Goal: Task Accomplishment & Management: Manage account settings

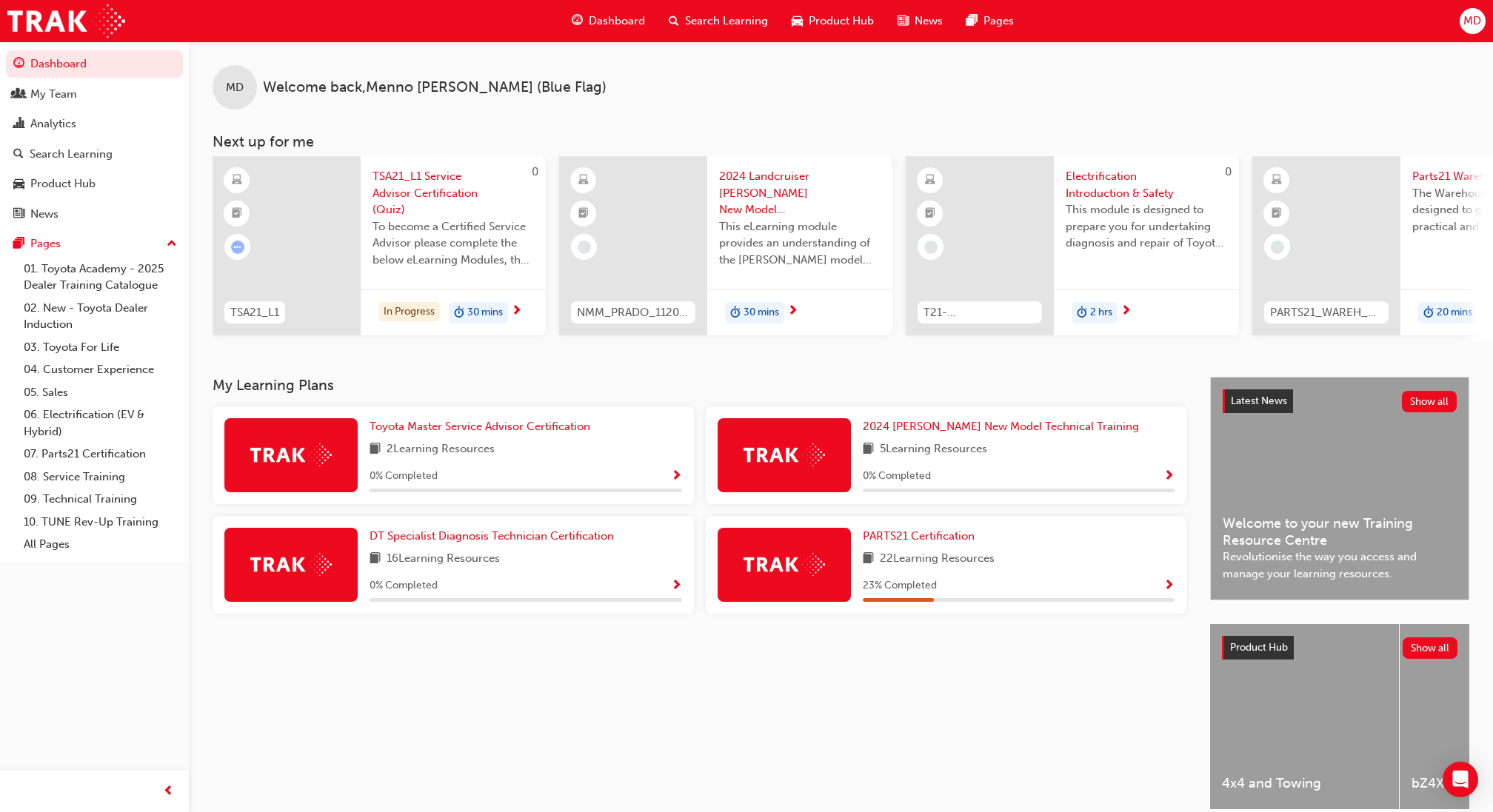
click at [1461, 16] on div "MD" at bounding box center [1472, 21] width 26 height 26
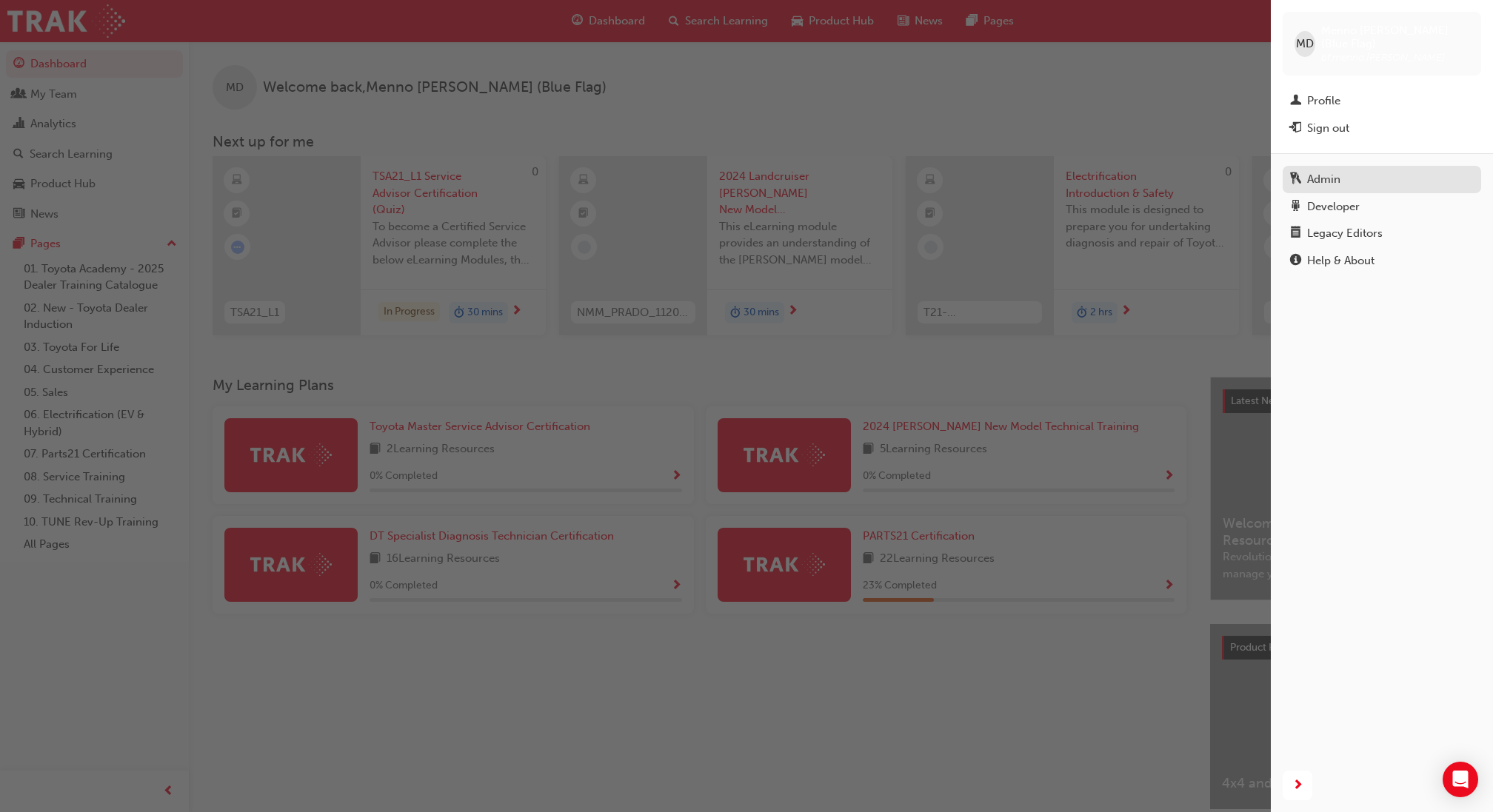
click at [1341, 170] on div "Admin" at bounding box center [1381, 179] width 183 height 18
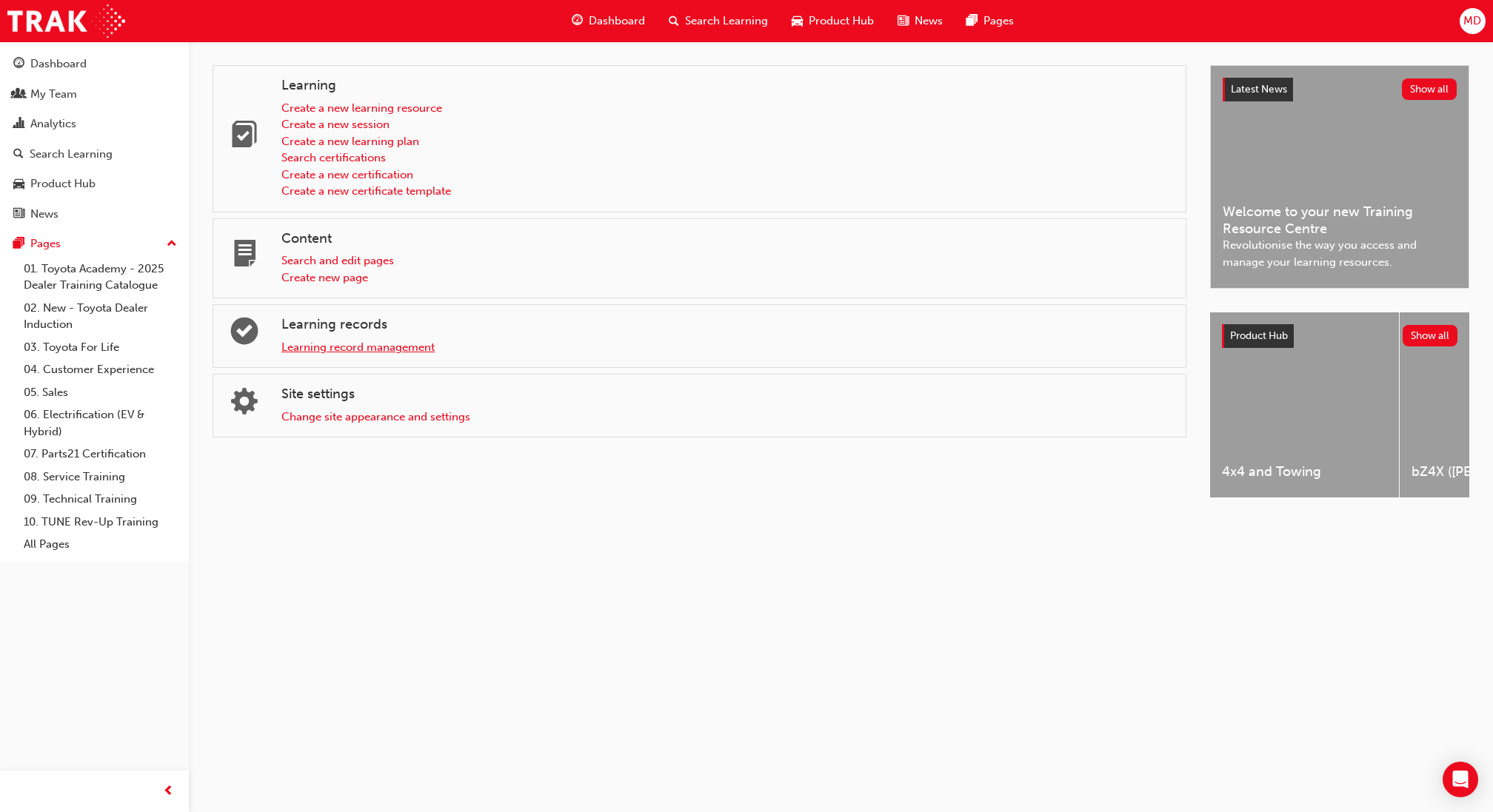
click at [356, 352] on link "Learning record management" at bounding box center [357, 347] width 153 height 13
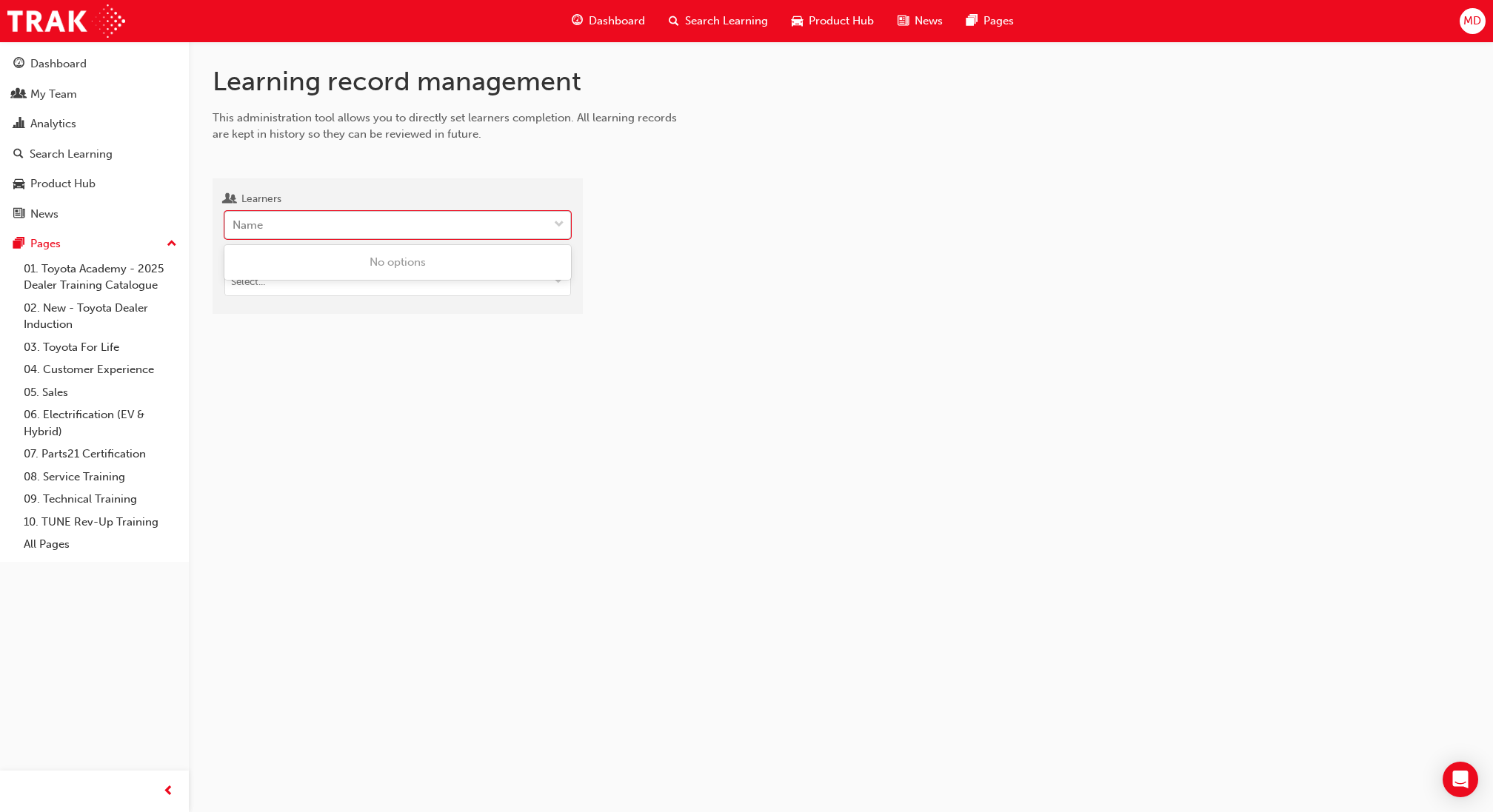
click at [362, 236] on div "Name" at bounding box center [386, 225] width 323 height 26
click at [234, 231] on input "Learners 0 results available. Use Up and Down to choose options, press Enter to…" at bounding box center [233, 225] width 2 height 13
paste input "saunders"
type input "saunders"
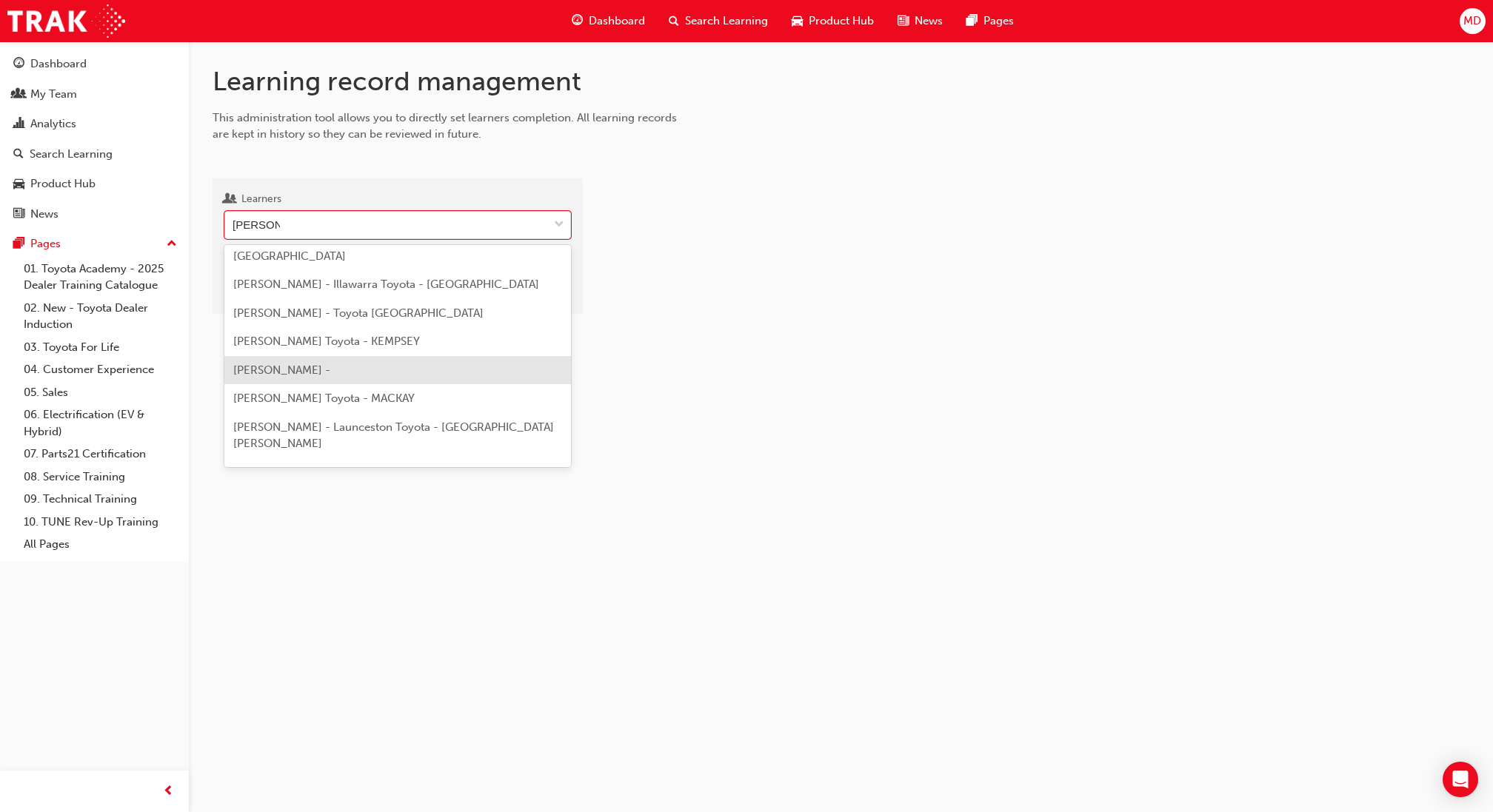
scroll to position [89, 0]
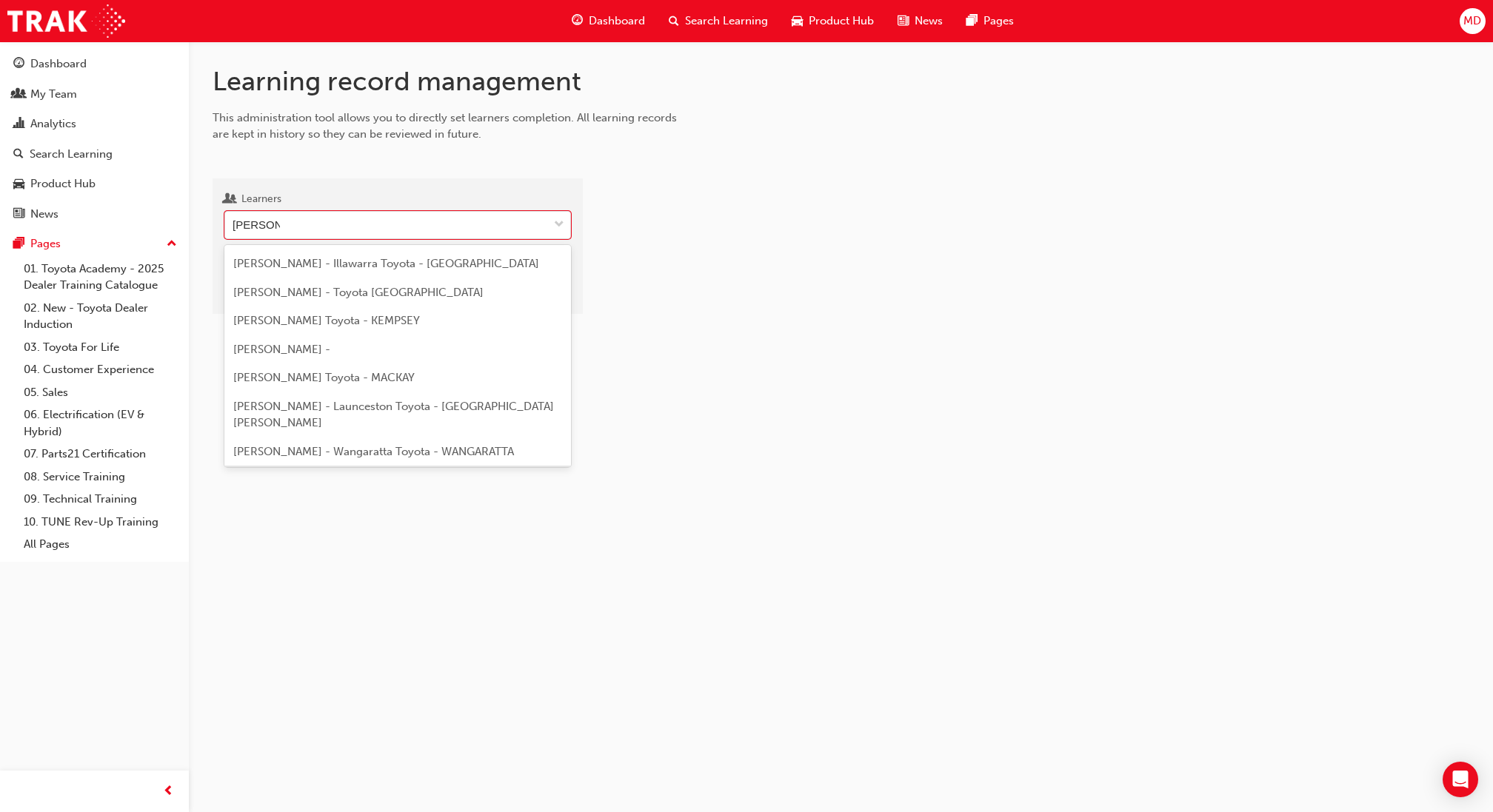
click at [375, 465] on div "David Saunderson - Co-Op Toyota - HOBART, Co-Op Toyota - KINGSTON" at bounding box center [398, 487] width 346 height 45
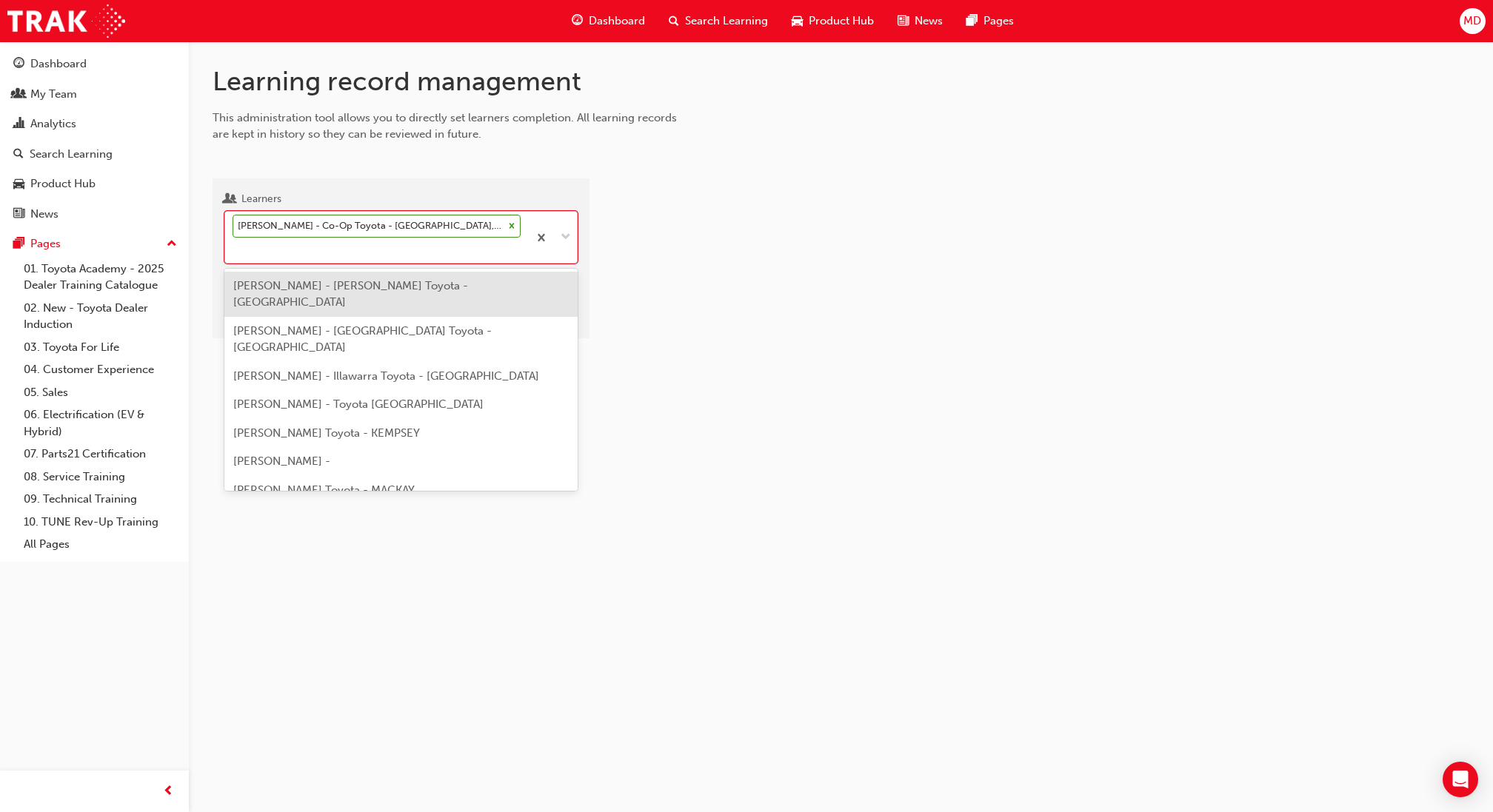
click at [351, 246] on div "David Saunderson - Co-Op Toyota - HOBART, Co-Op Toyota - KINGSTON" at bounding box center [376, 237] width 303 height 51
click at [234, 246] on input "Learners option David Saunderson - Co-Op Toyota - HOBART, Co-Op Toyota - KINGST…" at bounding box center [233, 250] width 2 height 13
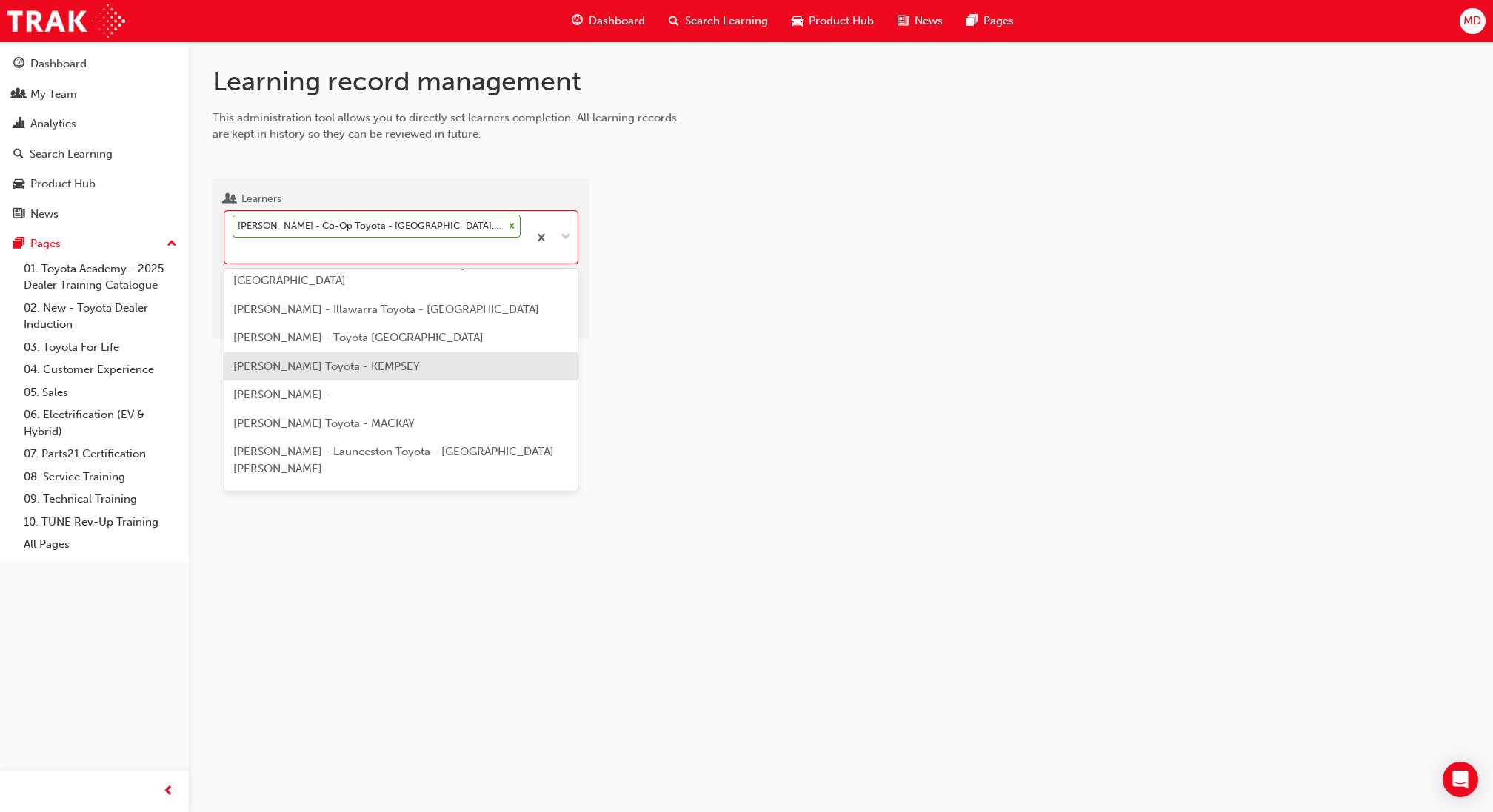
scroll to position [85, 0]
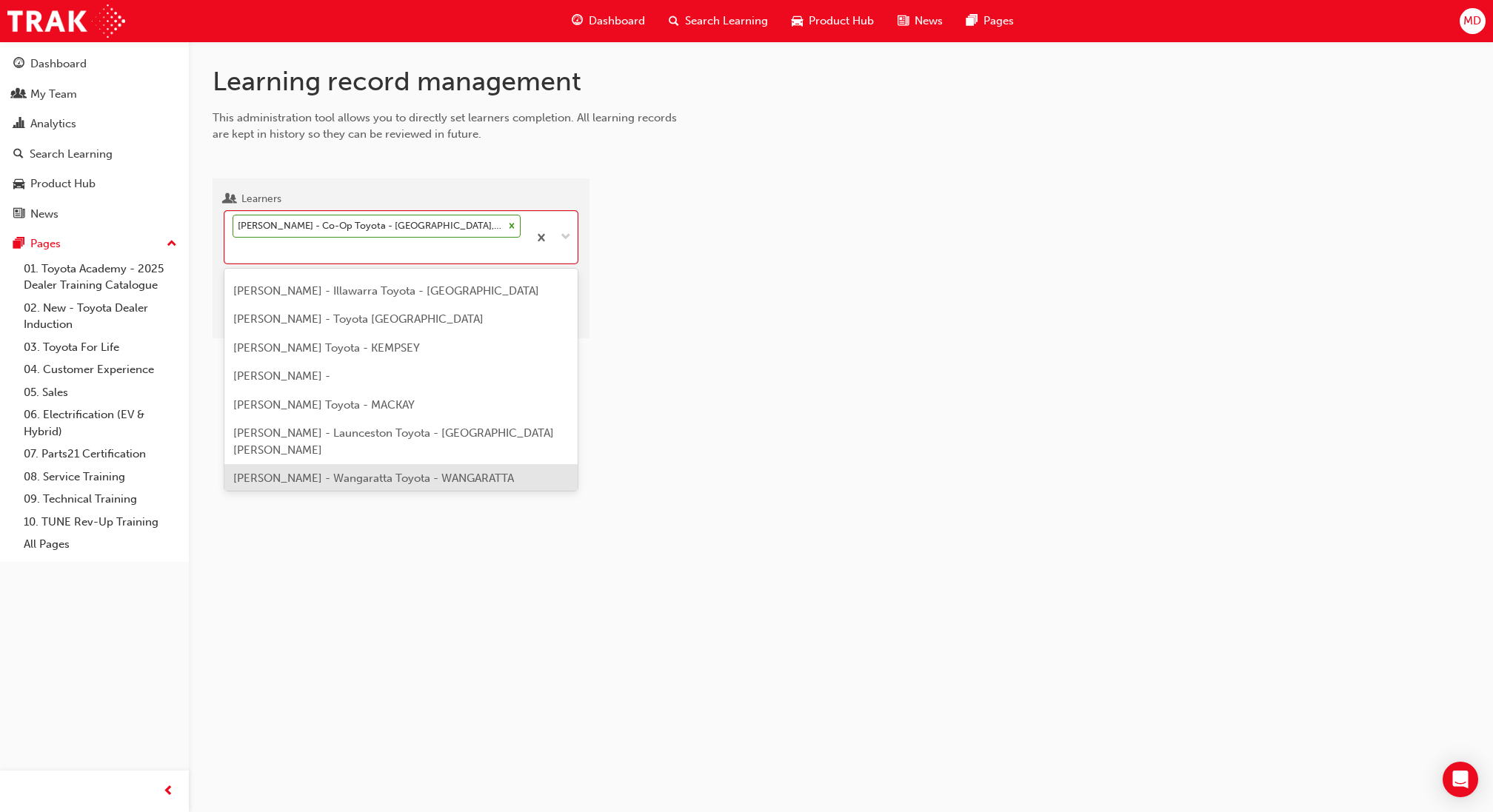
click at [368, 464] on div "Tristan Saunders - Wangaratta Toyota - WANGARATTA" at bounding box center [401, 479] width 353 height 29
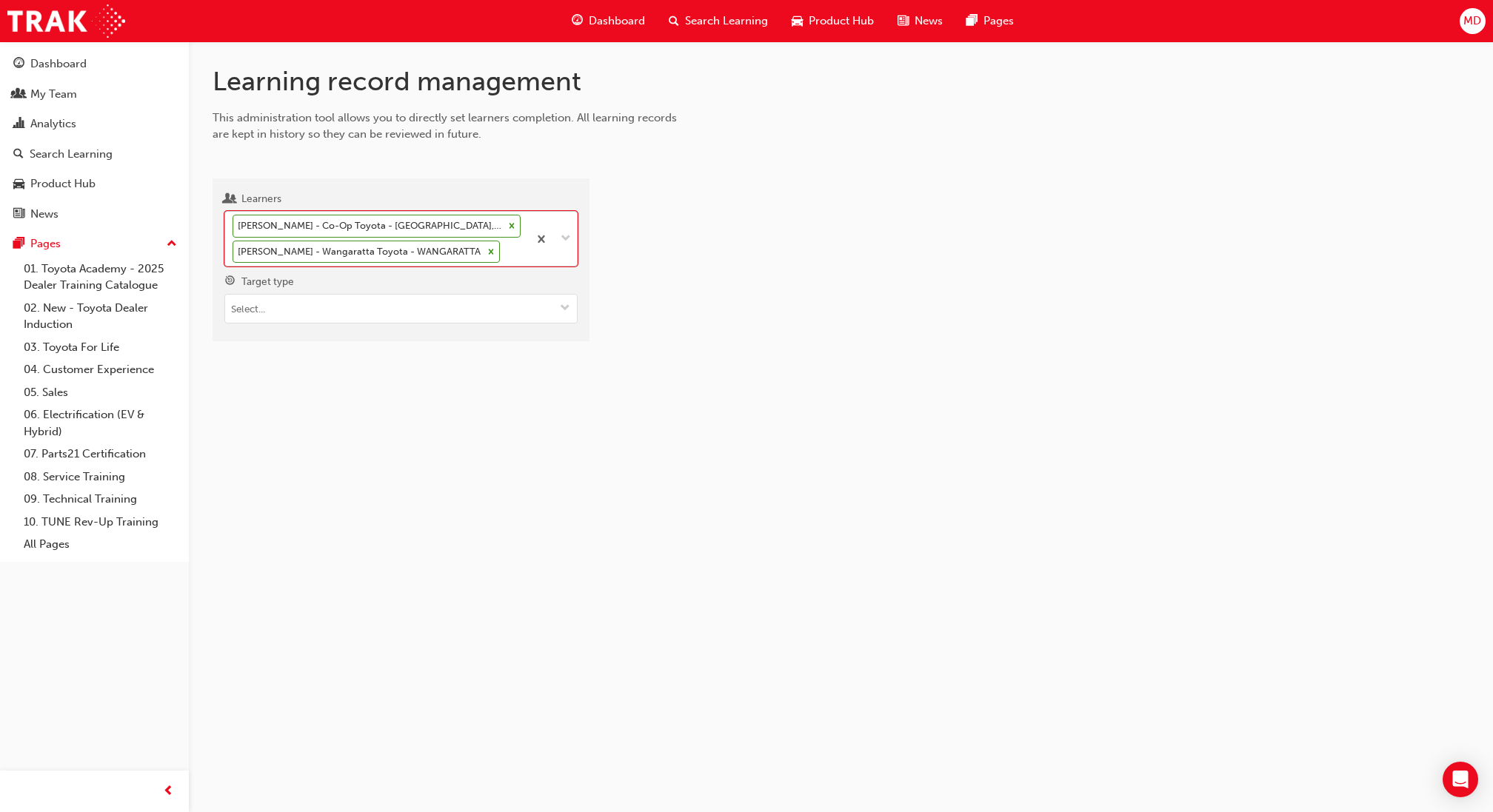
click at [515, 224] on icon at bounding box center [511, 226] width 6 height 6
click at [504, 245] on input "Learners option Tristan Saunders - Wangaratta Toyota - WANGARATTA, selected. 0 …" at bounding box center [503, 252] width 2 height 13
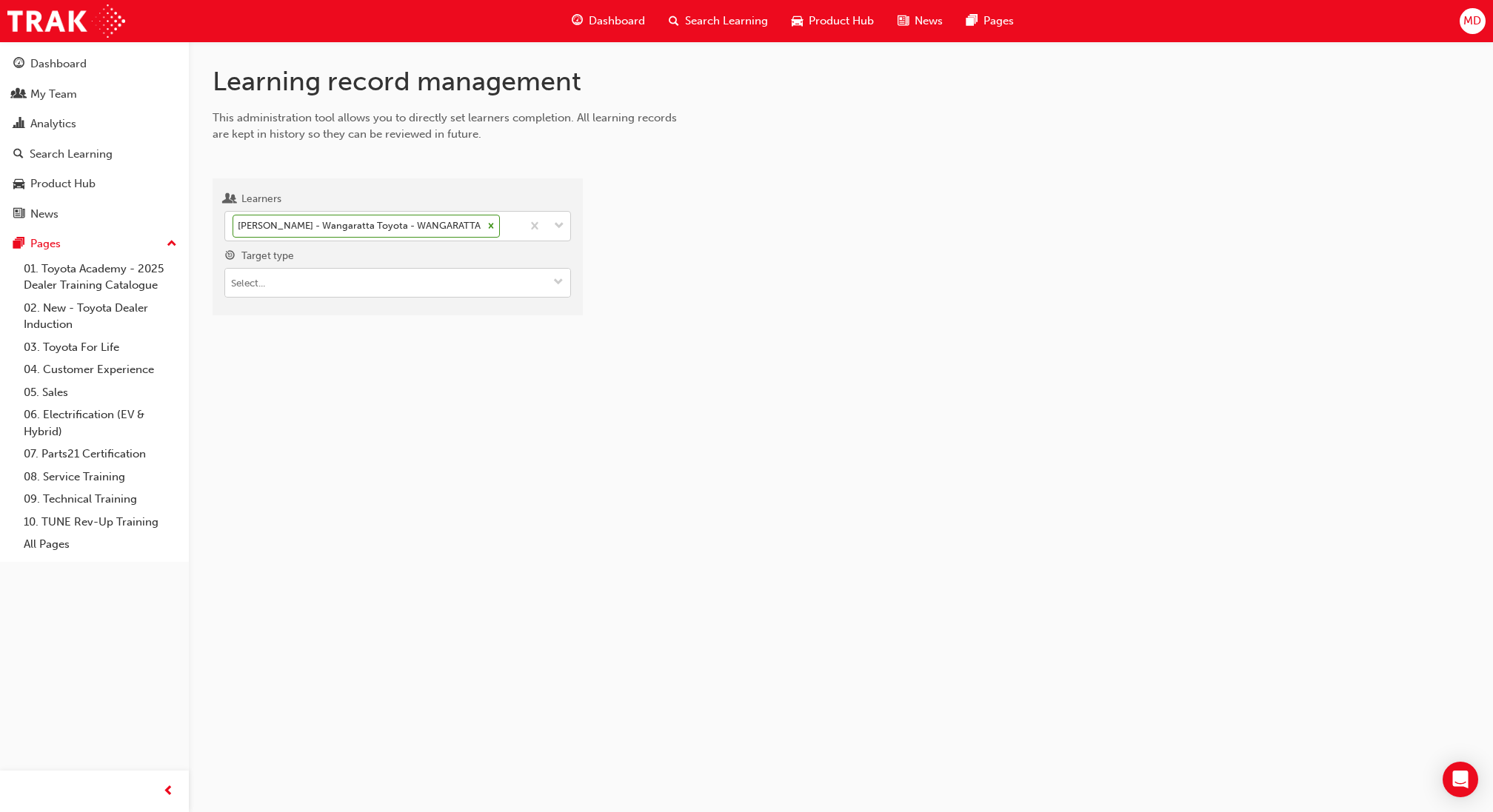
drag, startPoint x: 318, startPoint y: 279, endPoint x: 317, endPoint y: 290, distance: 11.0
click at [317, 279] on input "Target type" at bounding box center [397, 282] width 345 height 28
drag, startPoint x: 338, startPoint y: 311, endPoint x: 334, endPoint y: 325, distance: 14.6
click at [337, 311] on li "Learning resource - eLearning module" at bounding box center [398, 311] width 346 height 28
click at [334, 372] on input "Learning resource" at bounding box center [397, 367] width 345 height 28
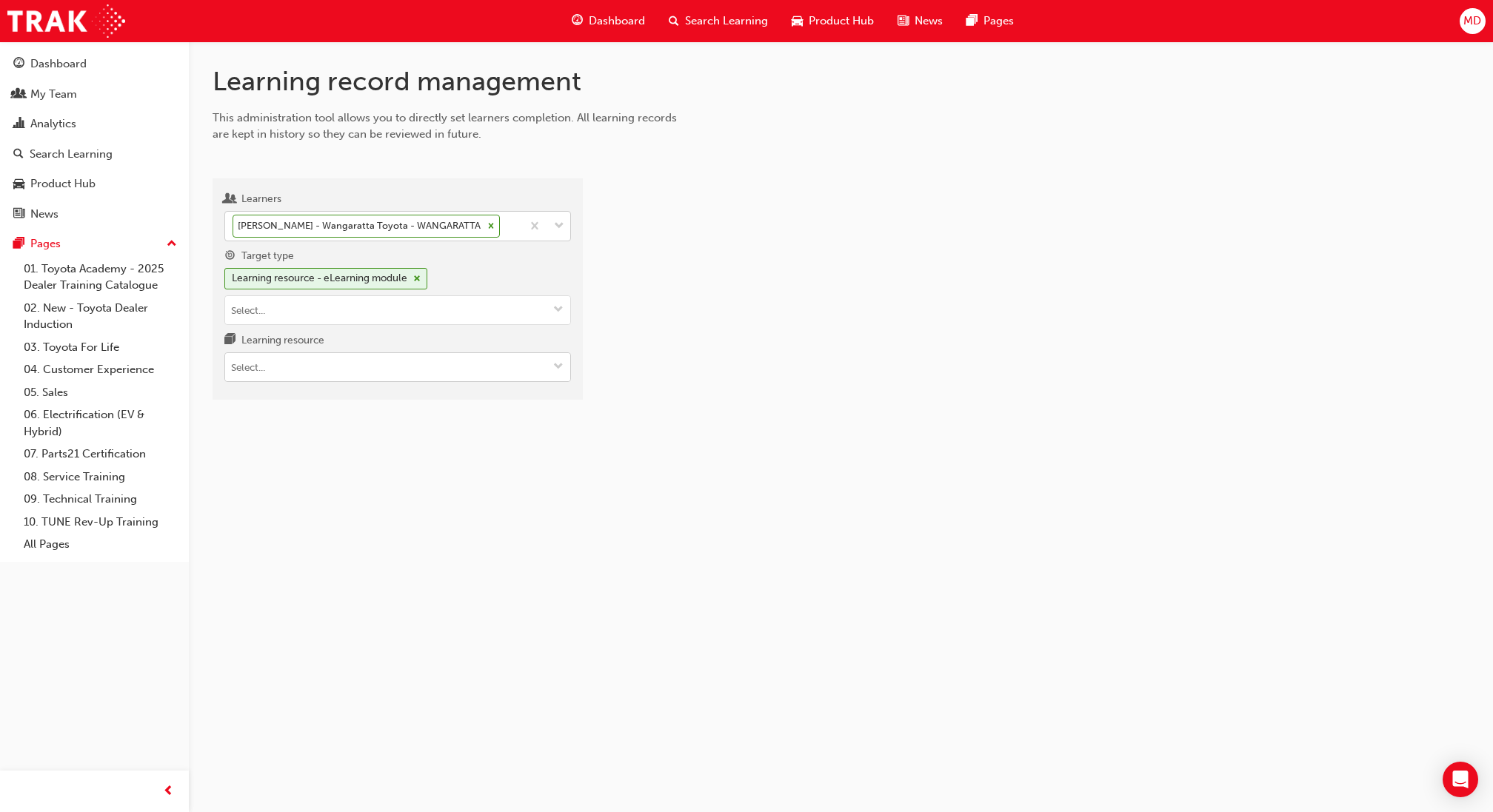
paste input "Confident Customer Conversations"
click at [234, 364] on input "Confident Customer Conversations" at bounding box center [397, 367] width 345 height 28
type input "Confident Customer Conversation"
drag, startPoint x: 420, startPoint y: 276, endPoint x: 391, endPoint y: 294, distance: 34.1
click at [418, 277] on span "cross-icon" at bounding box center [416, 279] width 7 height 9
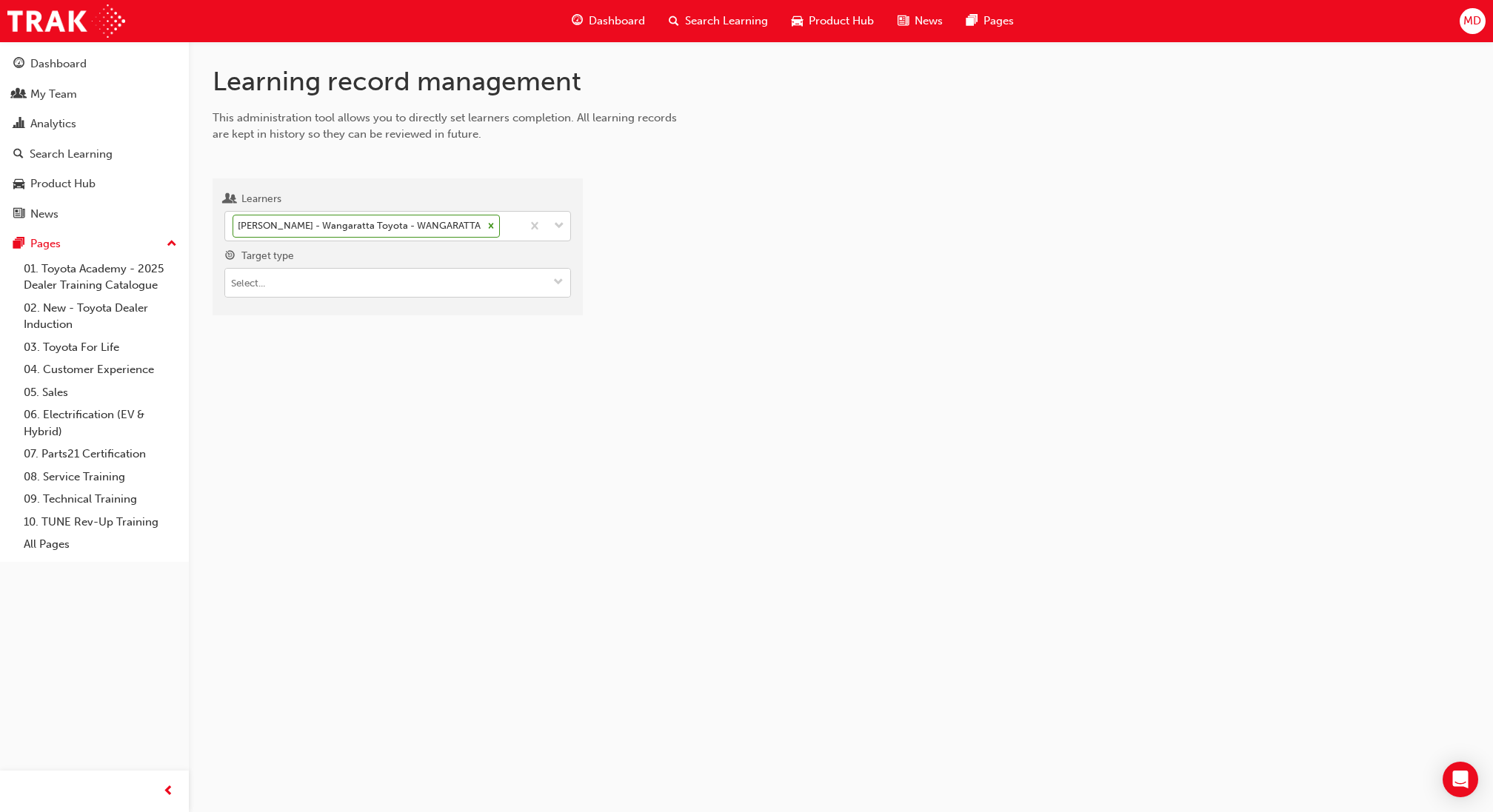
click at [389, 295] on input "Target type" at bounding box center [397, 282] width 345 height 28
click at [397, 338] on li "Learning resource - instructor led" at bounding box center [398, 339] width 346 height 28
click at [360, 366] on input "Learning resource" at bounding box center [397, 367] width 345 height 28
paste input "Confident Customer Conversations"
drag, startPoint x: 233, startPoint y: 362, endPoint x: 290, endPoint y: 377, distance: 58.9
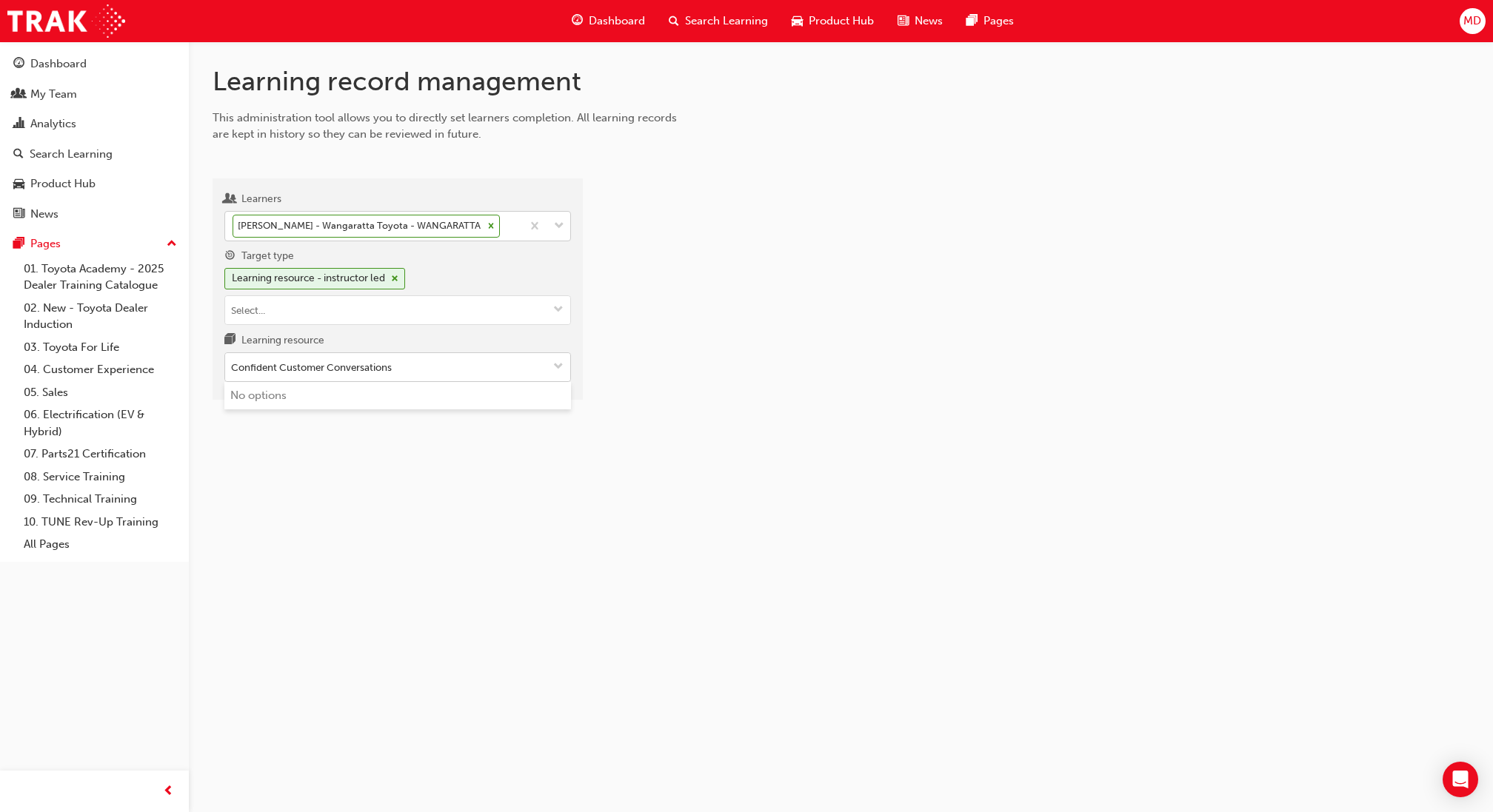
click at [249, 364] on input "Confident Customer Conversations" at bounding box center [397, 367] width 345 height 28
type input "Confident Customer Conversations"
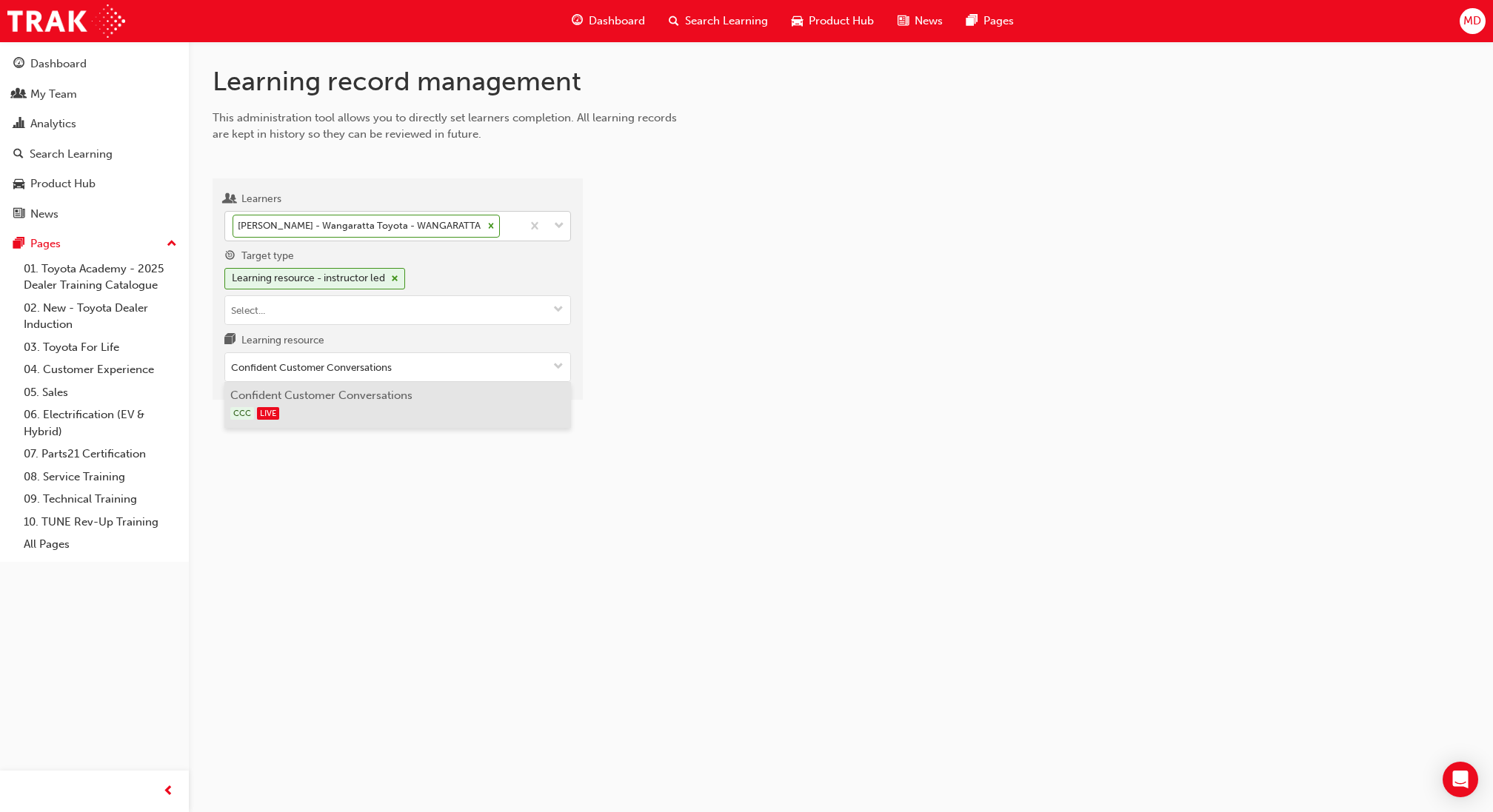
click at [366, 394] on li "Confident Customer Conversations CCC LIVE" at bounding box center [398, 405] width 346 height 46
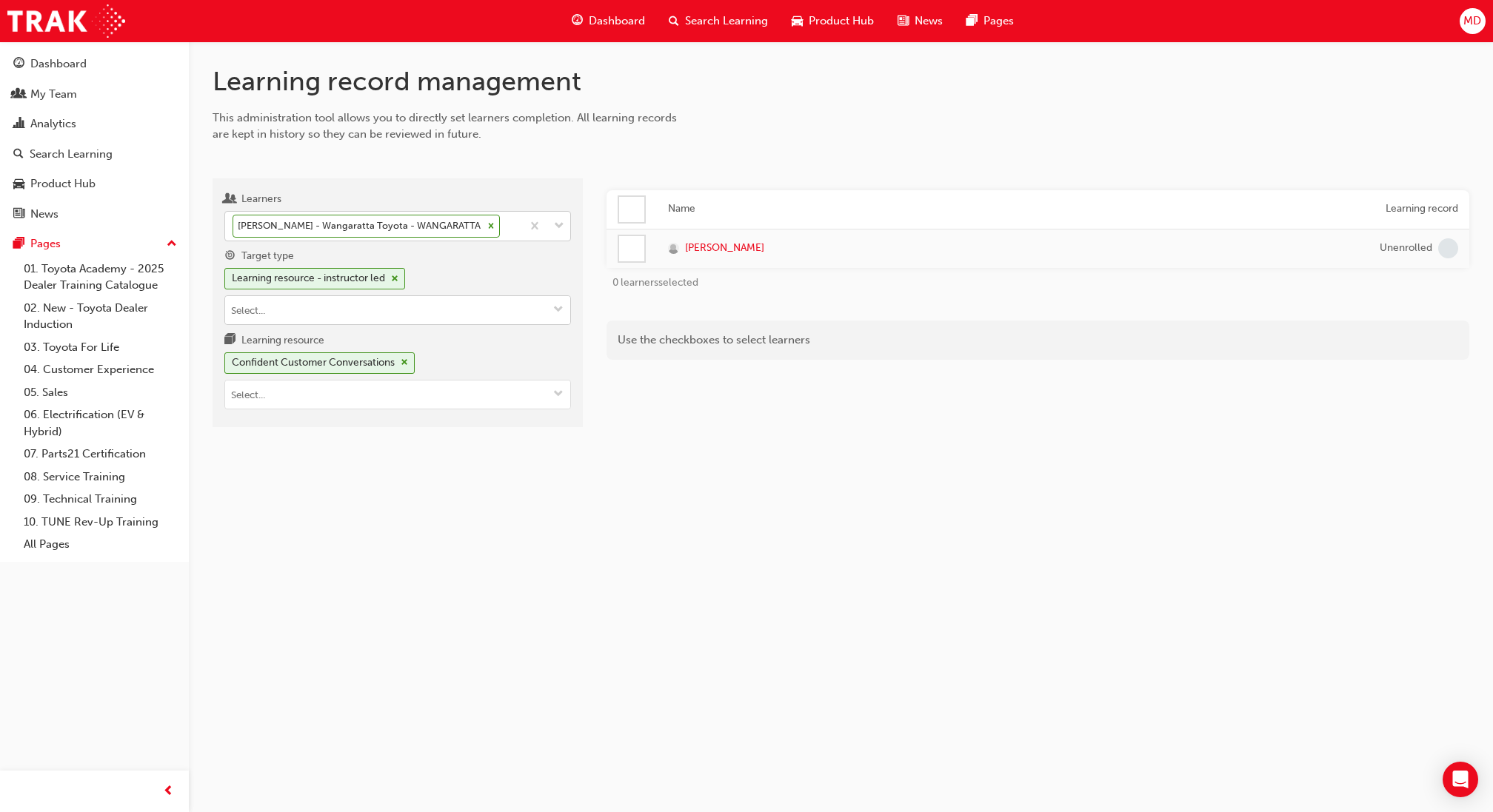
click at [422, 298] on input "Target type Learning resource - instructor led" at bounding box center [397, 310] width 345 height 28
click at [366, 340] on li "Learning resource - eLearning module" at bounding box center [398, 338] width 346 height 28
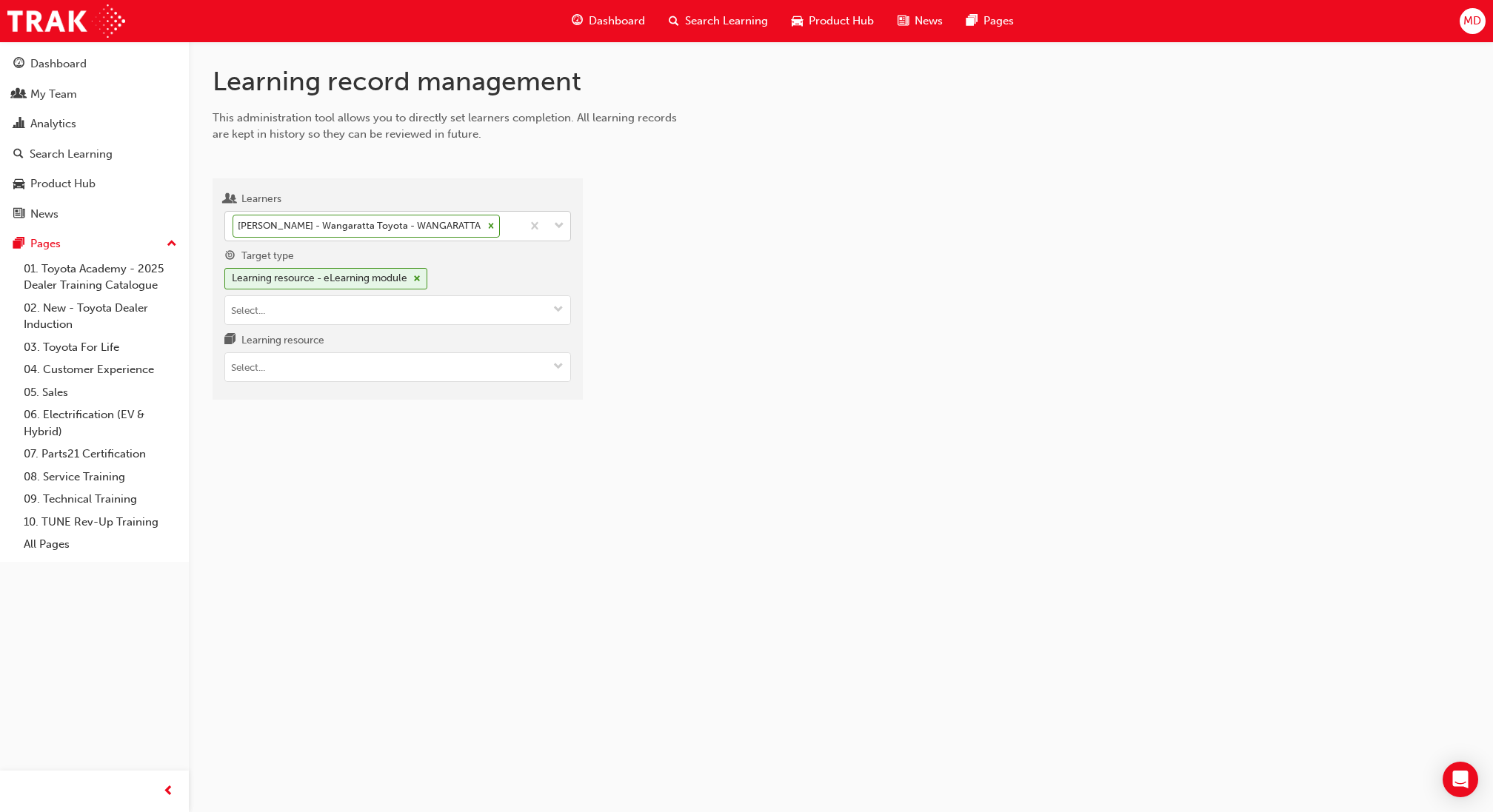
click at [356, 391] on div "Learners Tristan Saunders - Wangaratta Toyota - WANGARATTA Target type Learning…" at bounding box center [398, 289] width 370 height 221
click at [369, 375] on input "Learning resource" at bounding box center [397, 367] width 345 height 28
paste input "Oscilloscope"
type input "Oscilloscope"
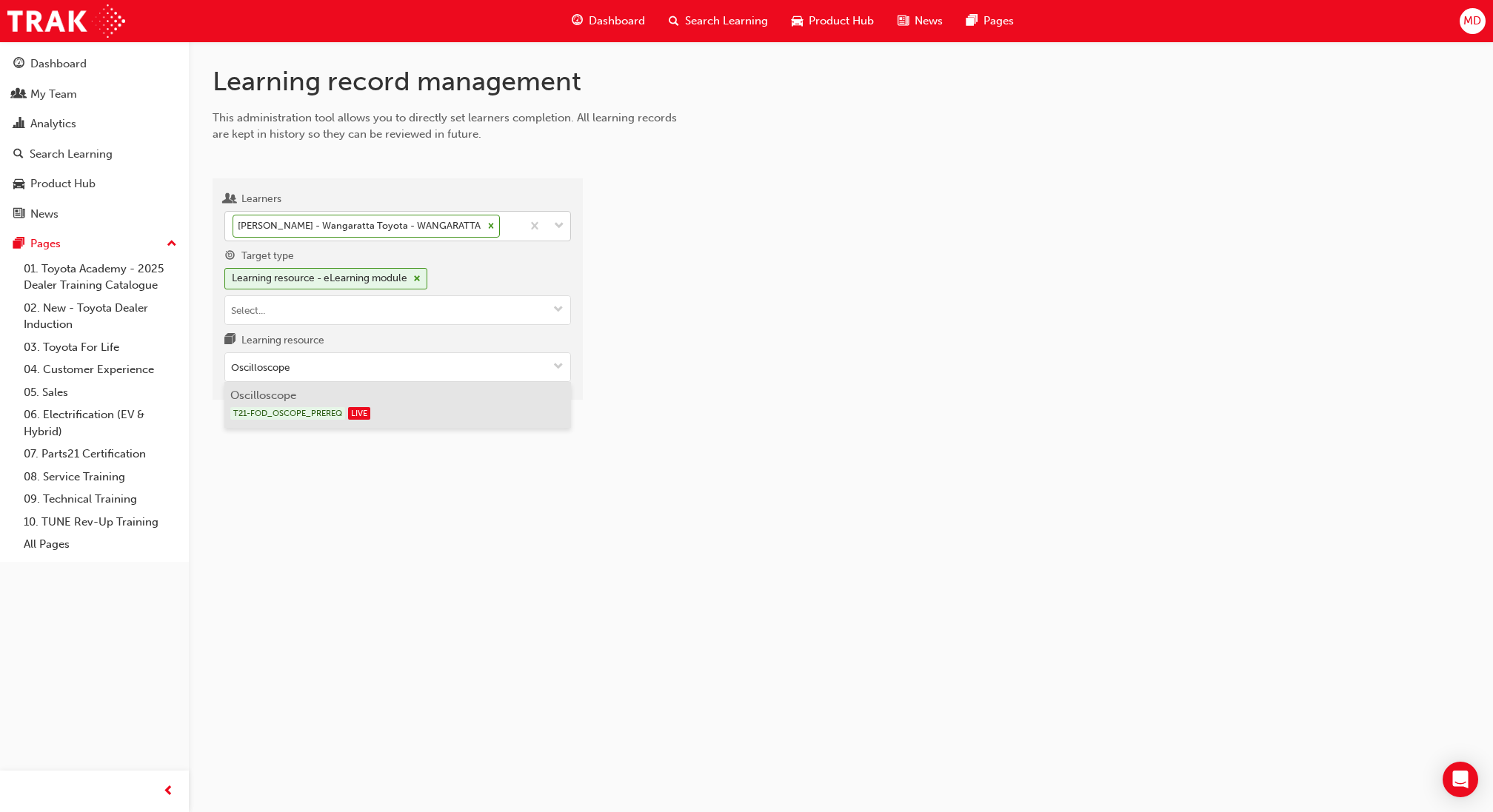
click at [403, 404] on div "T21-FOD_OSCOPE_PREREQ LIVE" at bounding box center [398, 413] width 335 height 18
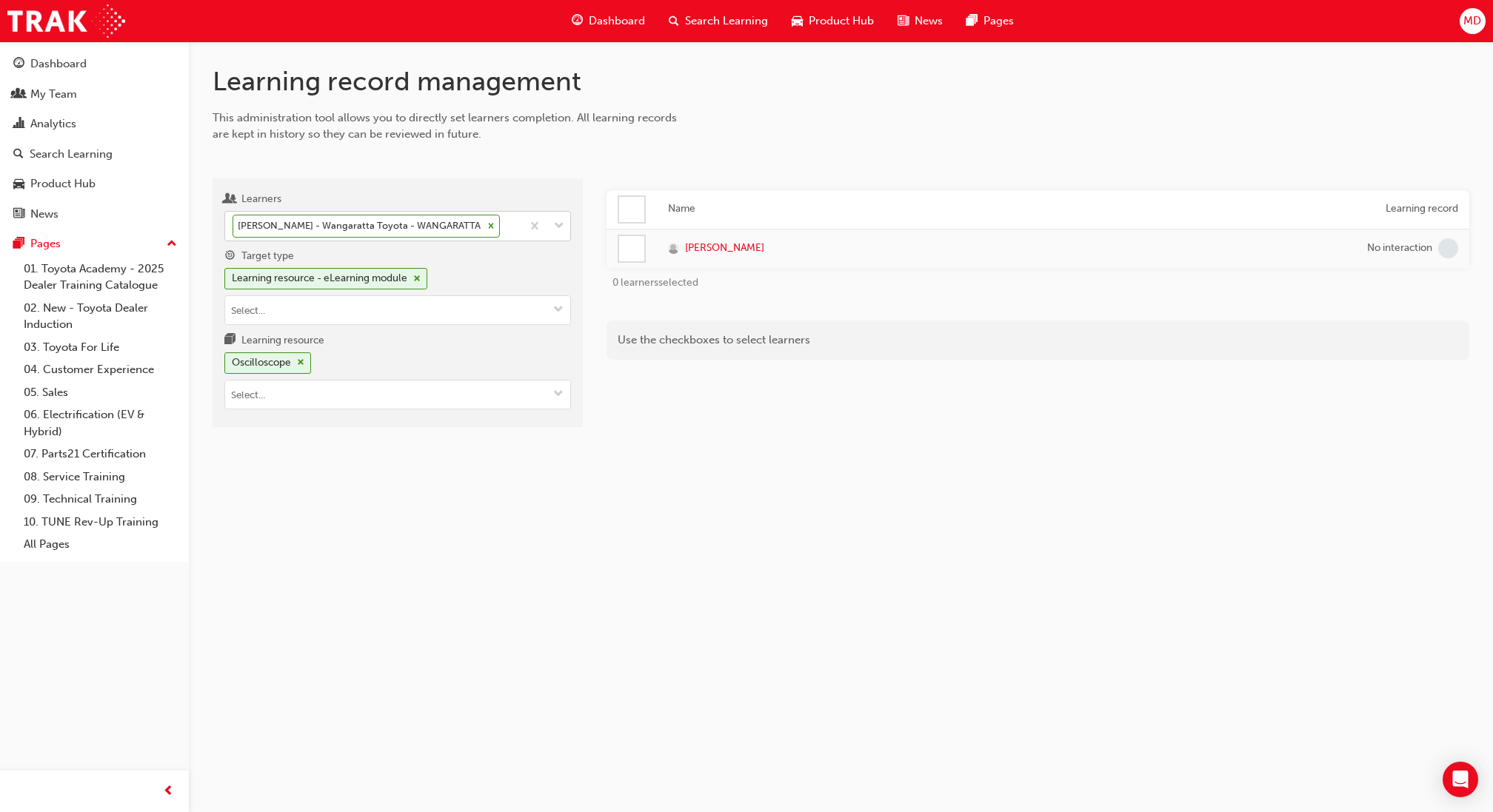
click at [508, 232] on div "Tristan Saunders - Wangaratta Toyota - WANGARATTA" at bounding box center [372, 226] width 296 height 29
click at [504, 232] on input "Learners Tristan Saunders - Wangaratta Toyota - WANGARATTA" at bounding box center [503, 225] width 2 height 13
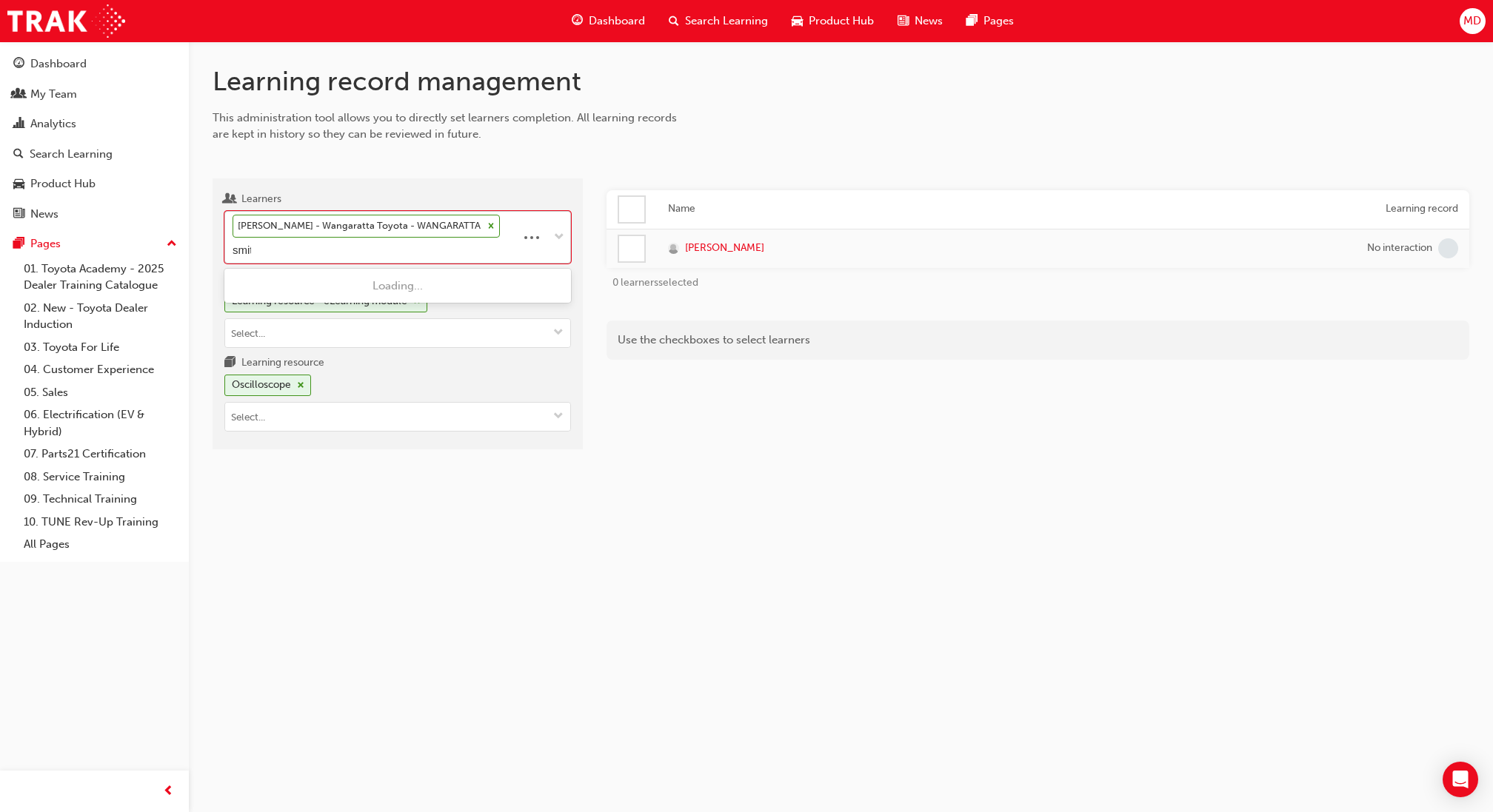
type input "smith"
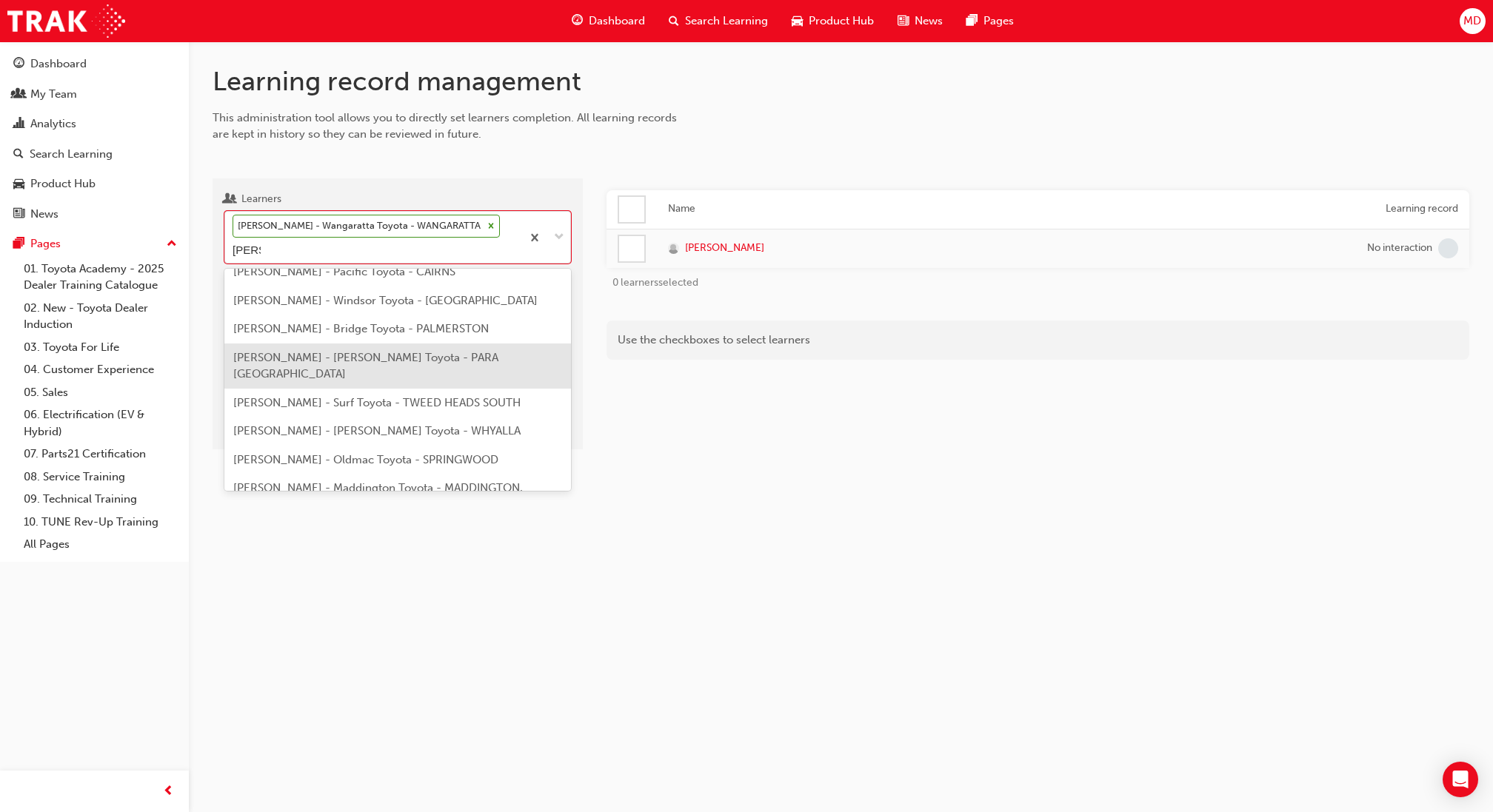
scroll to position [334, 0]
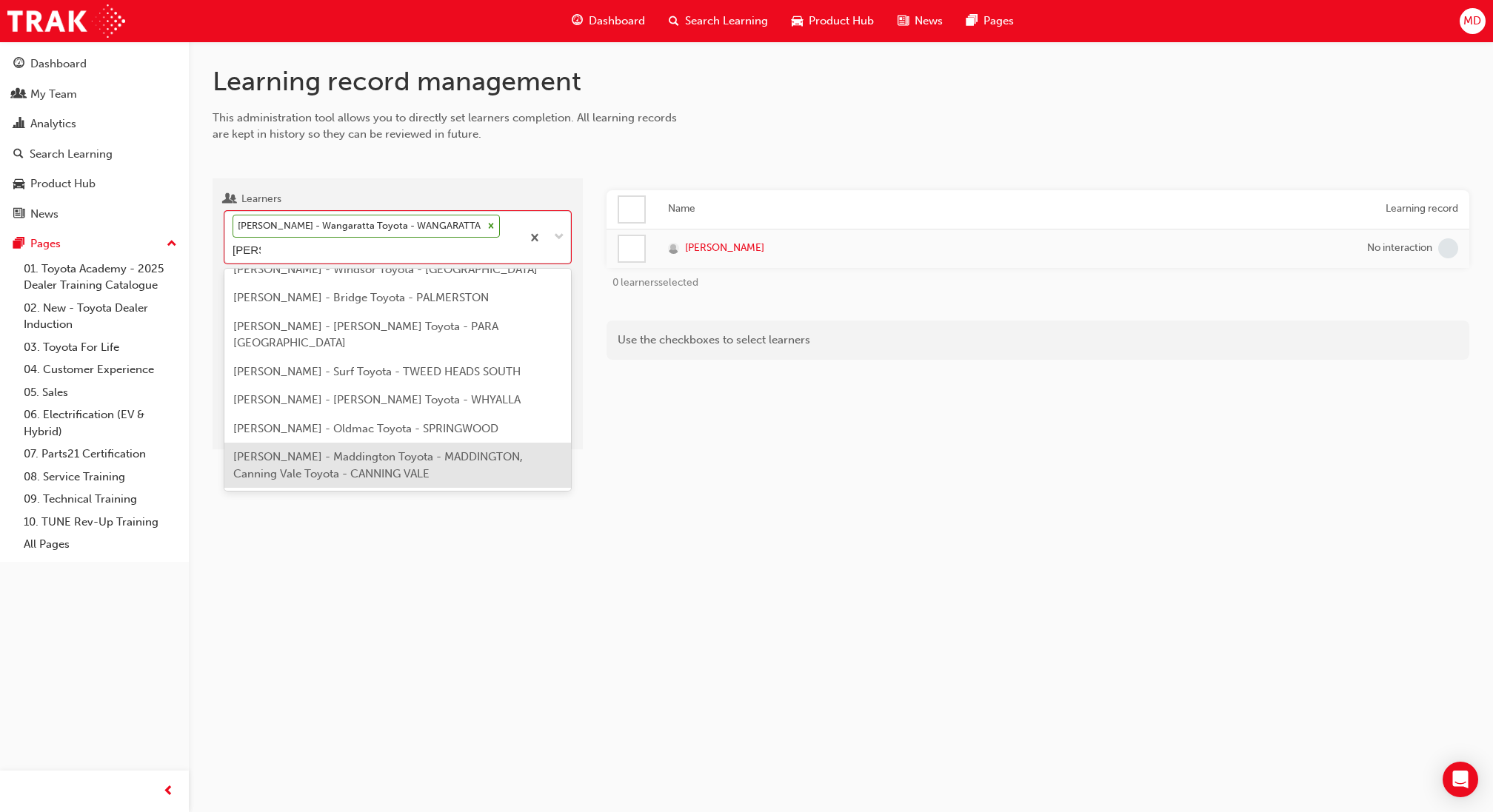
click at [432, 443] on div "Brendan Smith - Maddington Toyota - MADDINGTON, Canning Vale Toyota - CANNING V…" at bounding box center [398, 465] width 346 height 45
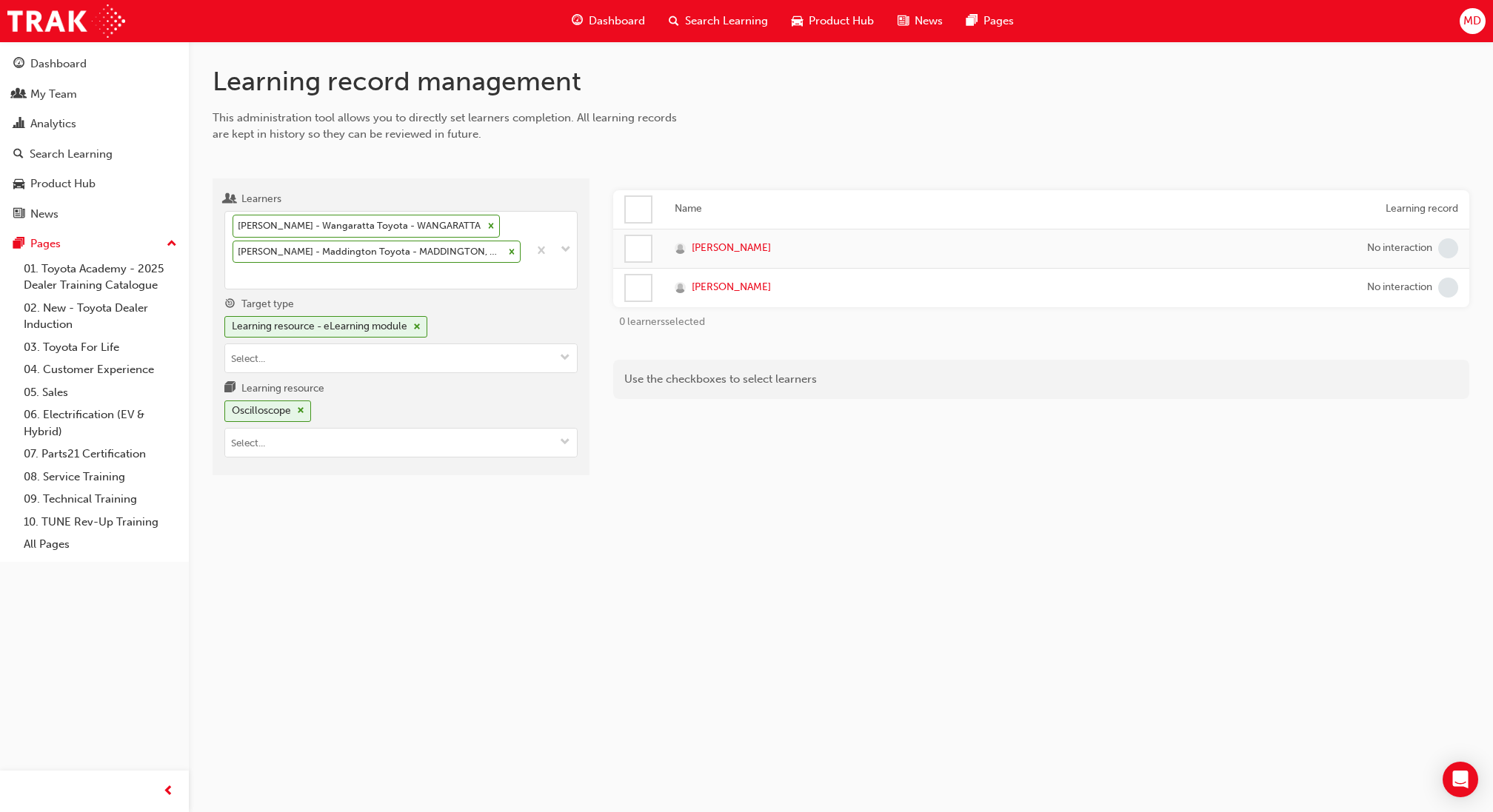
drag, startPoint x: 651, startPoint y: 287, endPoint x: 658, endPoint y: 337, distance: 50.5
click at [651, 287] on div at bounding box center [638, 287] width 28 height 28
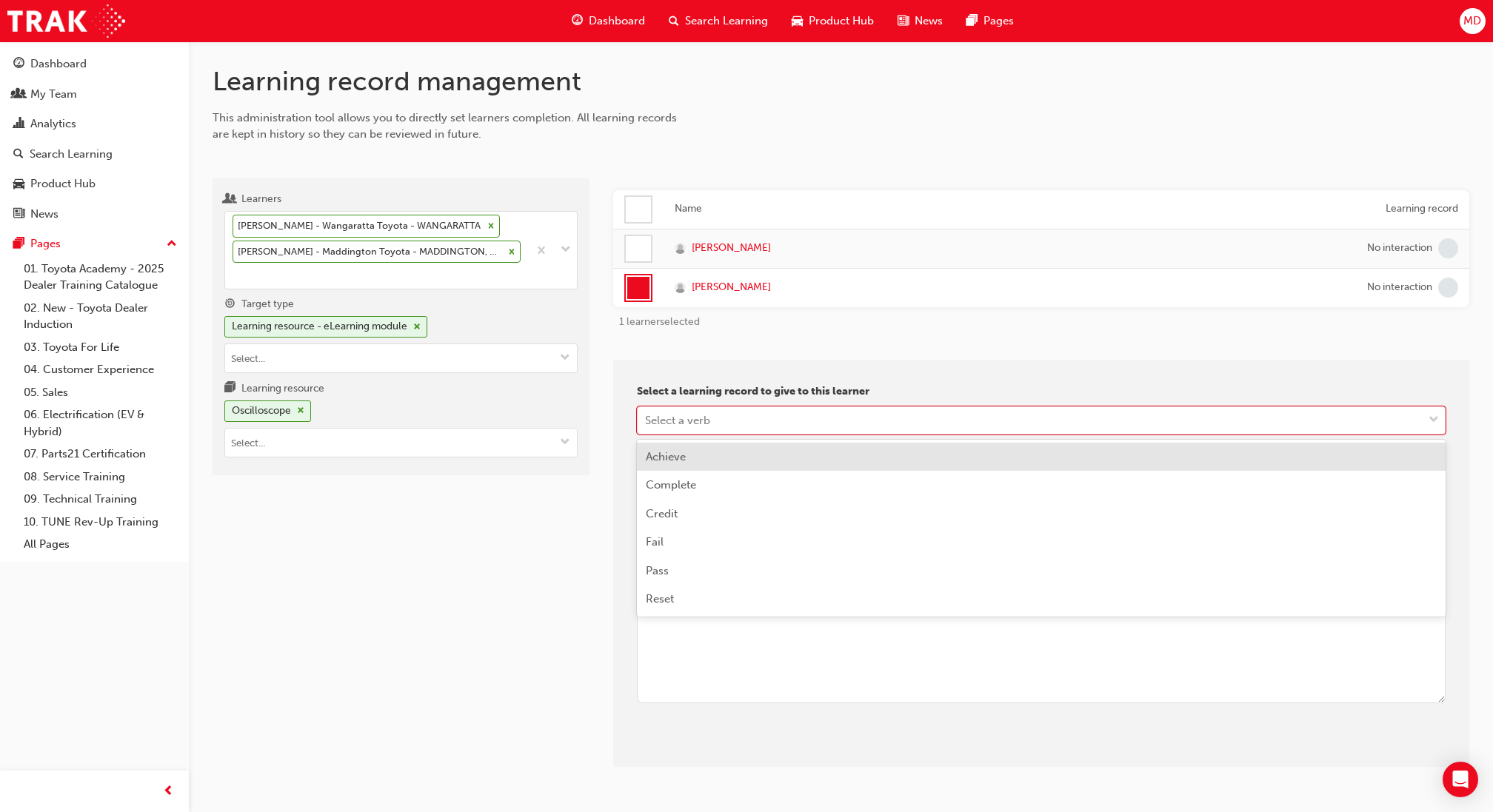
drag, startPoint x: 706, startPoint y: 407, endPoint x: 729, endPoint y: 465, distance: 62.4
click at [708, 414] on div "Select a verb" at bounding box center [1030, 420] width 785 height 26
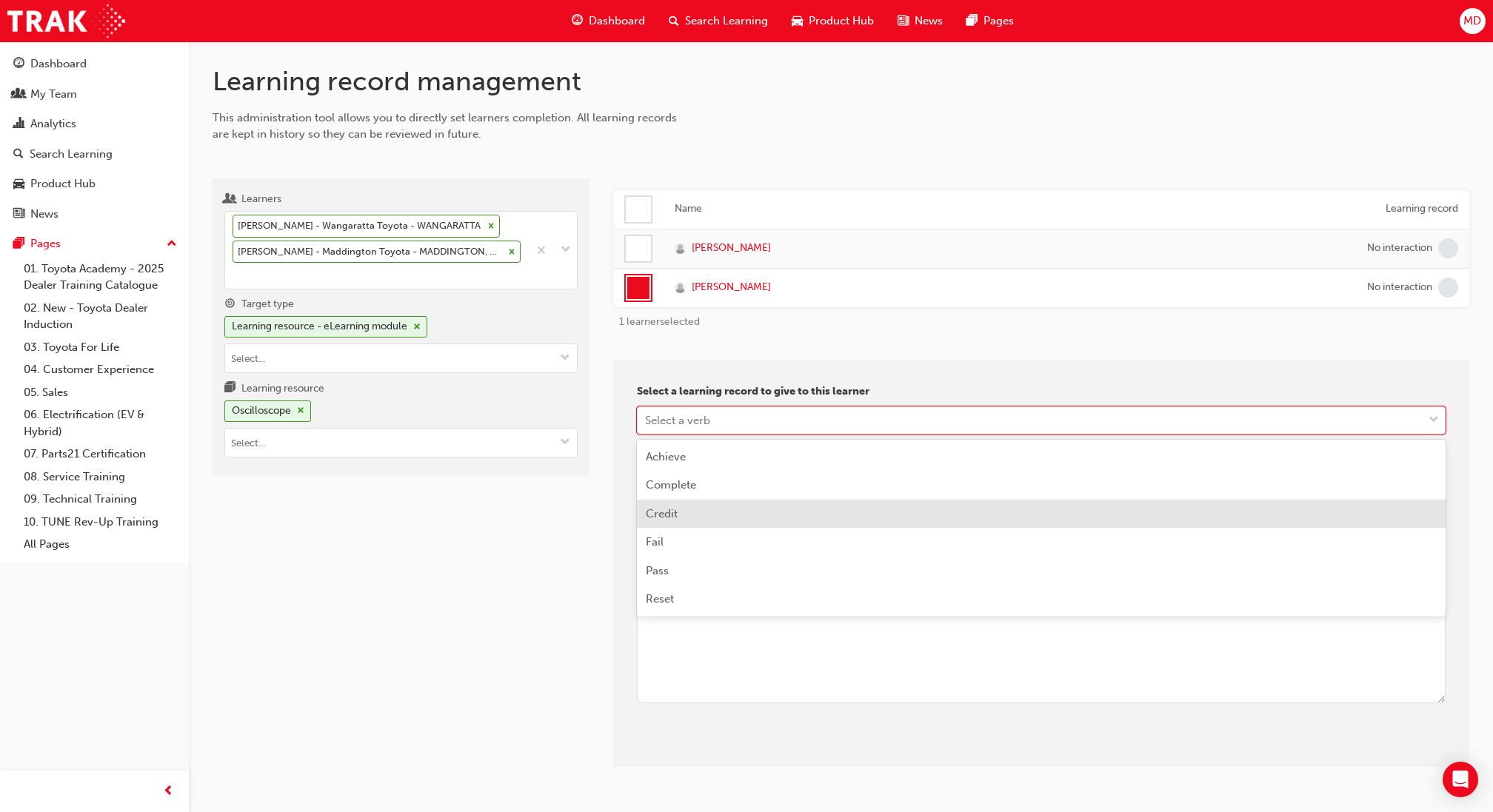
click at [723, 515] on div "Credit" at bounding box center [1041, 514] width 808 height 29
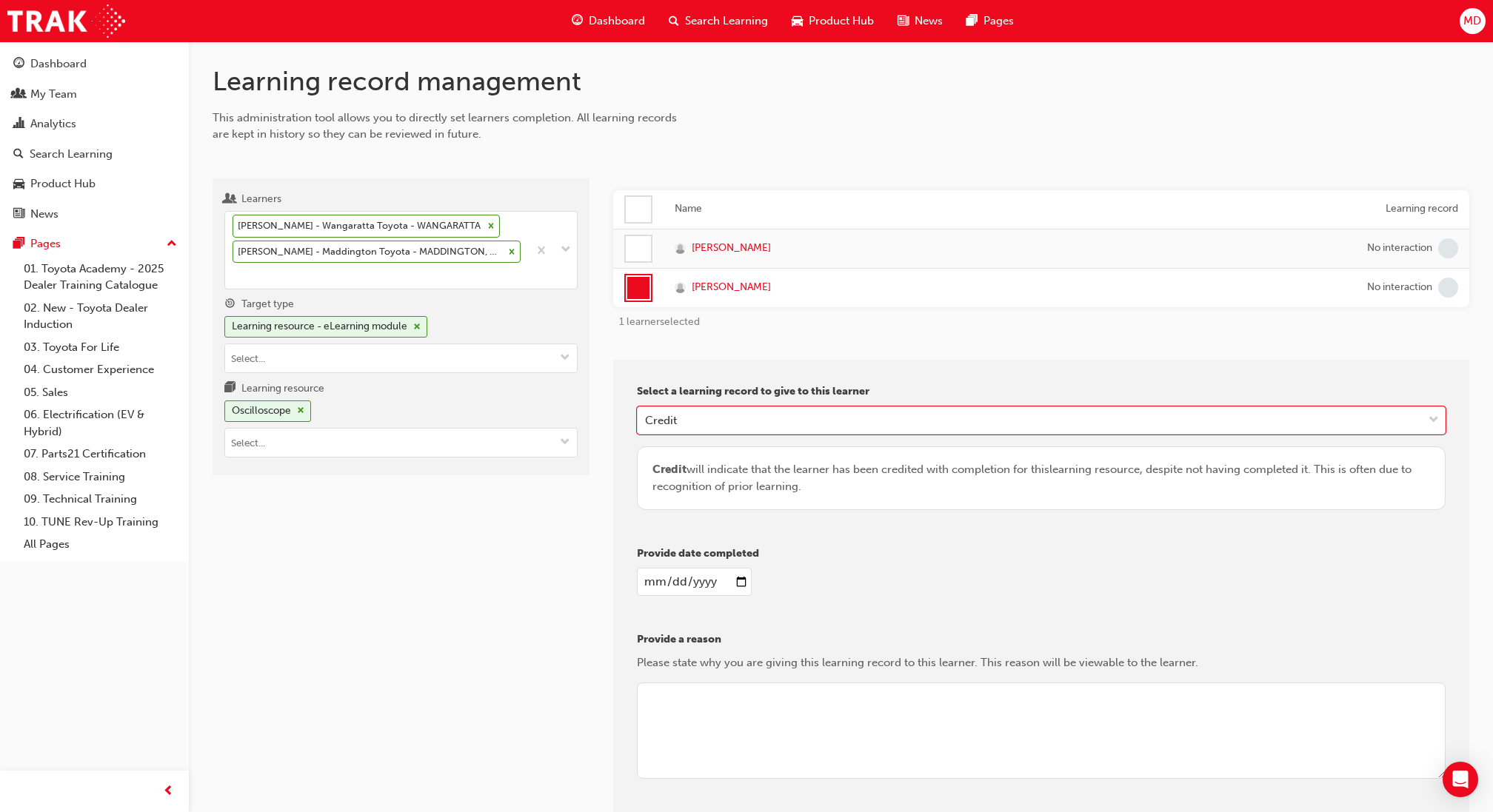
click at [652, 580] on input "date" at bounding box center [694, 581] width 115 height 28
type input "2025-08-25"
click at [735, 683] on textarea at bounding box center [1041, 730] width 808 height 96
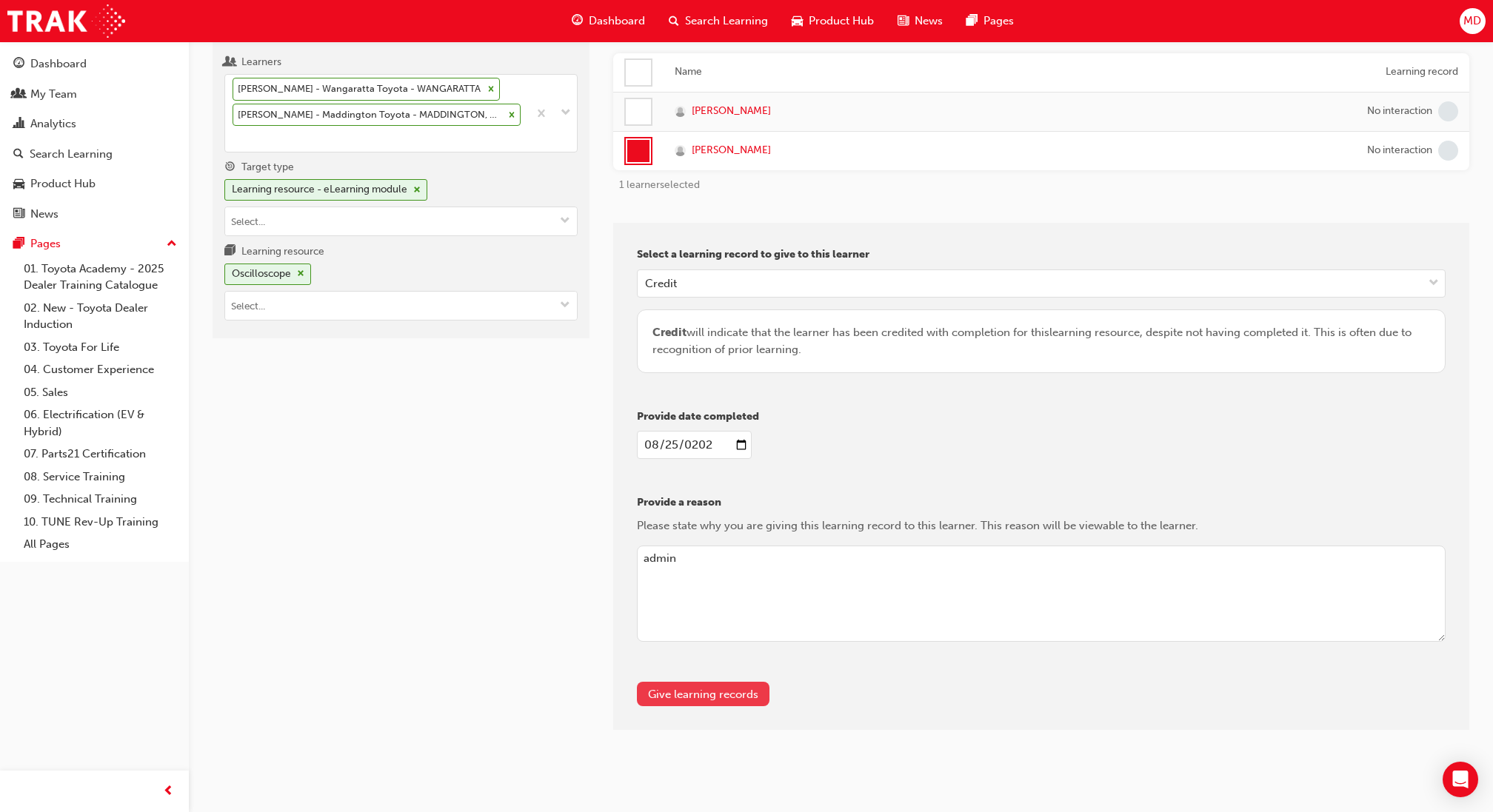
type textarea "admin"
click at [729, 684] on button "Give learning records" at bounding box center [703, 694] width 133 height 25
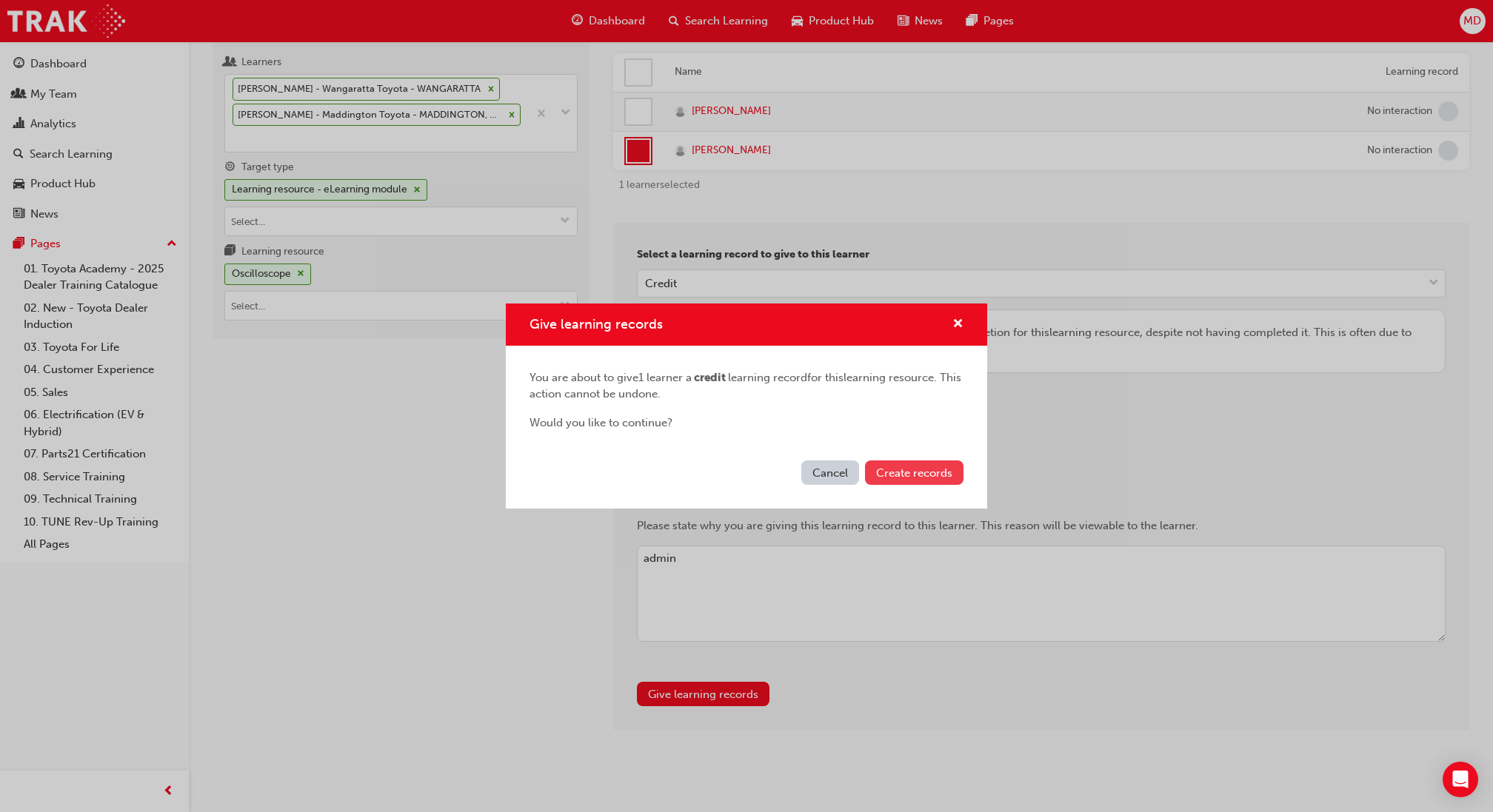
click at [901, 461] on button "Create records" at bounding box center [914, 472] width 98 height 25
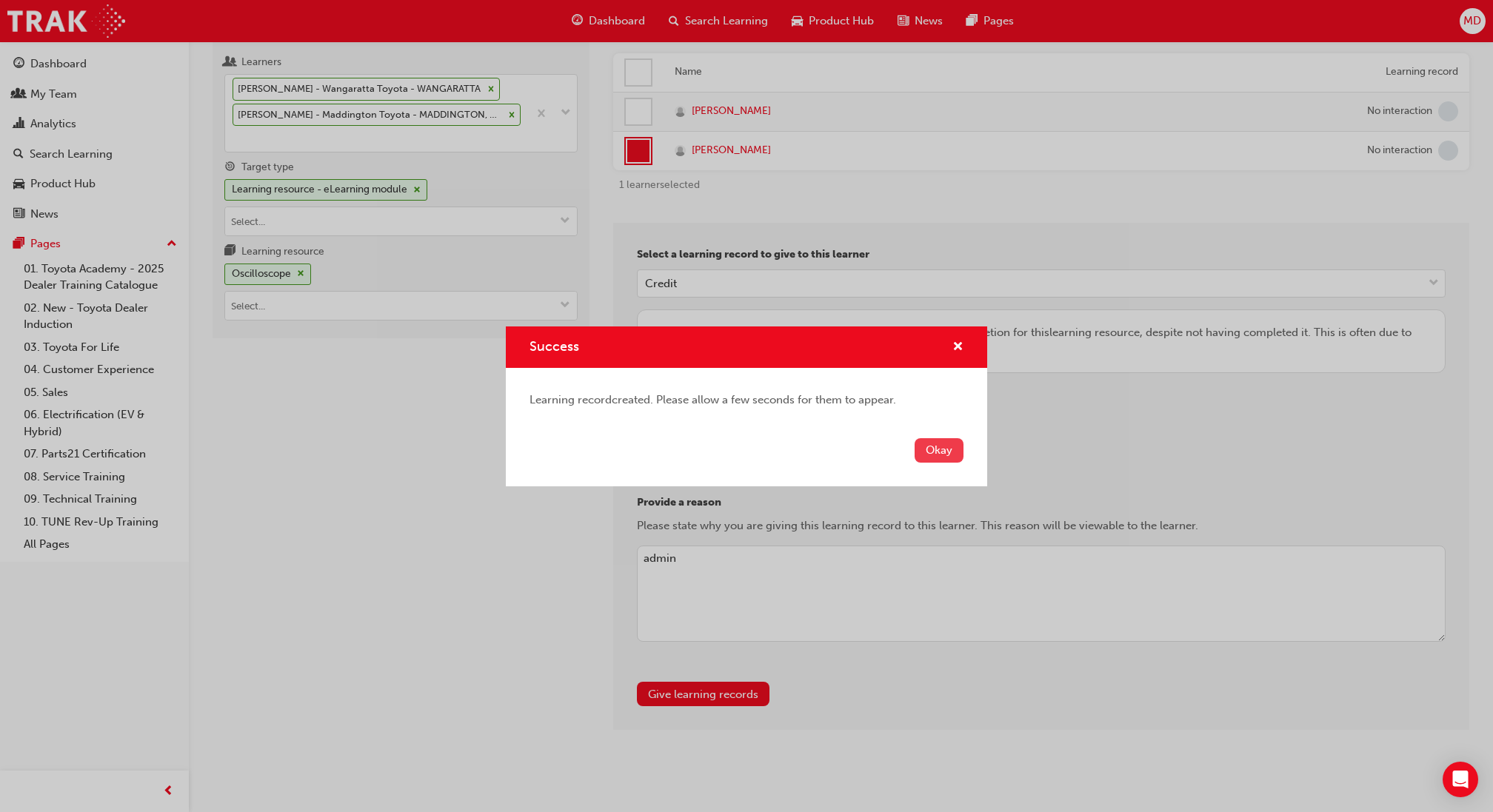
click at [925, 442] on button "Okay" at bounding box center [939, 450] width 49 height 25
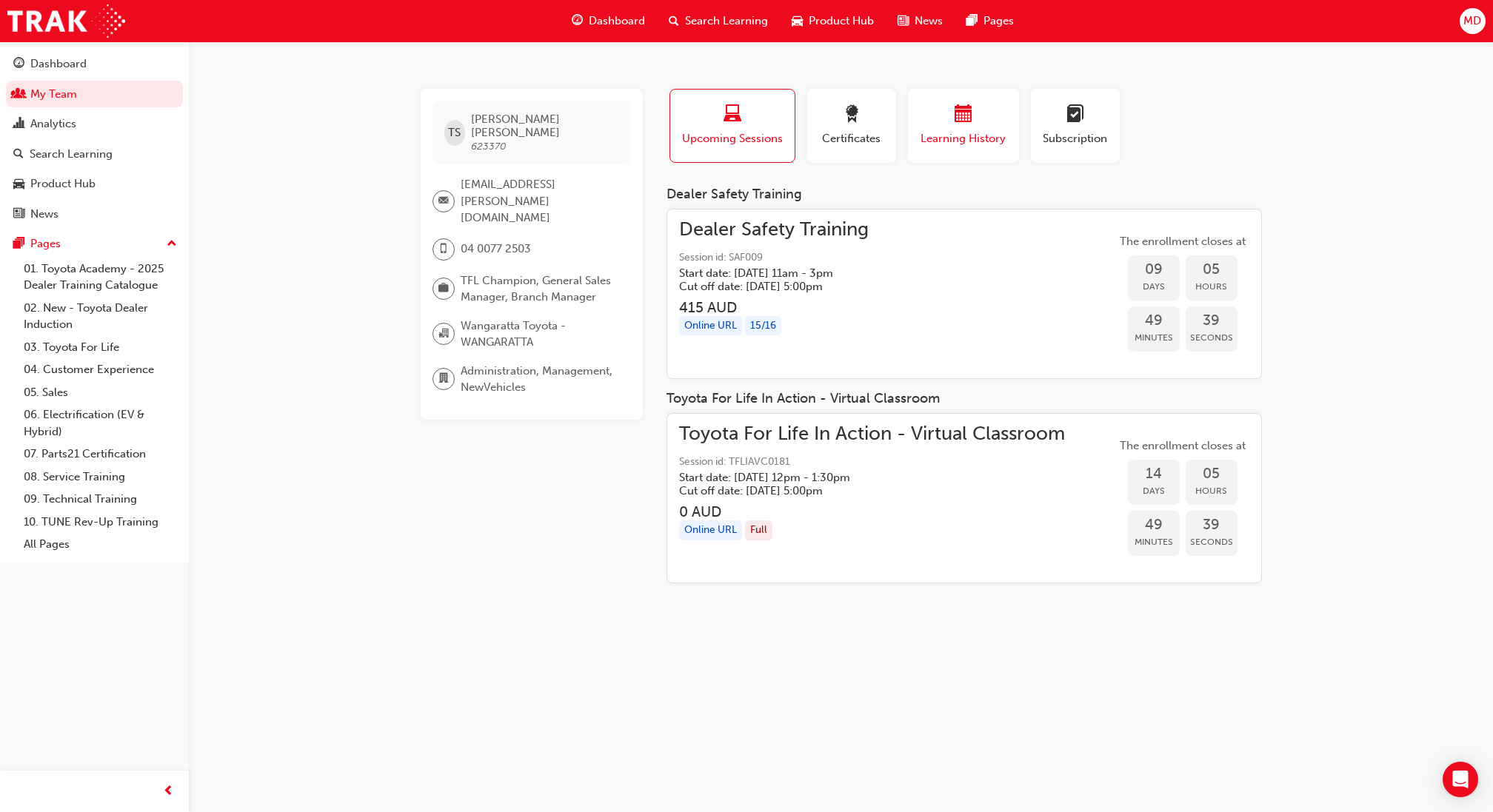
click at [973, 116] on div "button" at bounding box center [963, 116] width 89 height 23
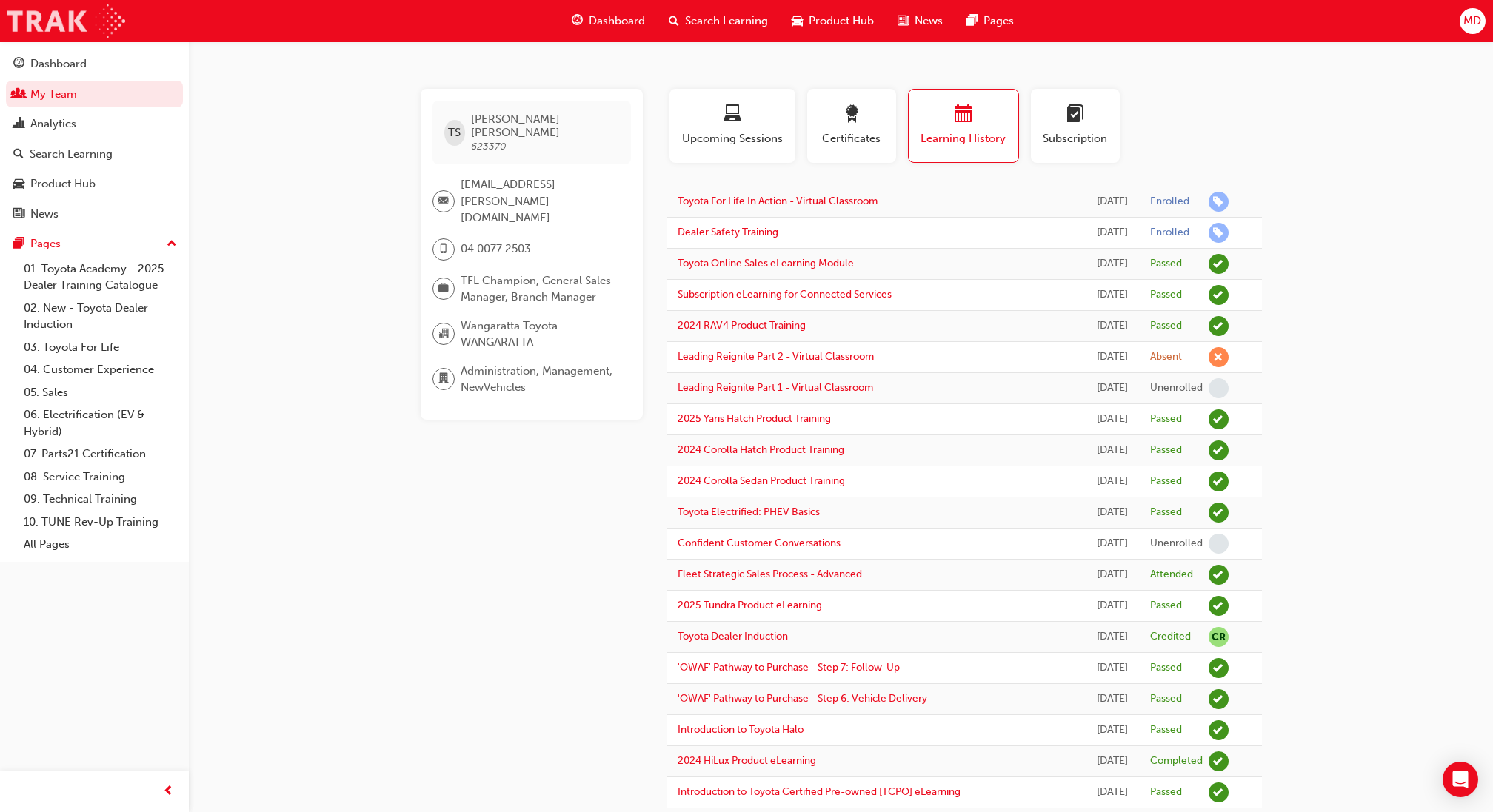
scroll to position [3, 0]
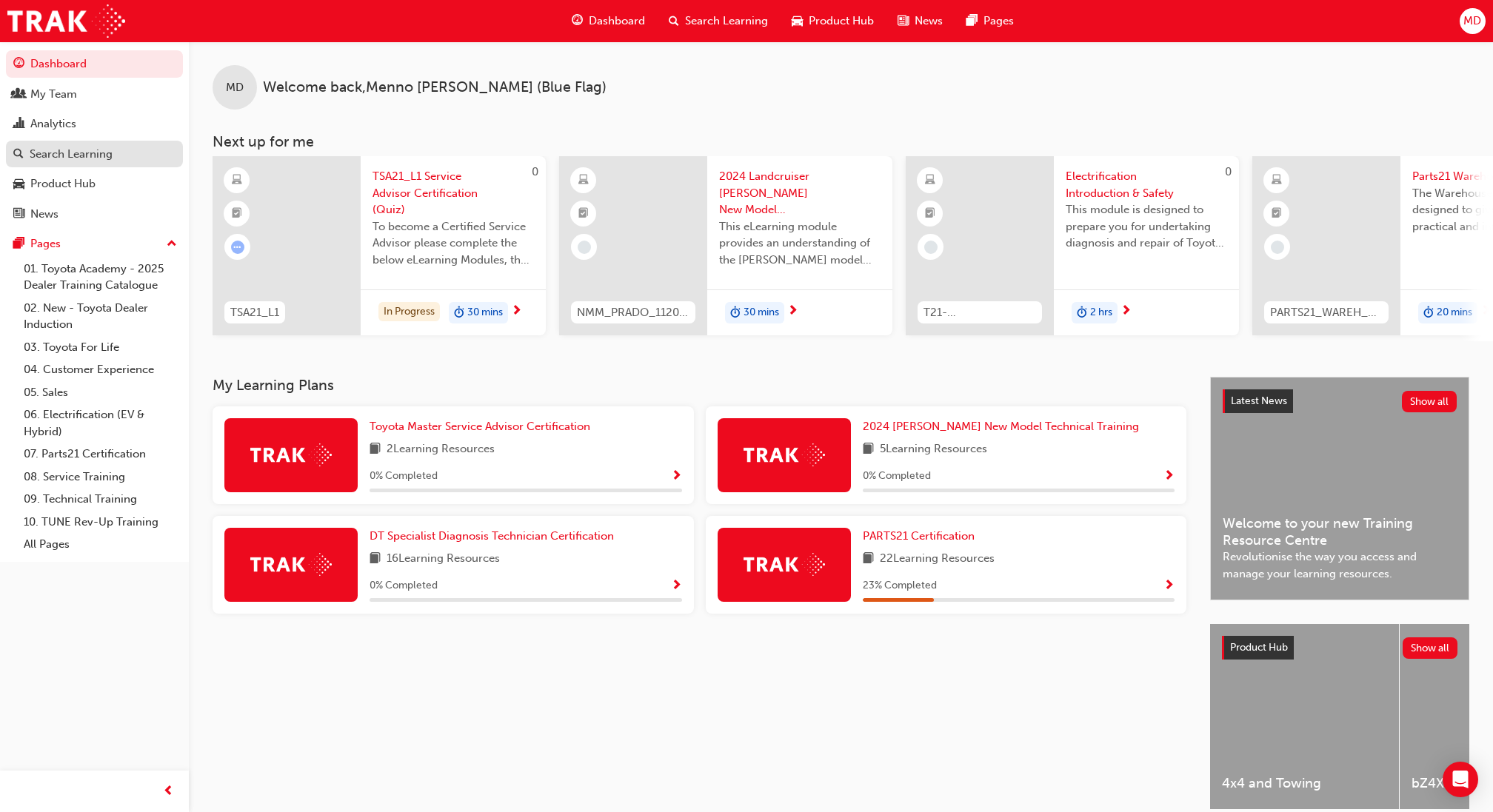
click at [61, 156] on div "Search Learning" at bounding box center [71, 154] width 83 height 17
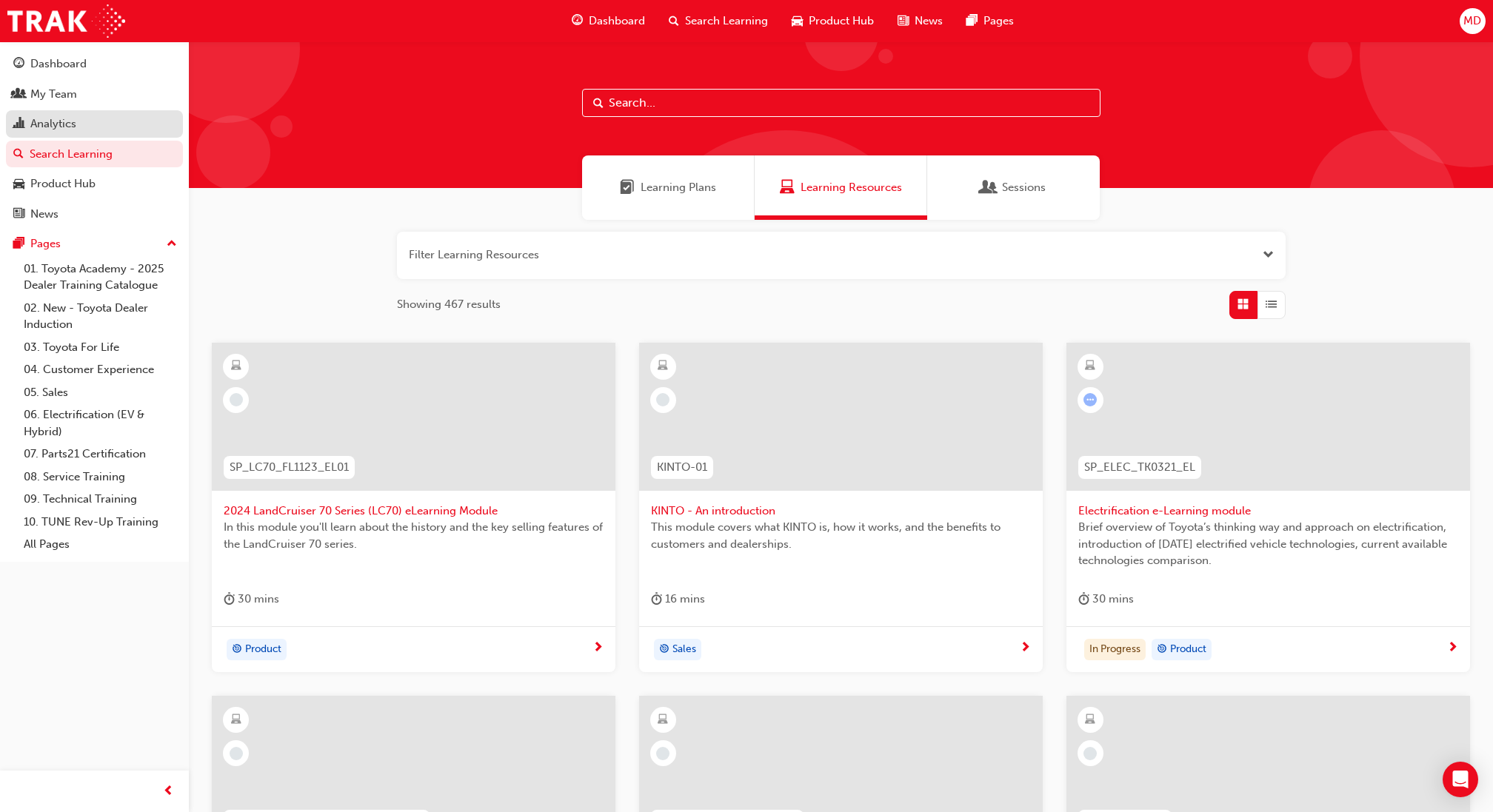
click at [81, 128] on div "Analytics" at bounding box center [95, 124] width 162 height 18
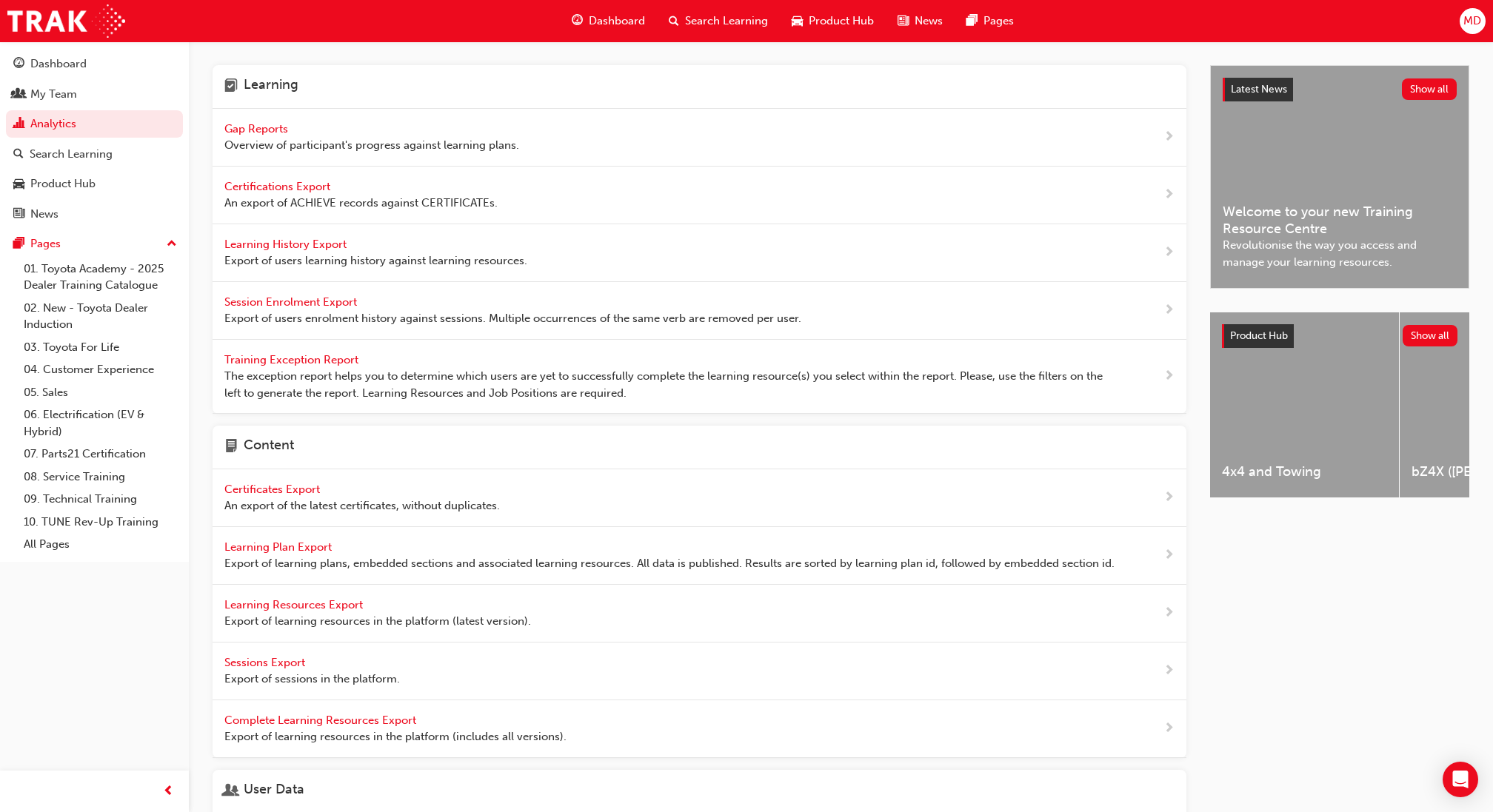
click at [281, 131] on span "Gap Reports" at bounding box center [258, 129] width 67 height 13
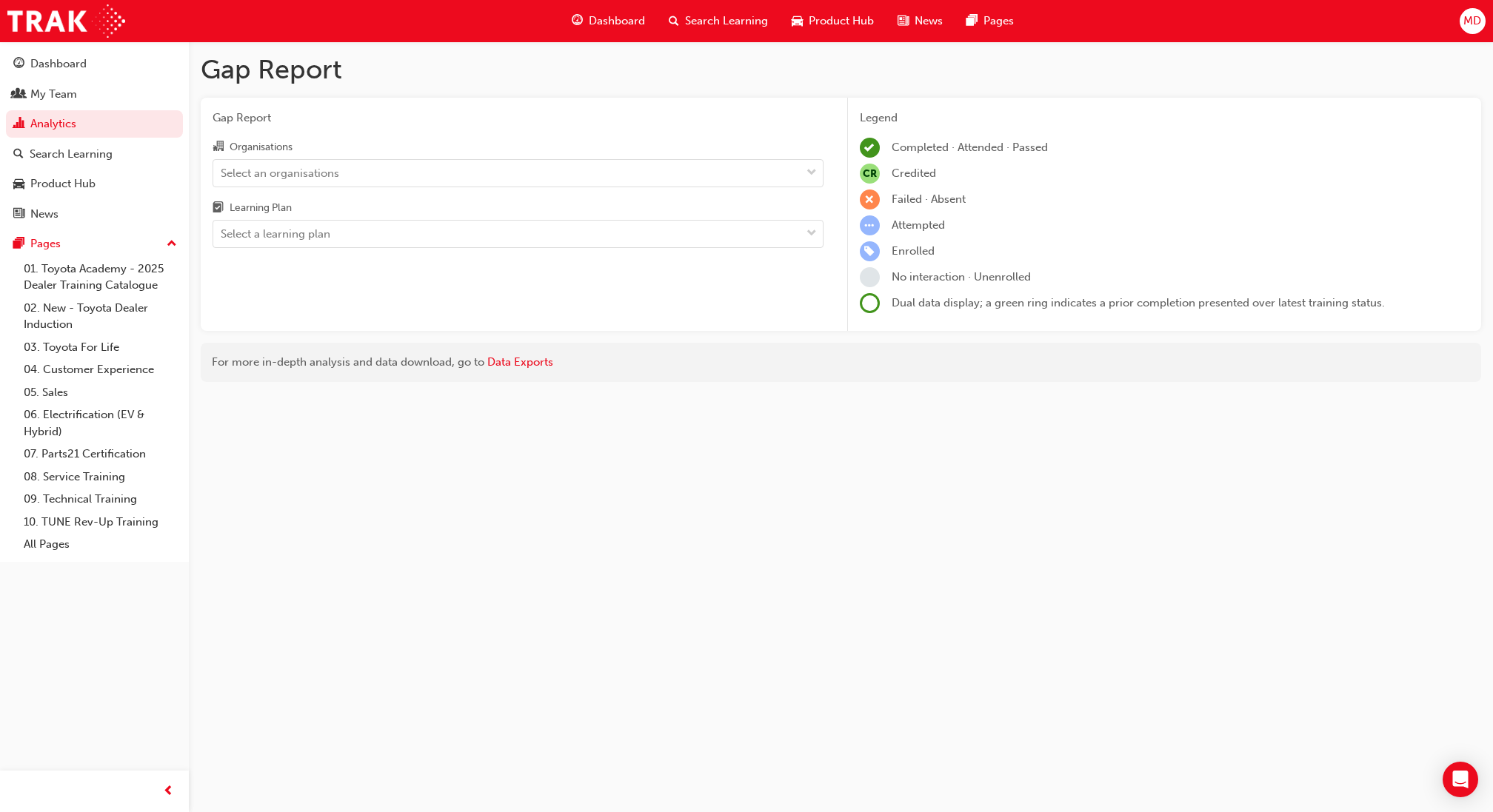
click at [399, 163] on div "Select an organisations" at bounding box center [507, 172] width 587 height 26
click at [222, 166] on input "Organisations Select an organisations" at bounding box center [222, 172] width 2 height 13
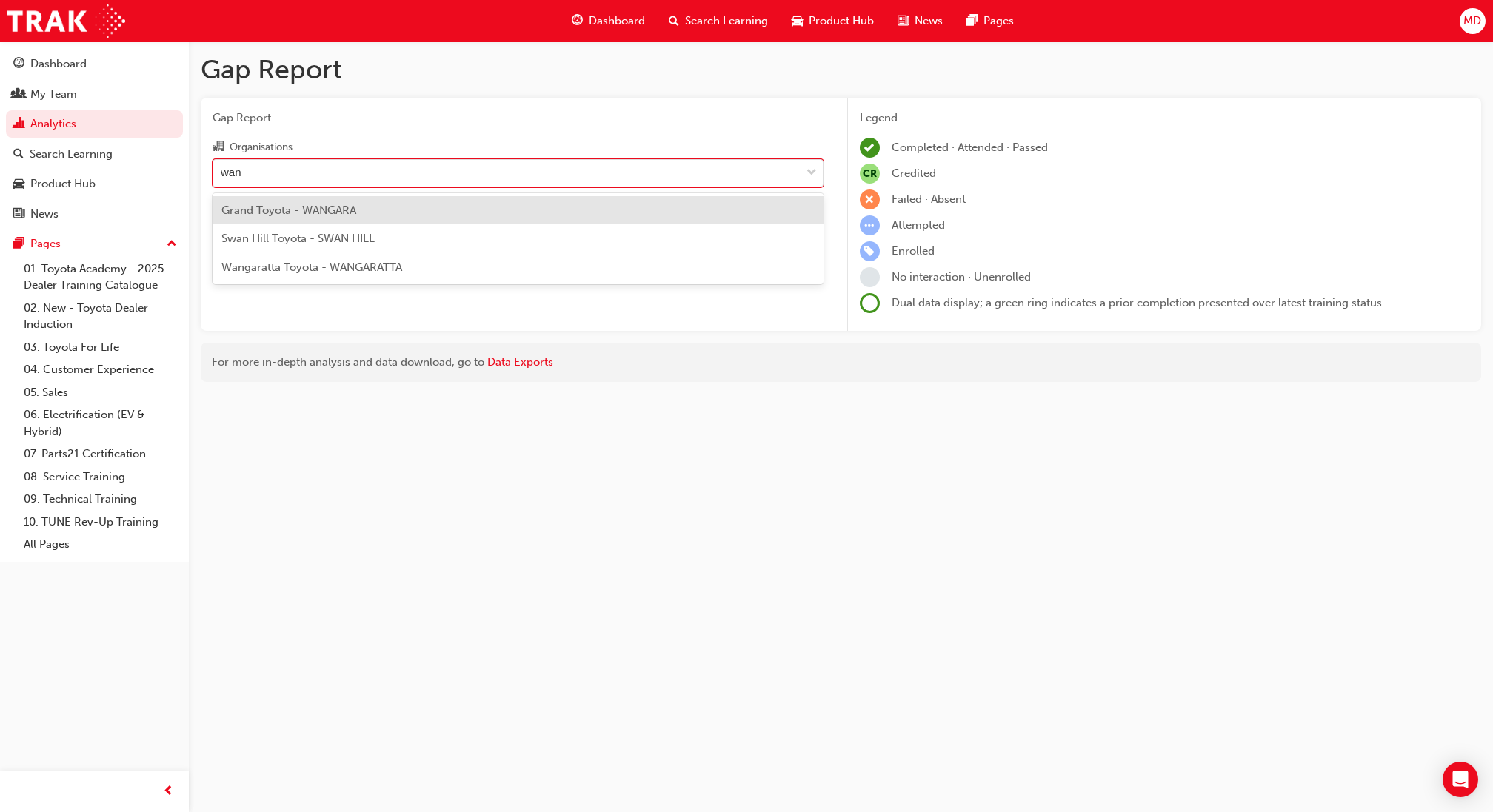
type input "wang"
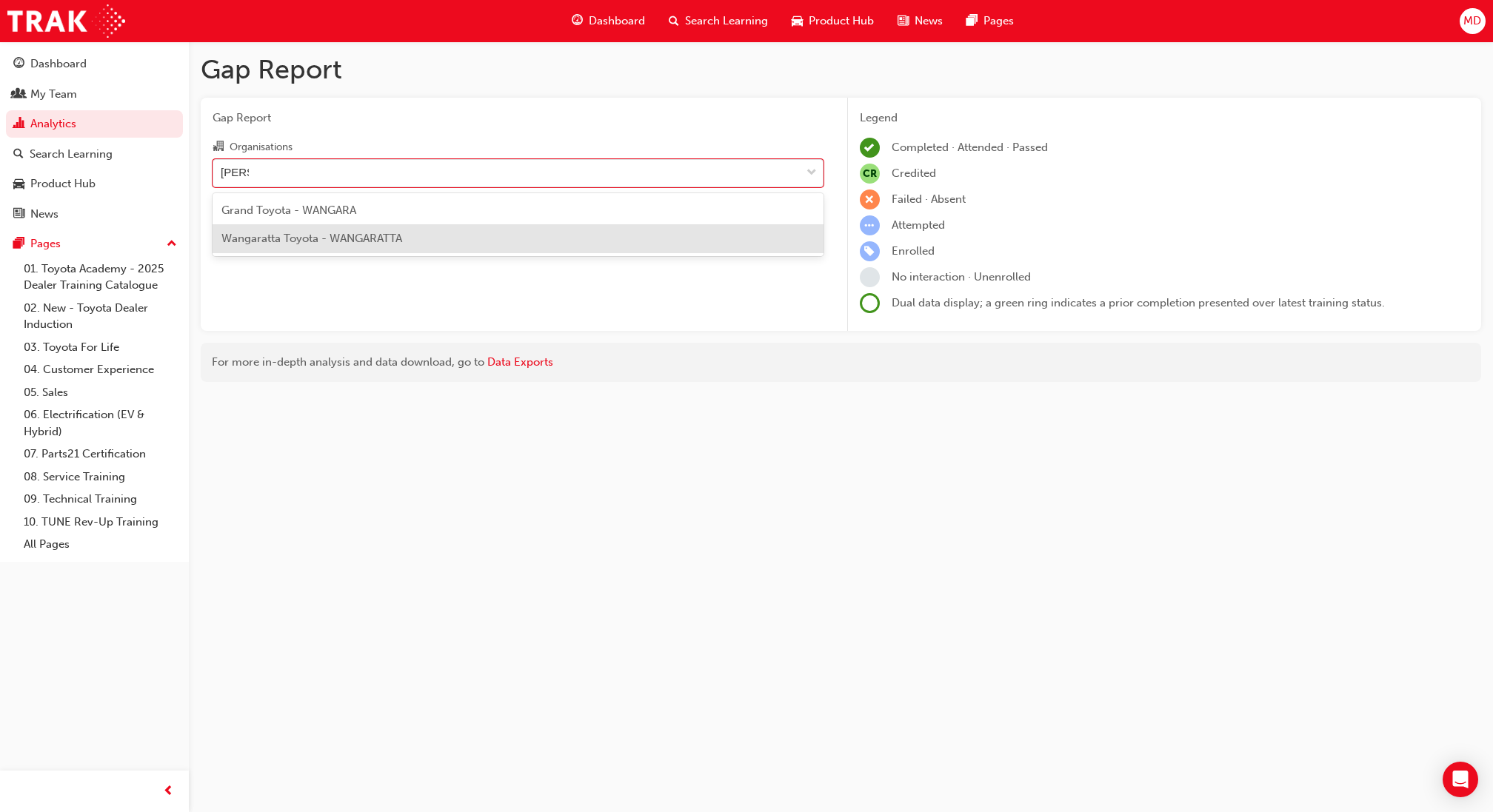
click at [385, 243] on span "Wangaratta Toyota - WANGARATTA" at bounding box center [311, 238] width 180 height 13
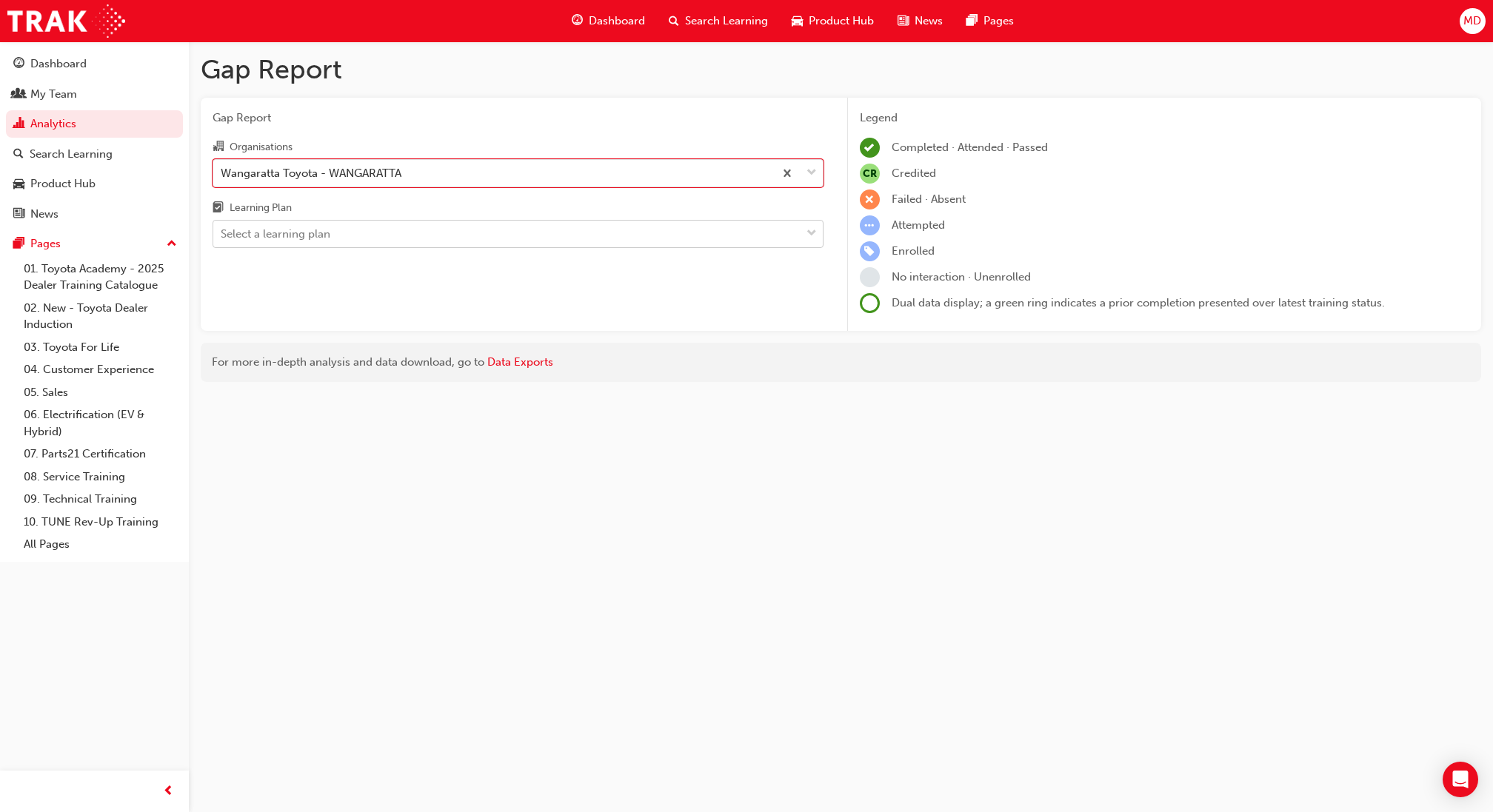
click at [398, 244] on div "Select a learning plan" at bounding box center [507, 234] width 587 height 26
click at [222, 240] on input "Learning Plan Select a learning plan" at bounding box center [222, 233] width 2 height 13
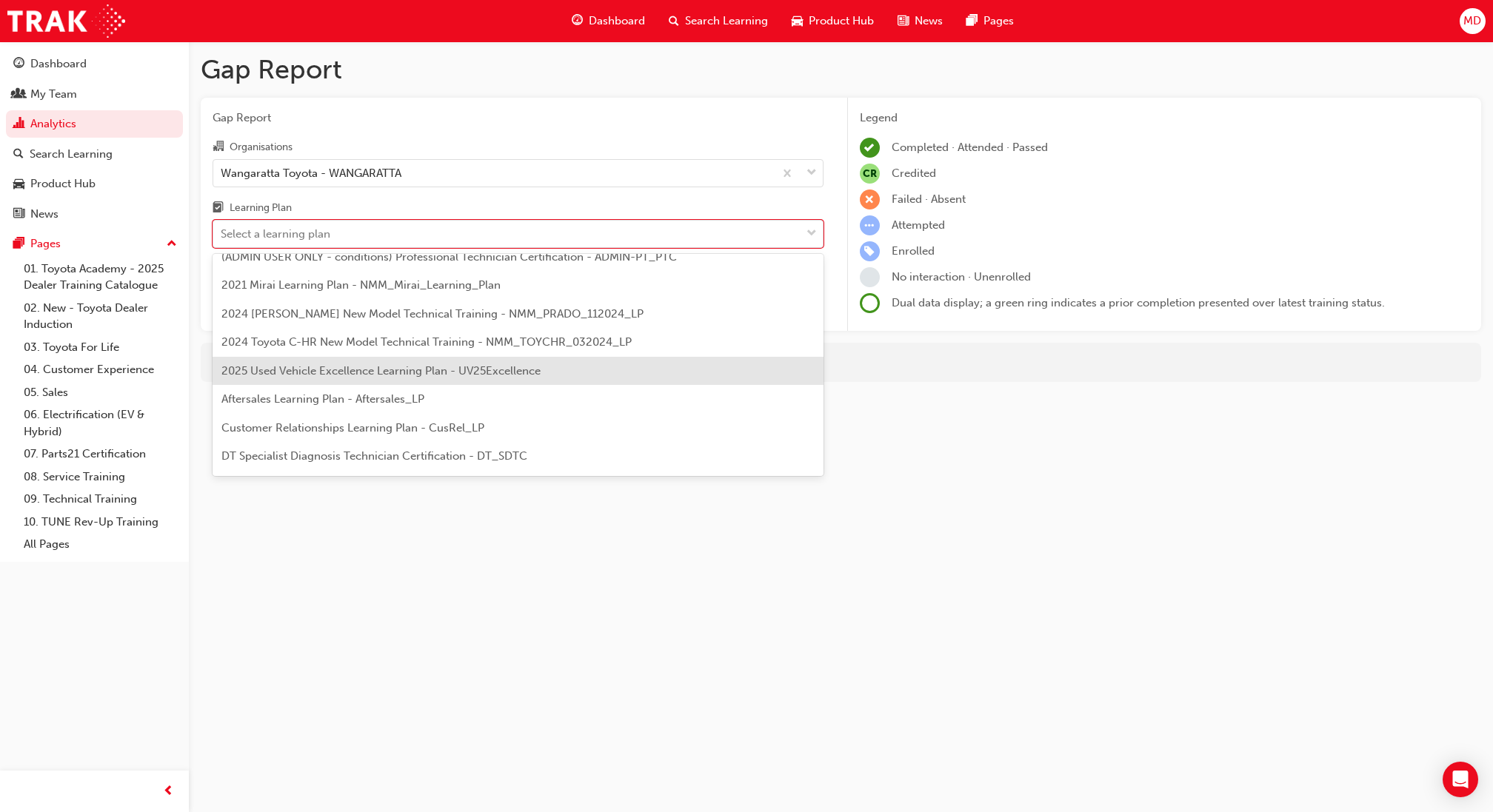
scroll to position [49, 0]
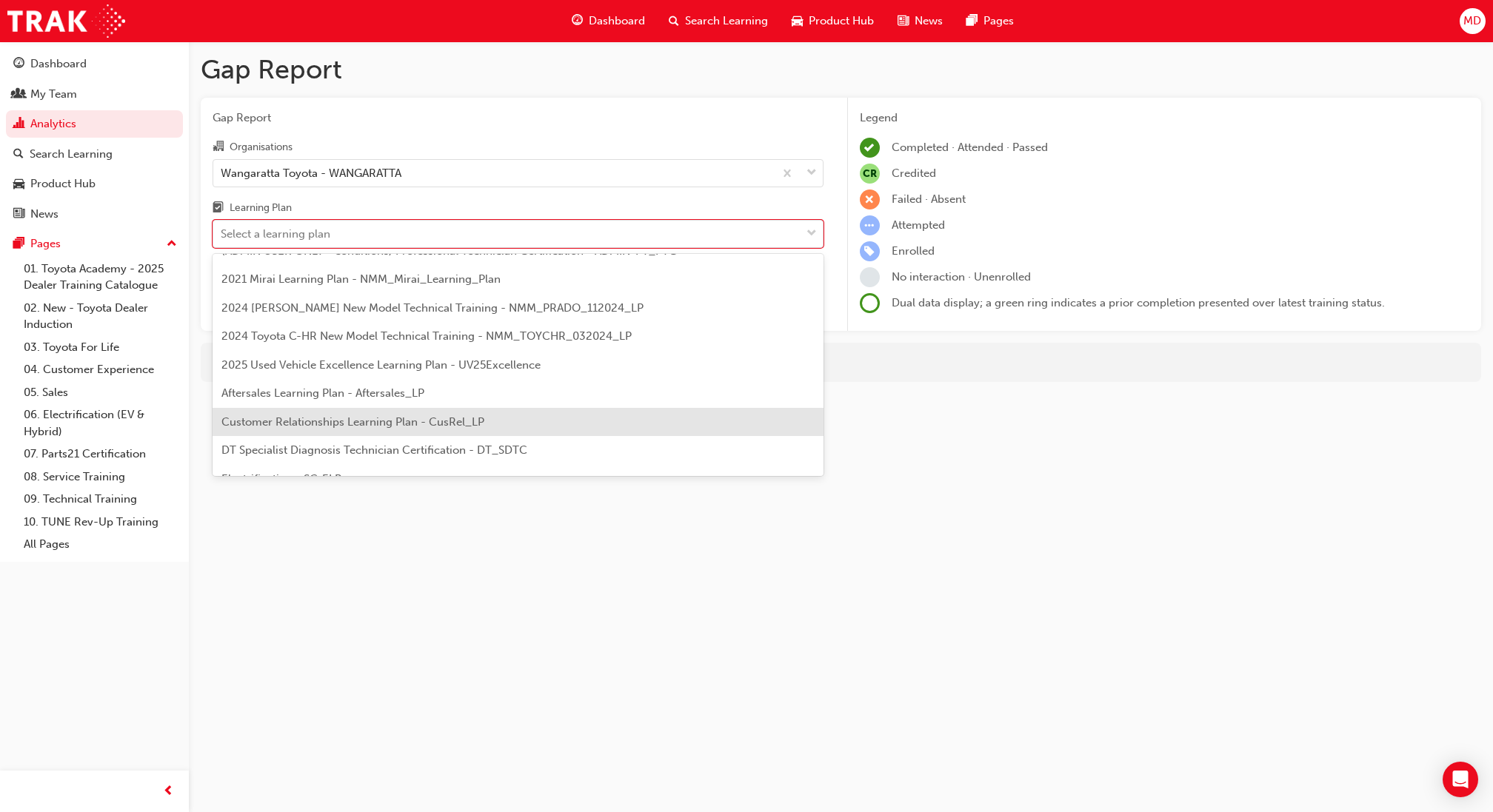
click at [468, 408] on div "Customer Relationships Learning Plan - CusRel_LP" at bounding box center [518, 422] width 611 height 29
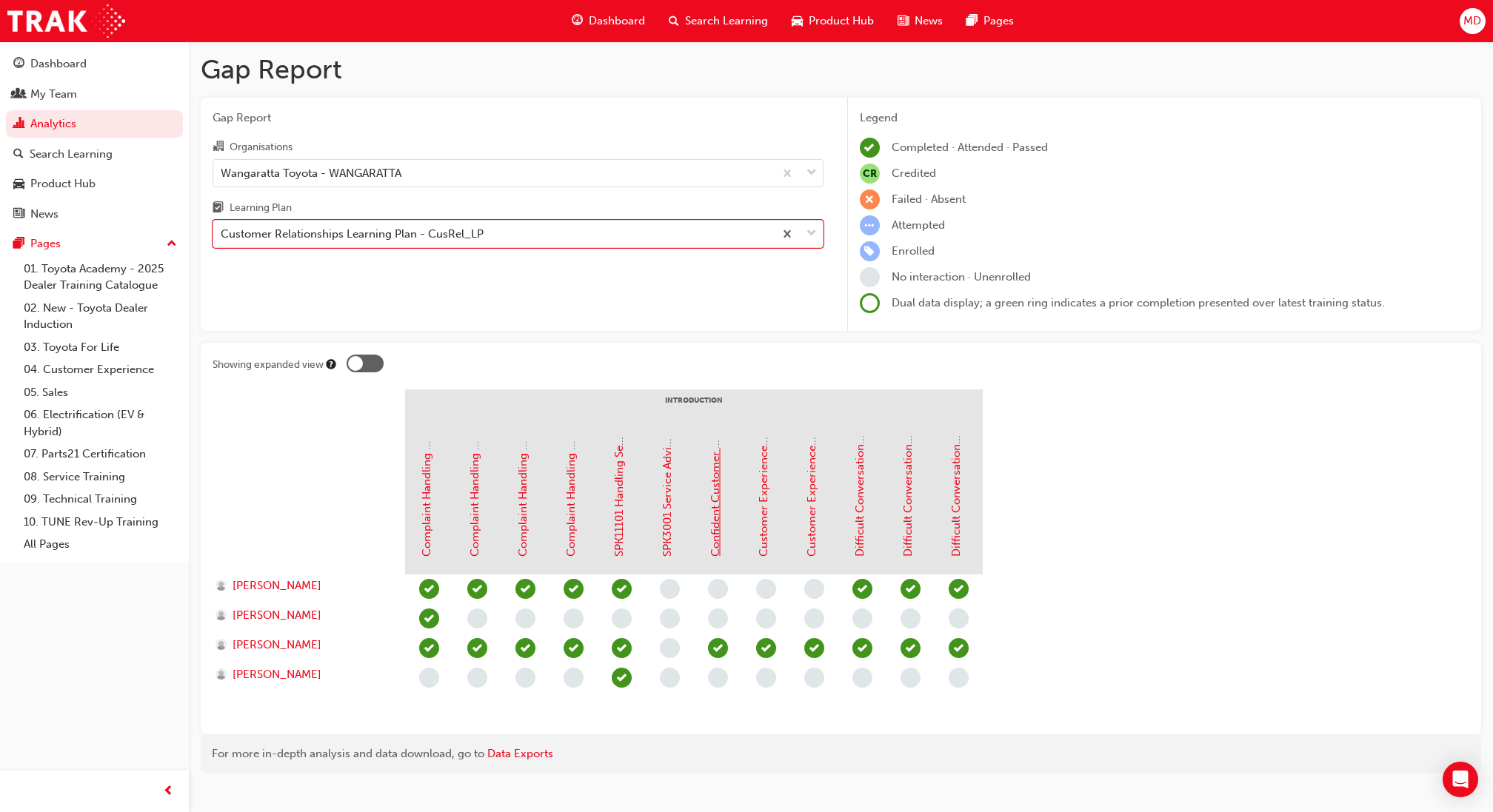
scroll to position [1, 0]
click at [659, 234] on div "Customer Relationships Learning Plan - CusRel_LP" at bounding box center [494, 233] width 561 height 26
click at [222, 234] on input "Learning Plan option Customer Relationships Learning Plan - CusRel_LP, selected…" at bounding box center [222, 233] width 2 height 13
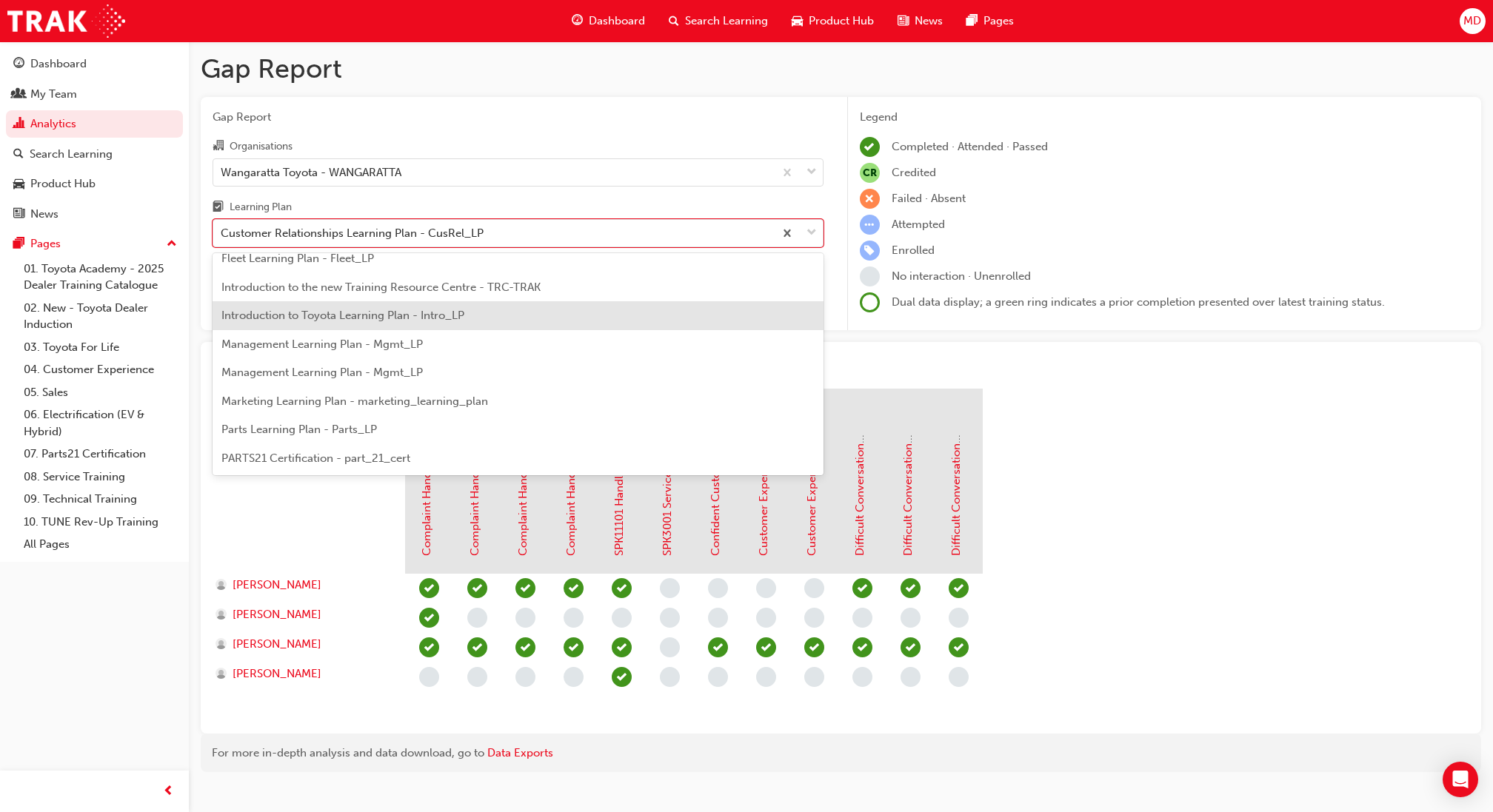
scroll to position [375, 0]
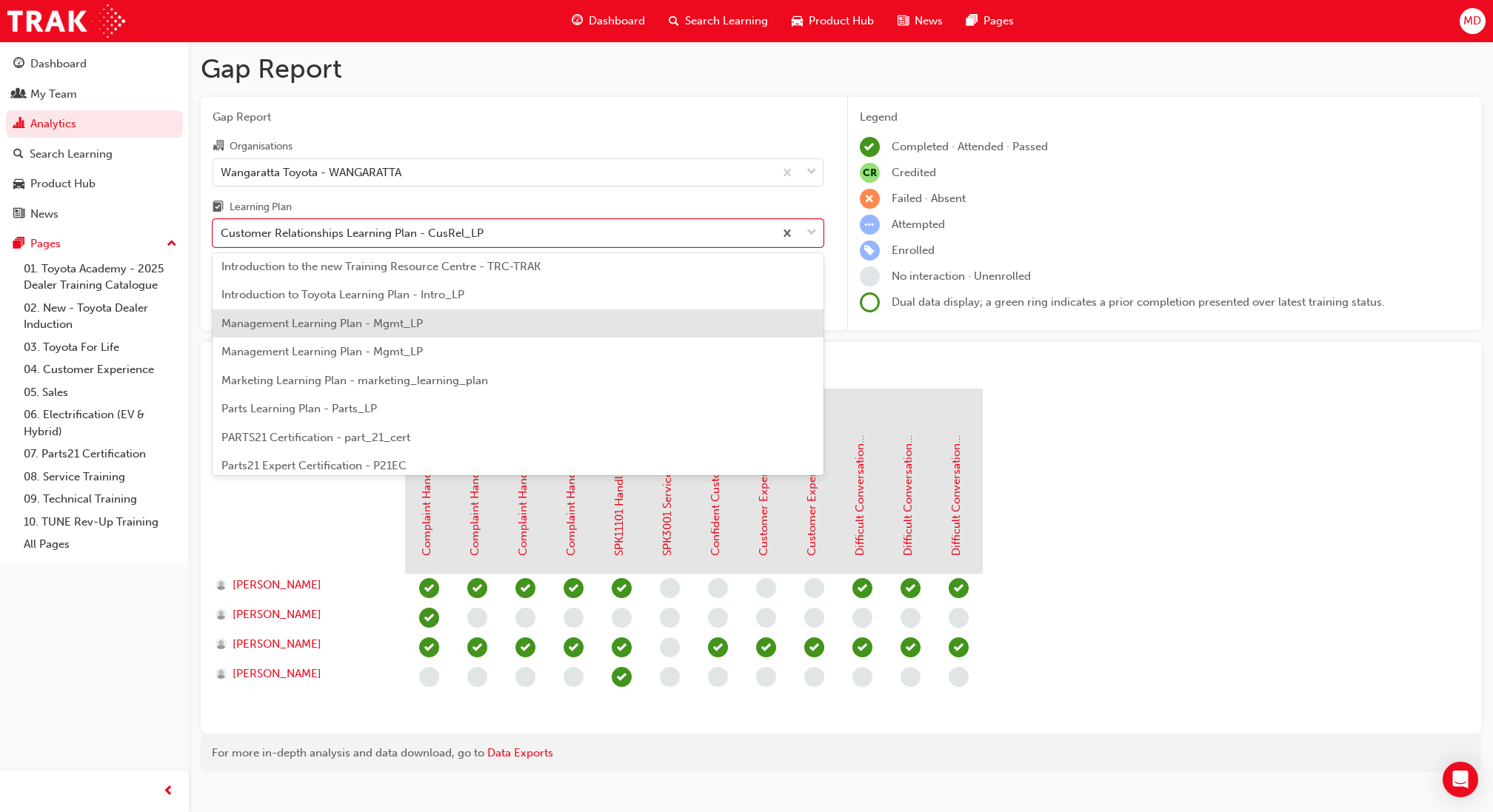
click at [379, 329] on div "Management Learning Plan - Mgmt_LP" at bounding box center [518, 324] width 611 height 29
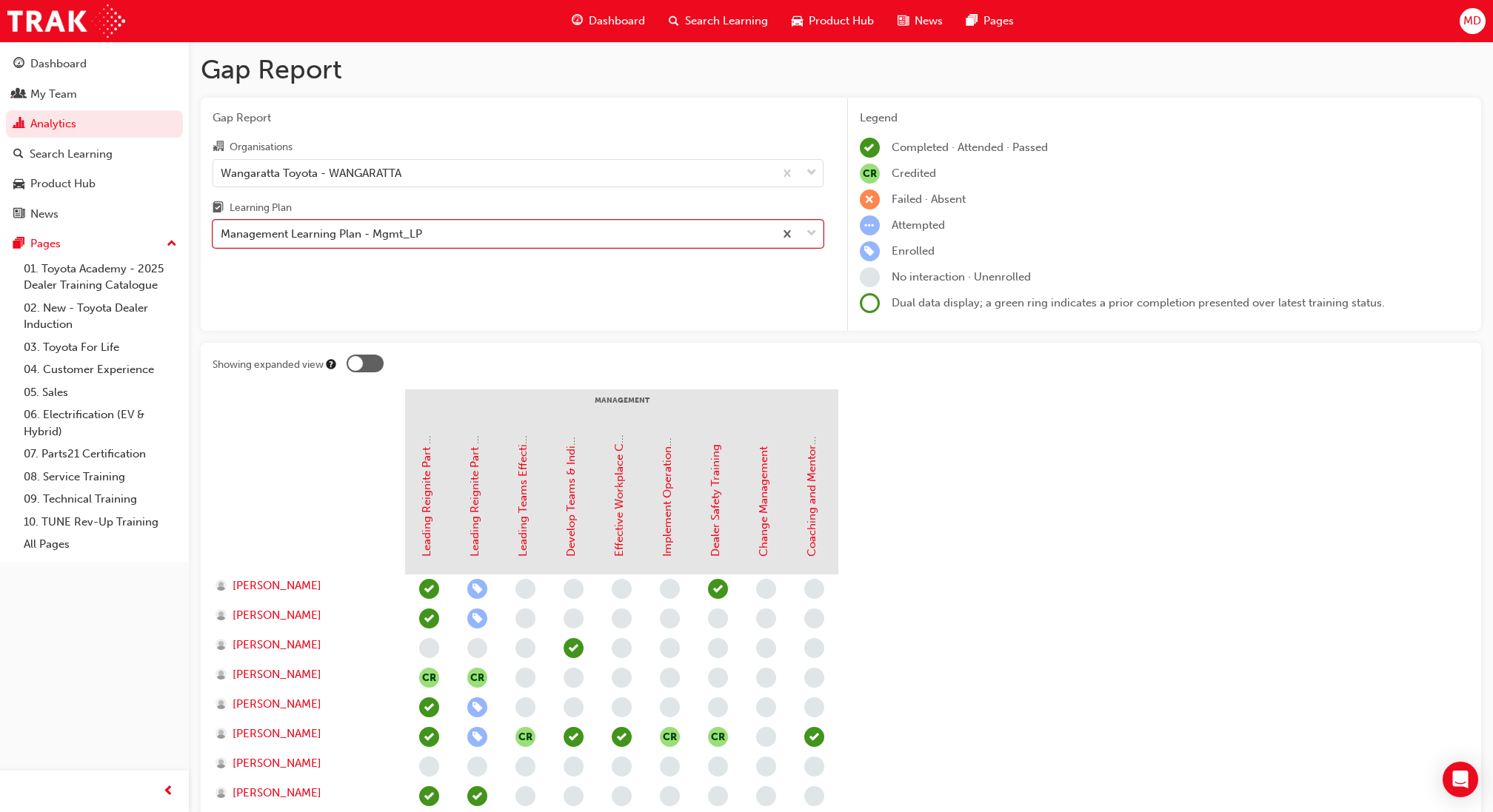
click at [443, 224] on div "Management Learning Plan - Mgmt_LP" at bounding box center [494, 234] width 561 height 26
click at [222, 227] on input "Learning Plan option Management Learning Plan - Mgmt_LP, selected. 0 results av…" at bounding box center [222, 233] width 2 height 13
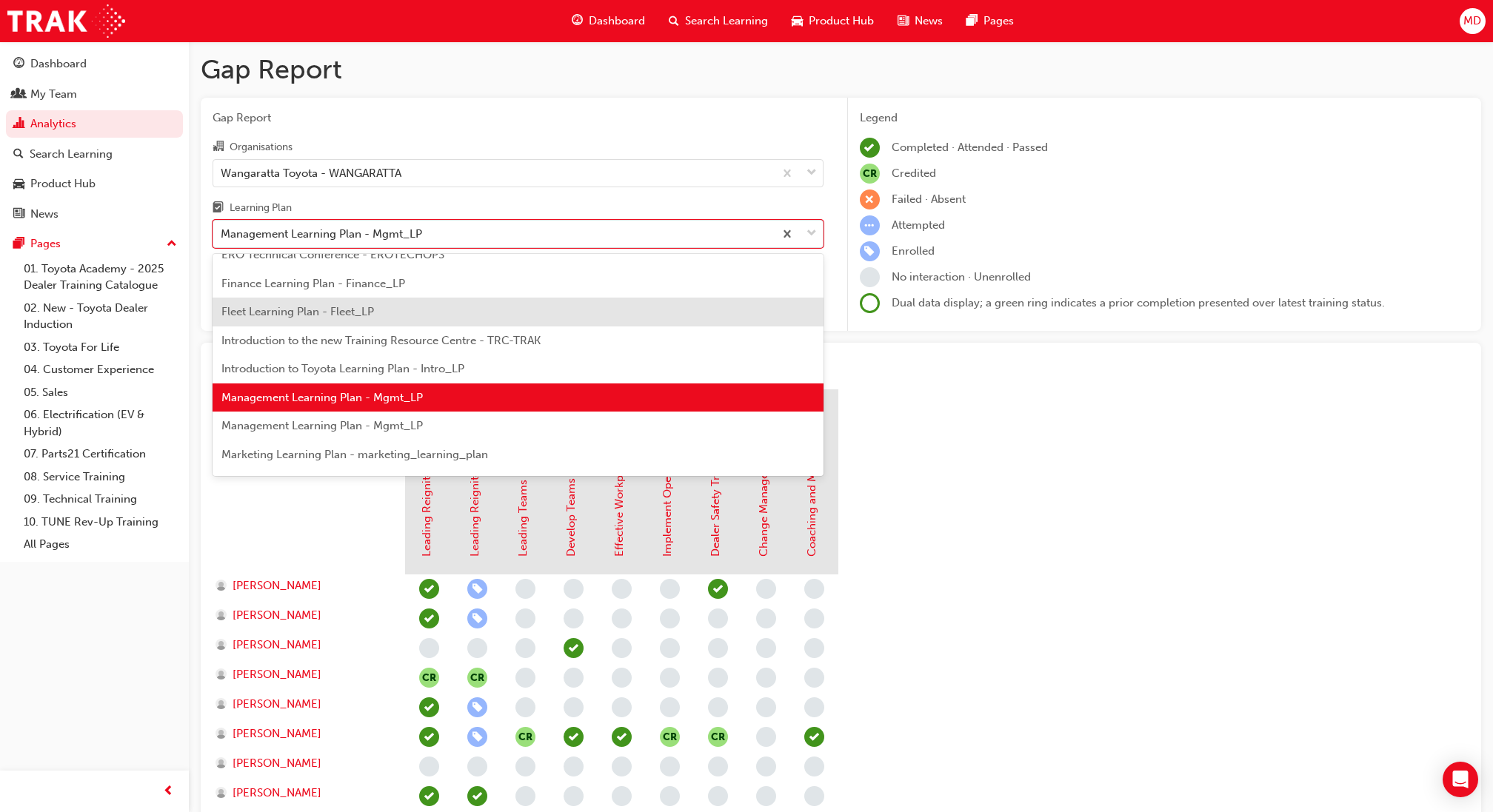
scroll to position [348, 0]
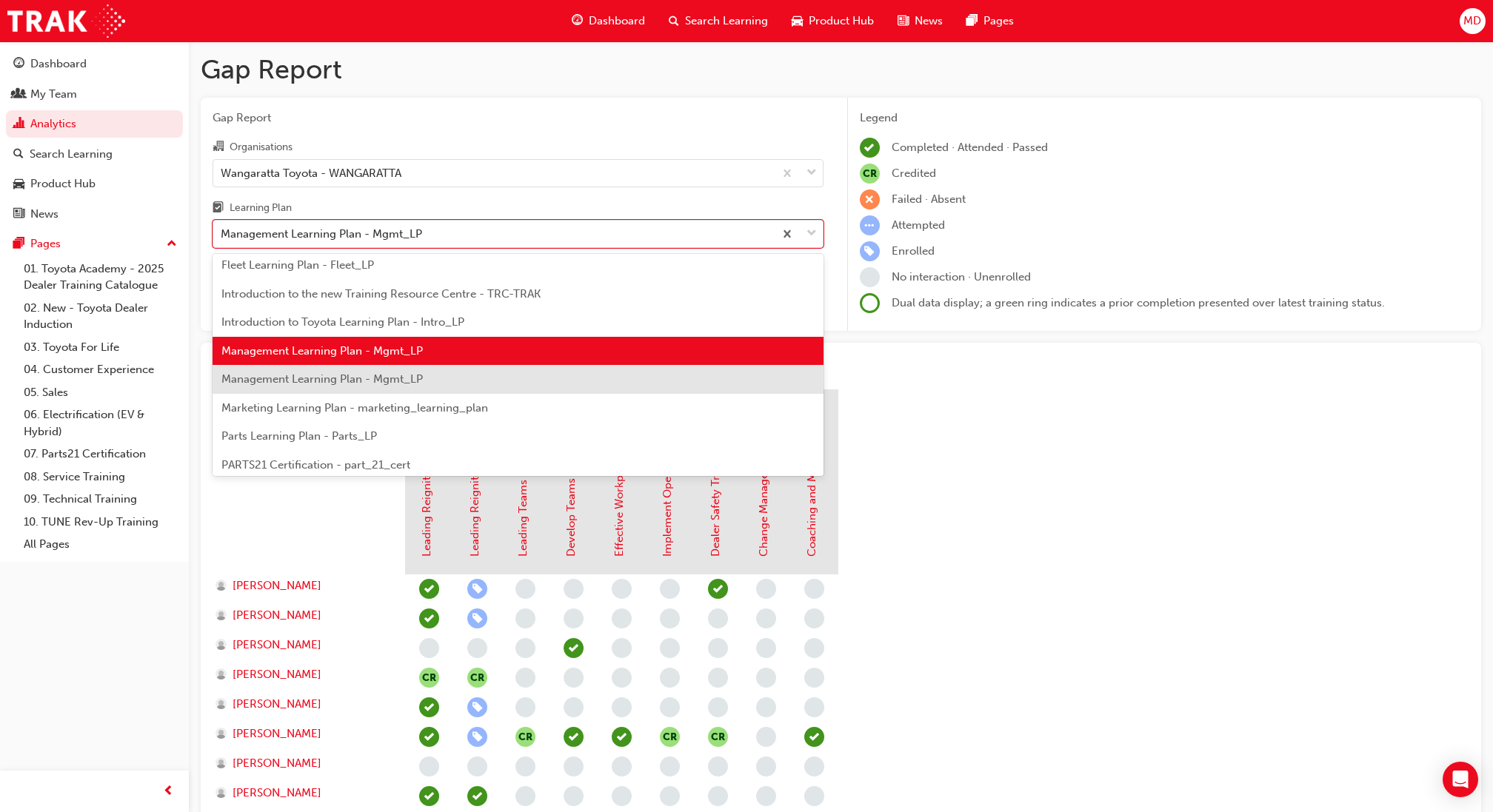
click at [392, 390] on div "Management Learning Plan - Mgmt_LP" at bounding box center [518, 379] width 611 height 29
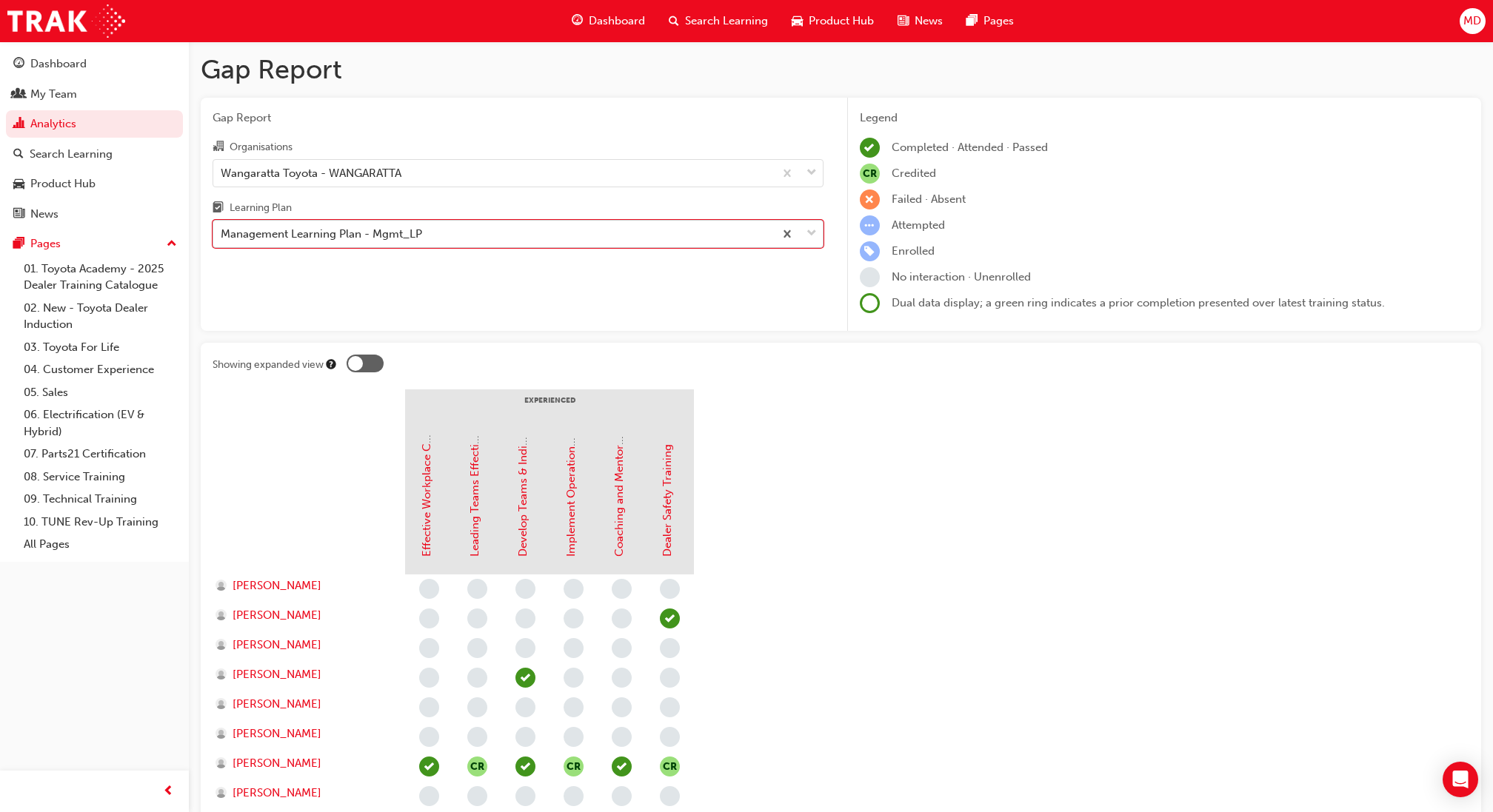
click at [422, 224] on div "Management Learning Plan - Mgmt_LP" at bounding box center [494, 234] width 561 height 26
click at [222, 227] on input "Learning Plan option Management Learning Plan - Mgmt_LP, selected. 0 results av…" at bounding box center [222, 233] width 2 height 13
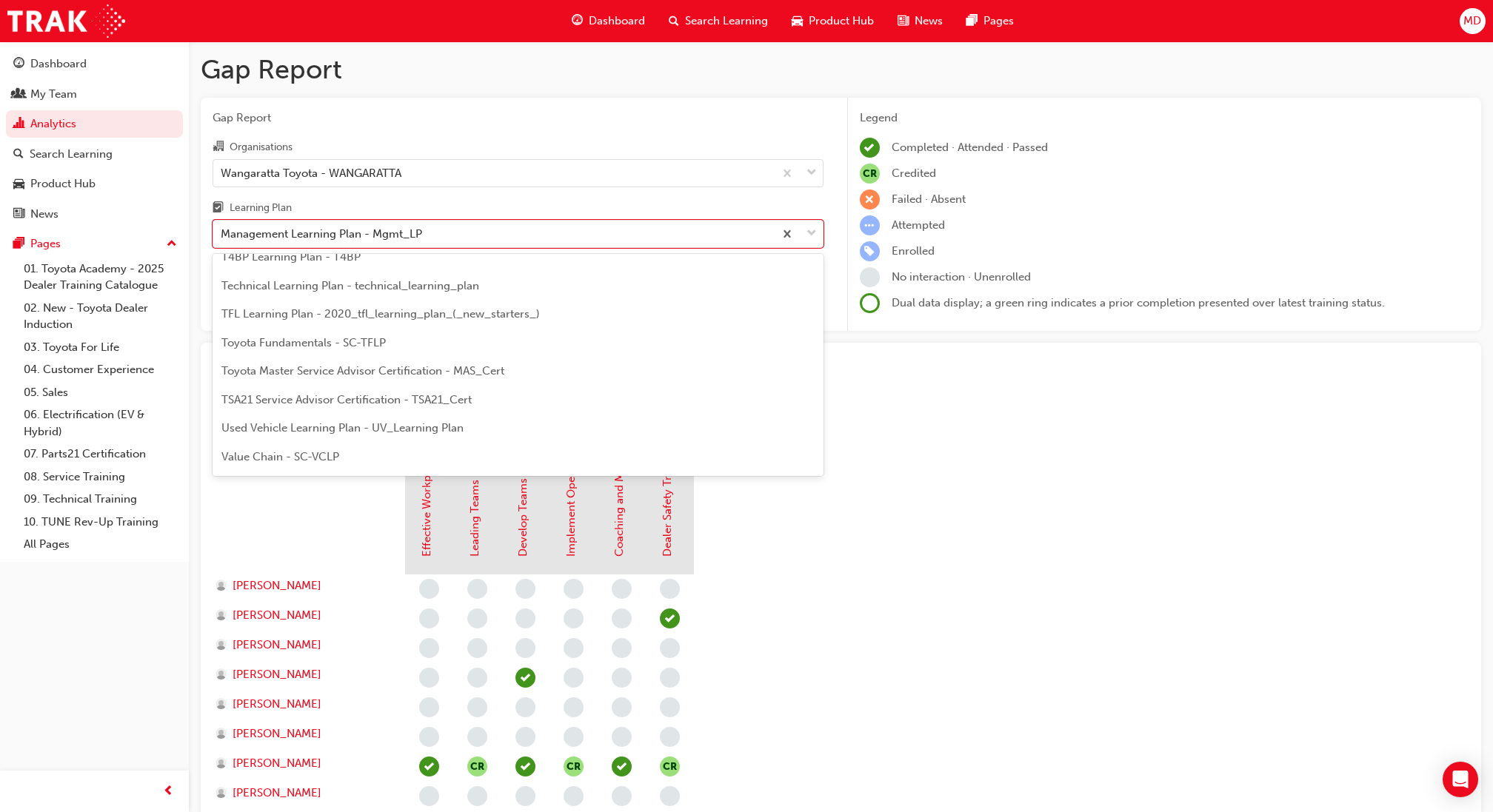
scroll to position [895, 0]
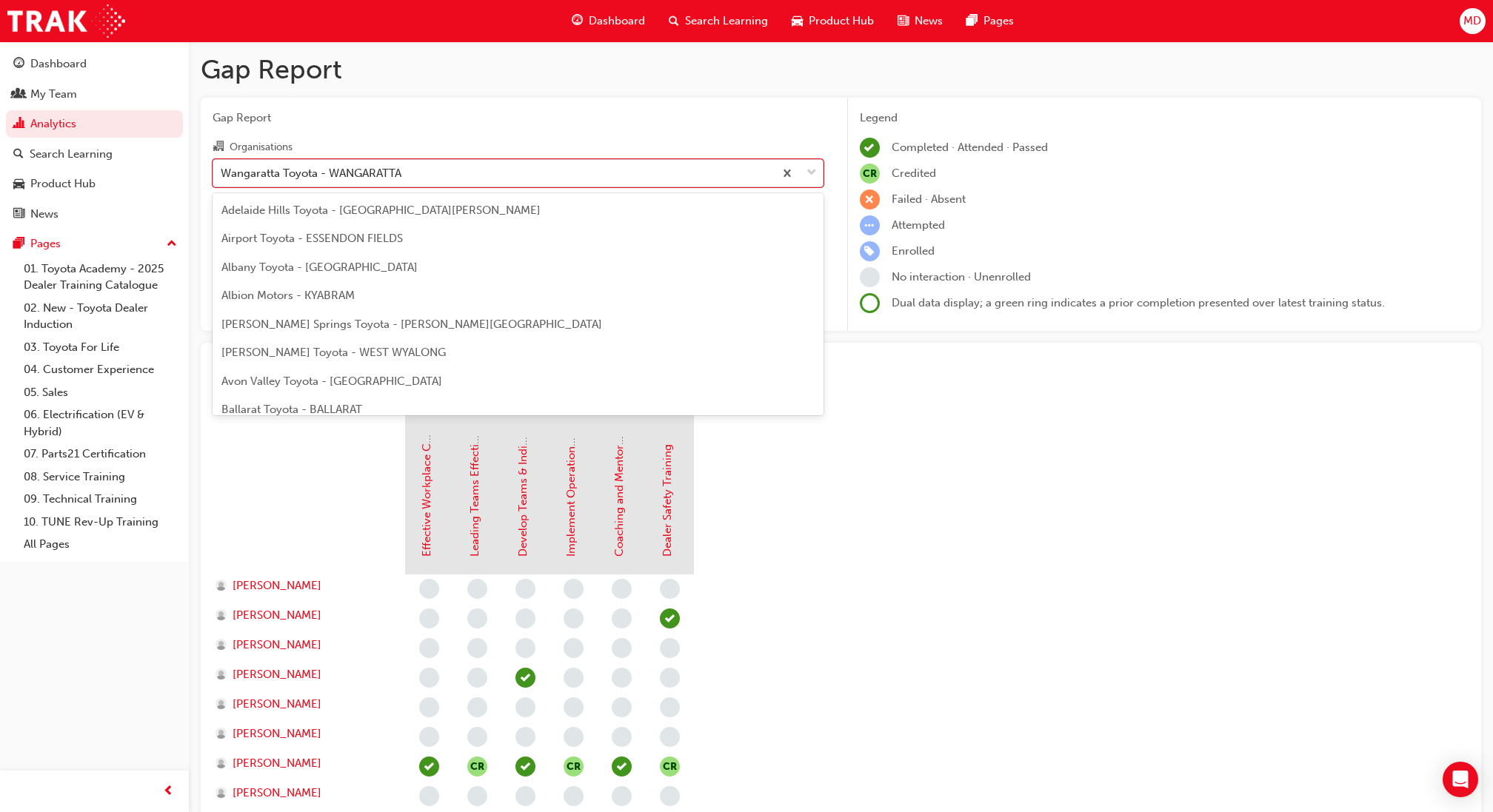
click at [407, 174] on div "Wangaratta Toyota - WANGARATTA" at bounding box center [494, 172] width 561 height 26
click at [222, 174] on input "Organisations option Wangaratta Toyota - WANGARATTA, selected. option Wangaratt…" at bounding box center [222, 172] width 2 height 13
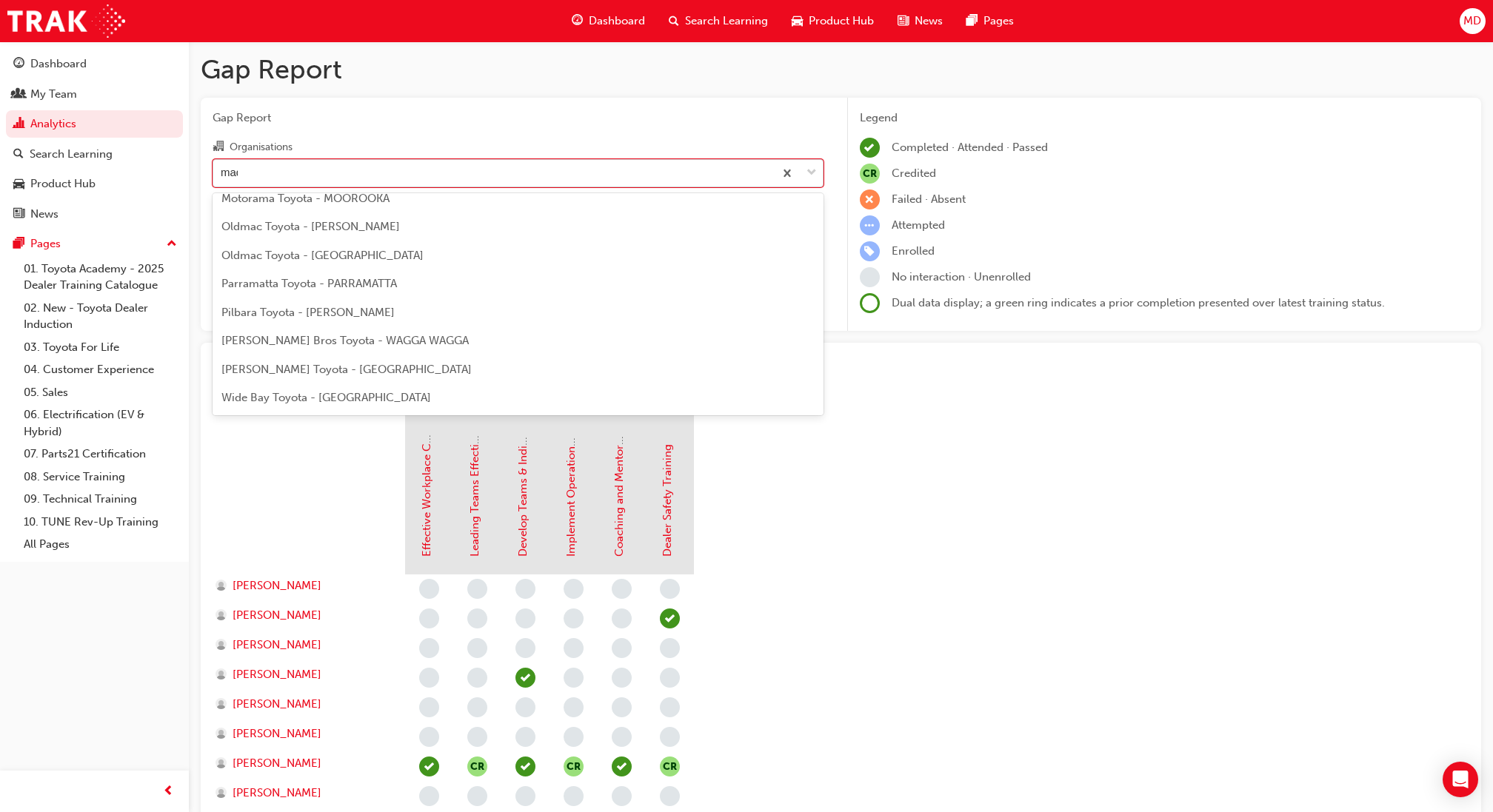
scroll to position [0, 0]
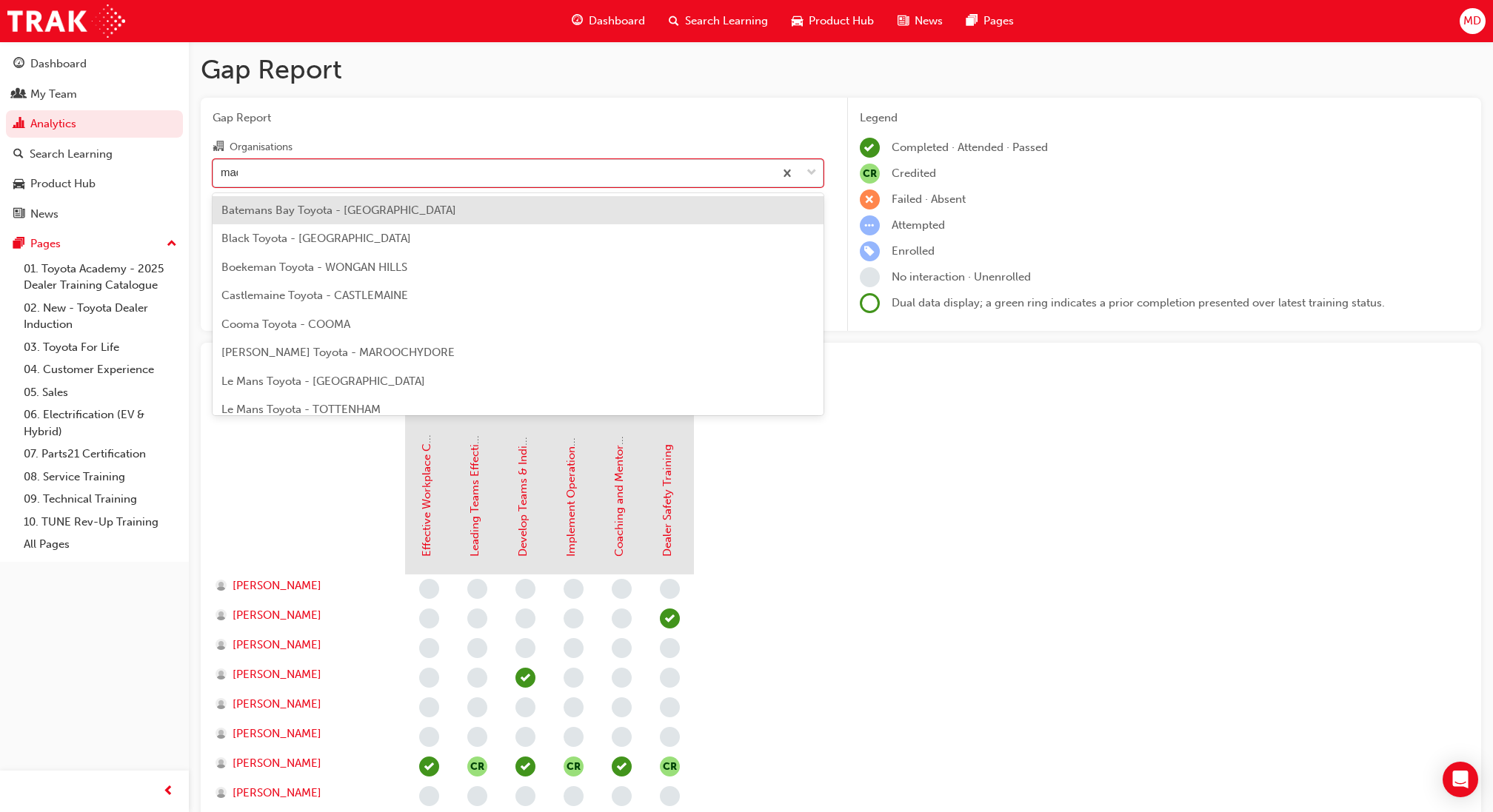
type input "madd"
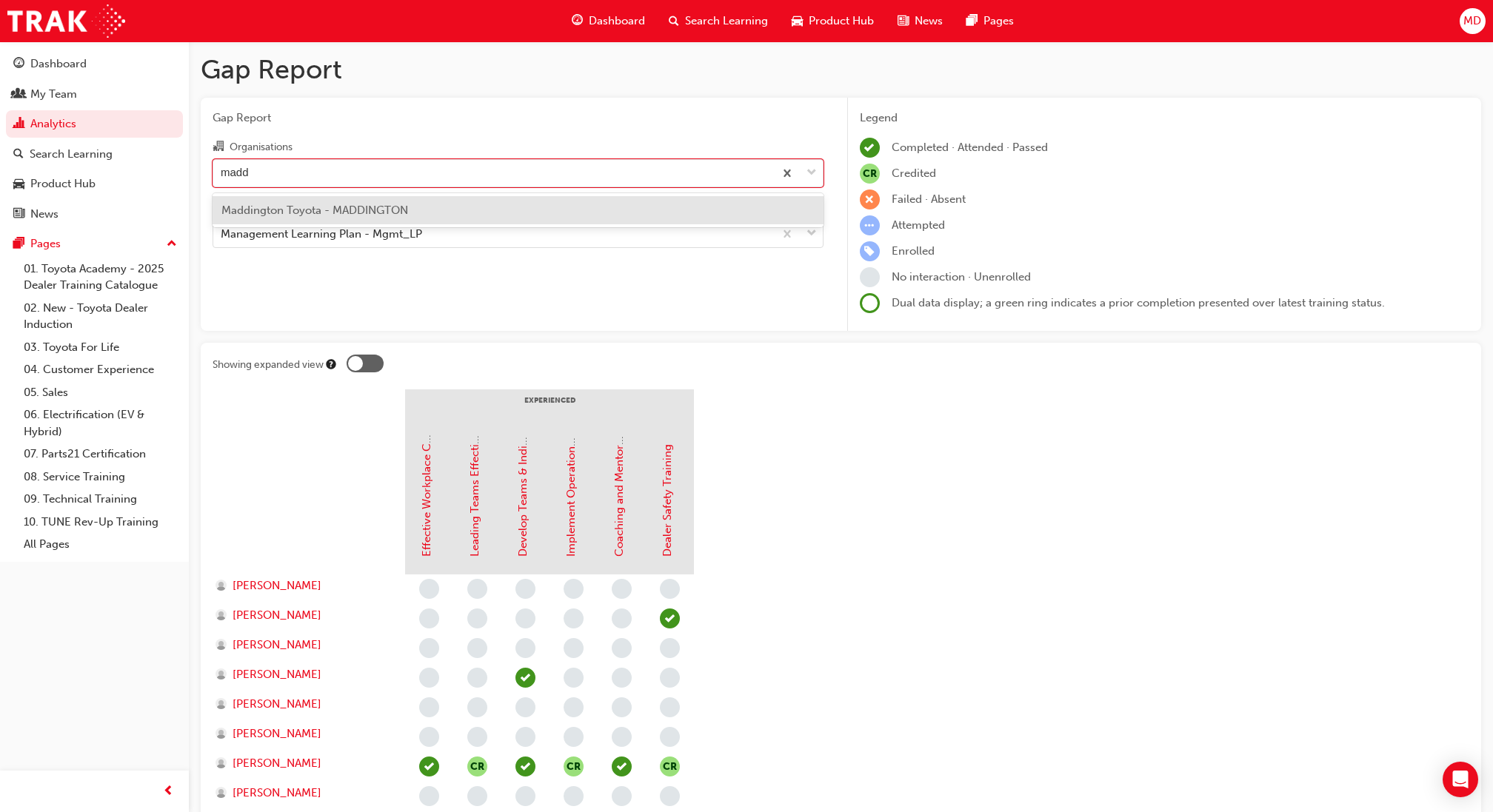
click at [387, 202] on div "Maddington Toyota - MADDINGTON" at bounding box center [518, 210] width 611 height 29
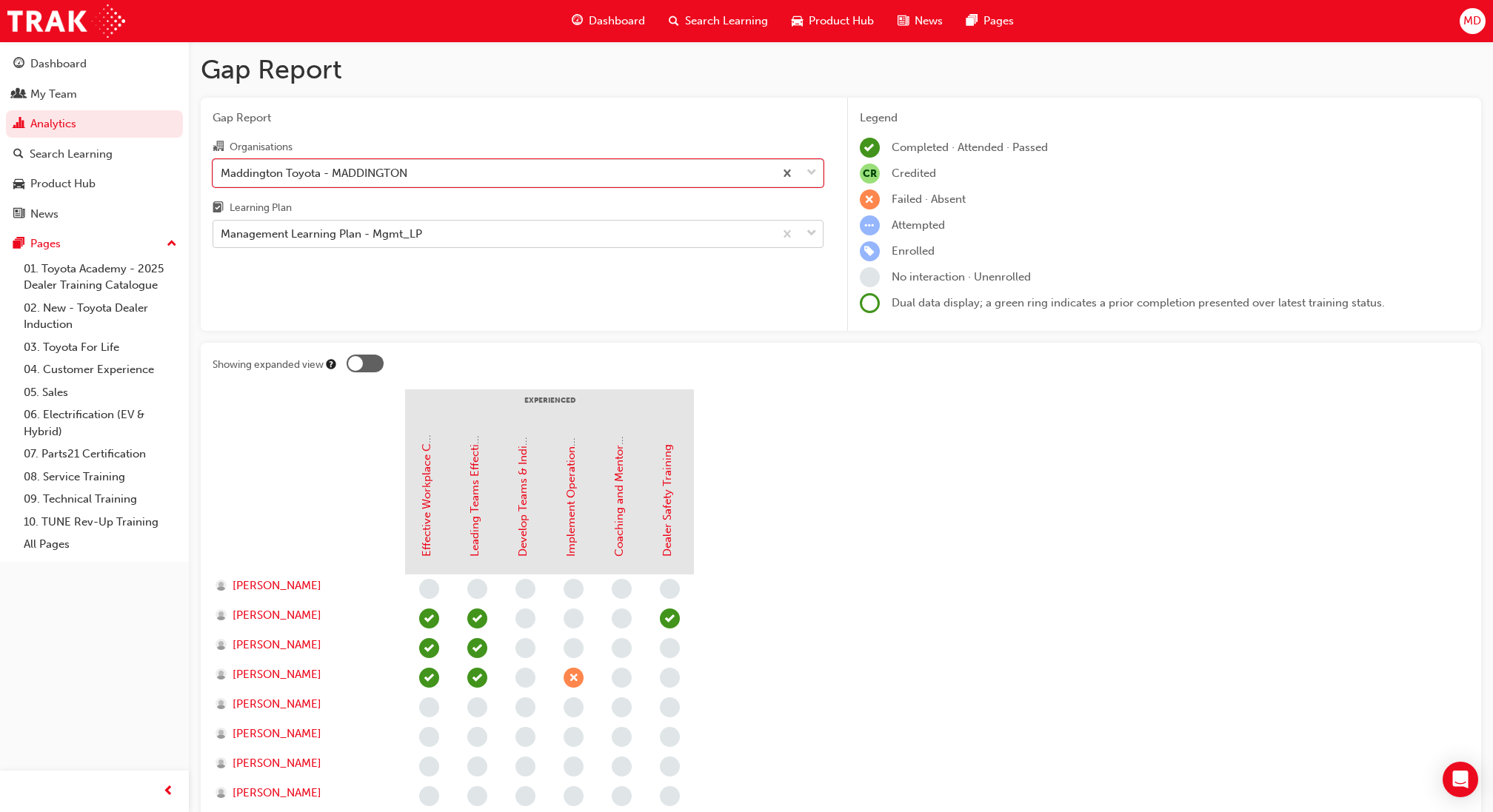
click at [365, 237] on div "Management Learning Plan - Mgmt_LP" at bounding box center [322, 233] width 202 height 17
click at [222, 237] on input "Learning Plan Management Learning Plan - Mgmt_LP" at bounding box center [222, 233] width 2 height 13
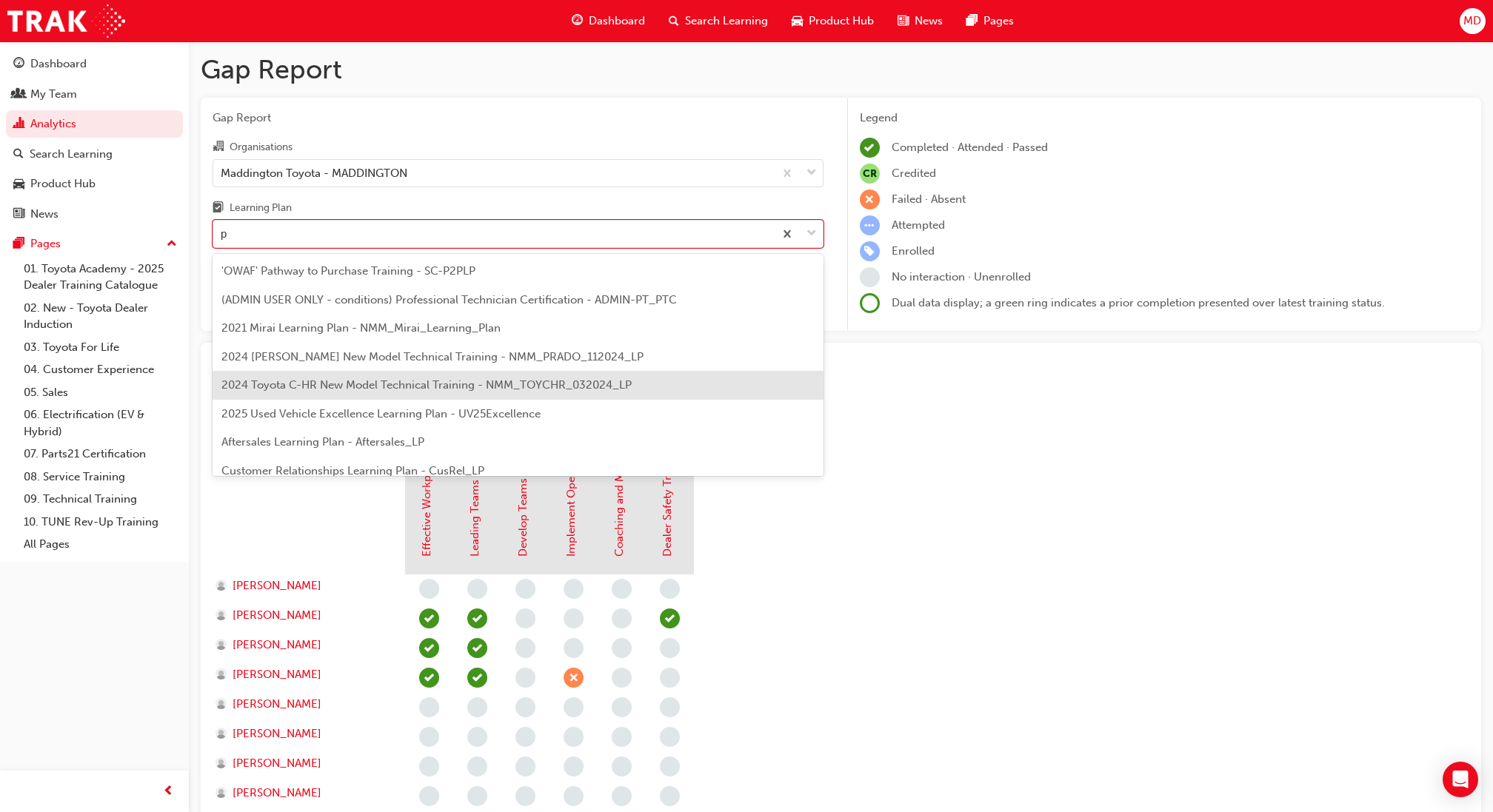
type input "pr"
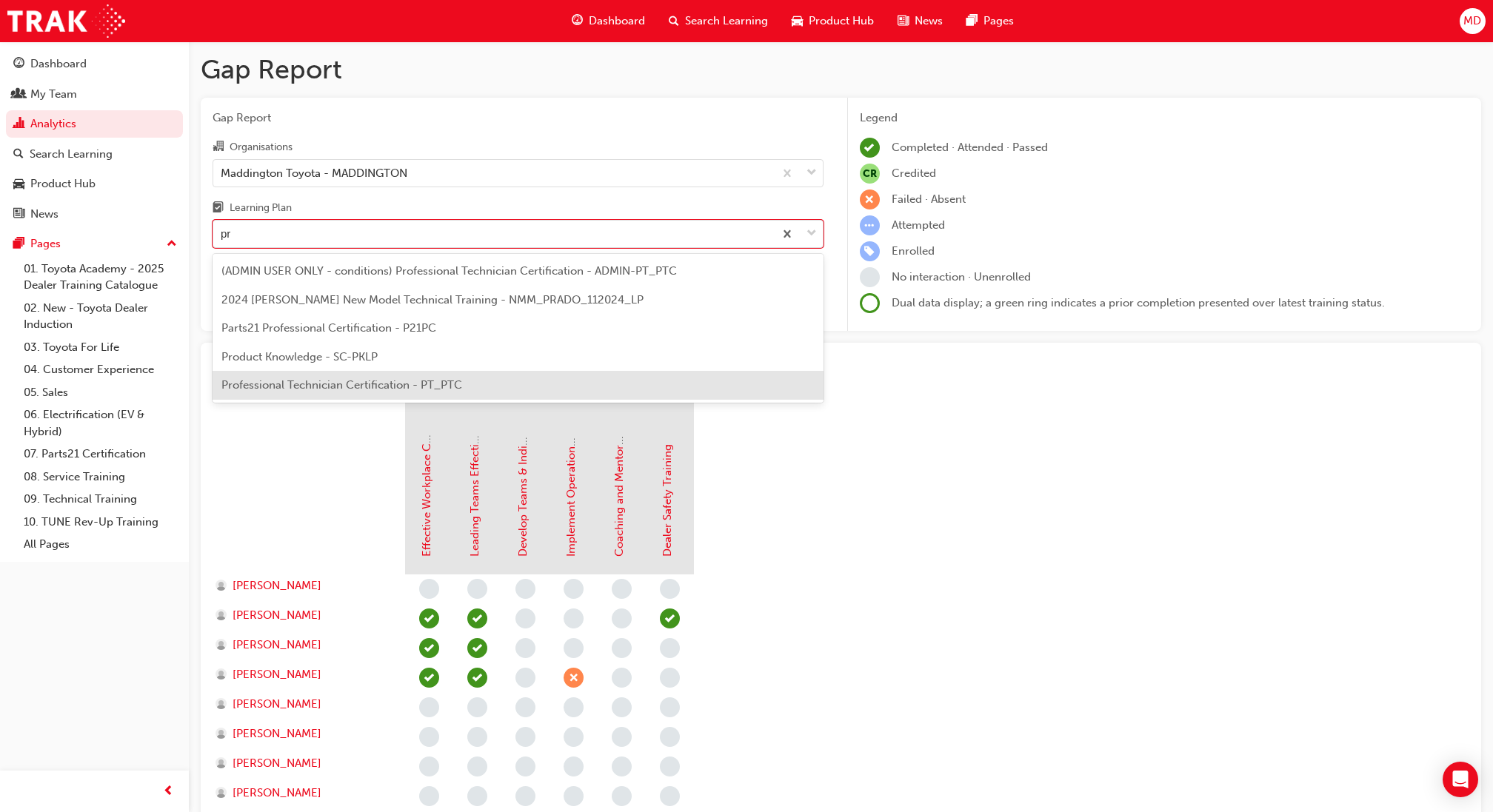
click at [308, 383] on span "Professional Technician Certification - PT_PTC" at bounding box center [341, 384] width 241 height 13
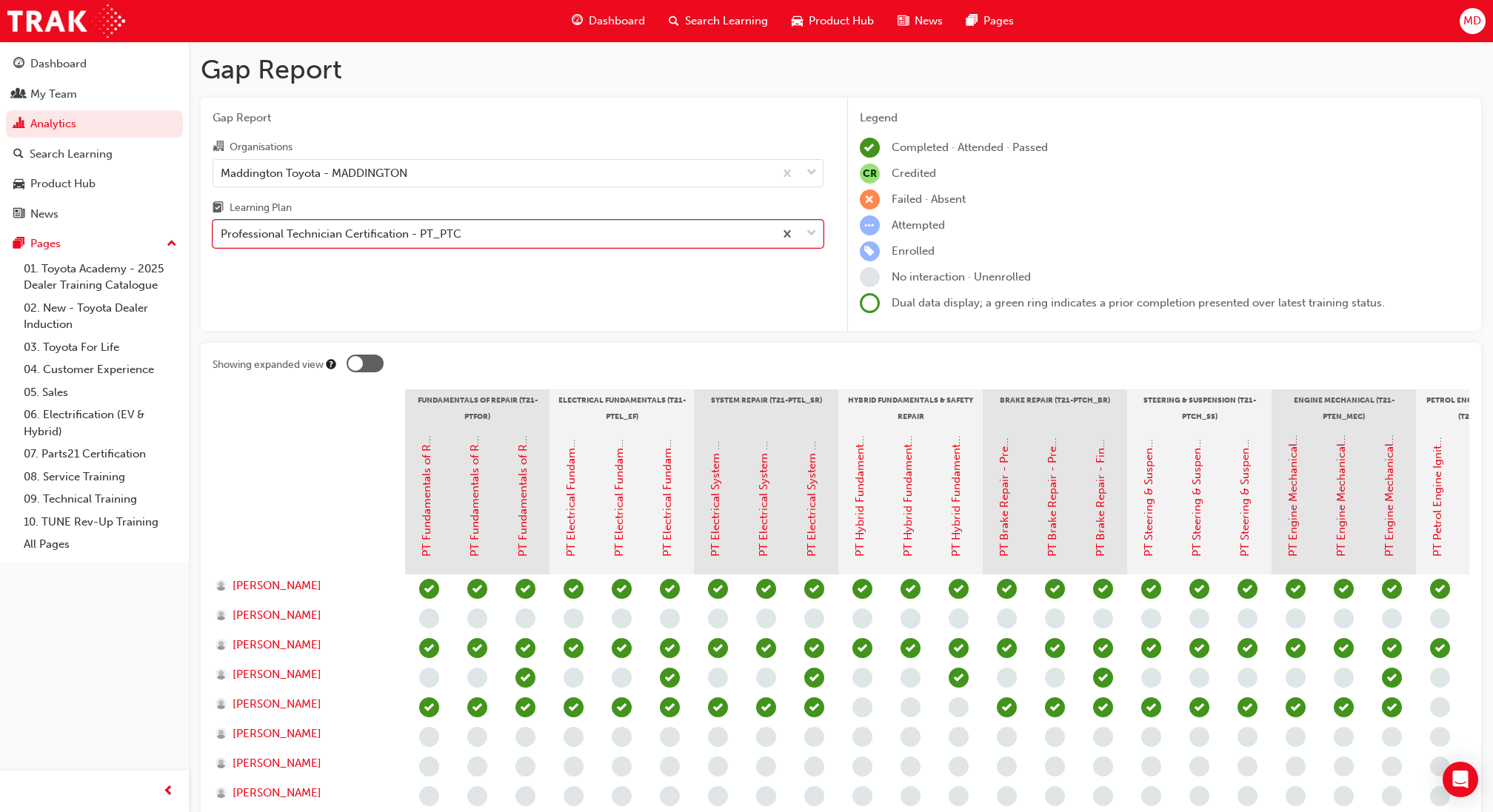
click at [375, 235] on div "Professional Technician Certification - PT_PTC" at bounding box center [341, 233] width 241 height 17
click at [222, 235] on input "Learning Plan option Professional Technician Certification - PT_PTC, selected. …" at bounding box center [222, 233] width 2 height 13
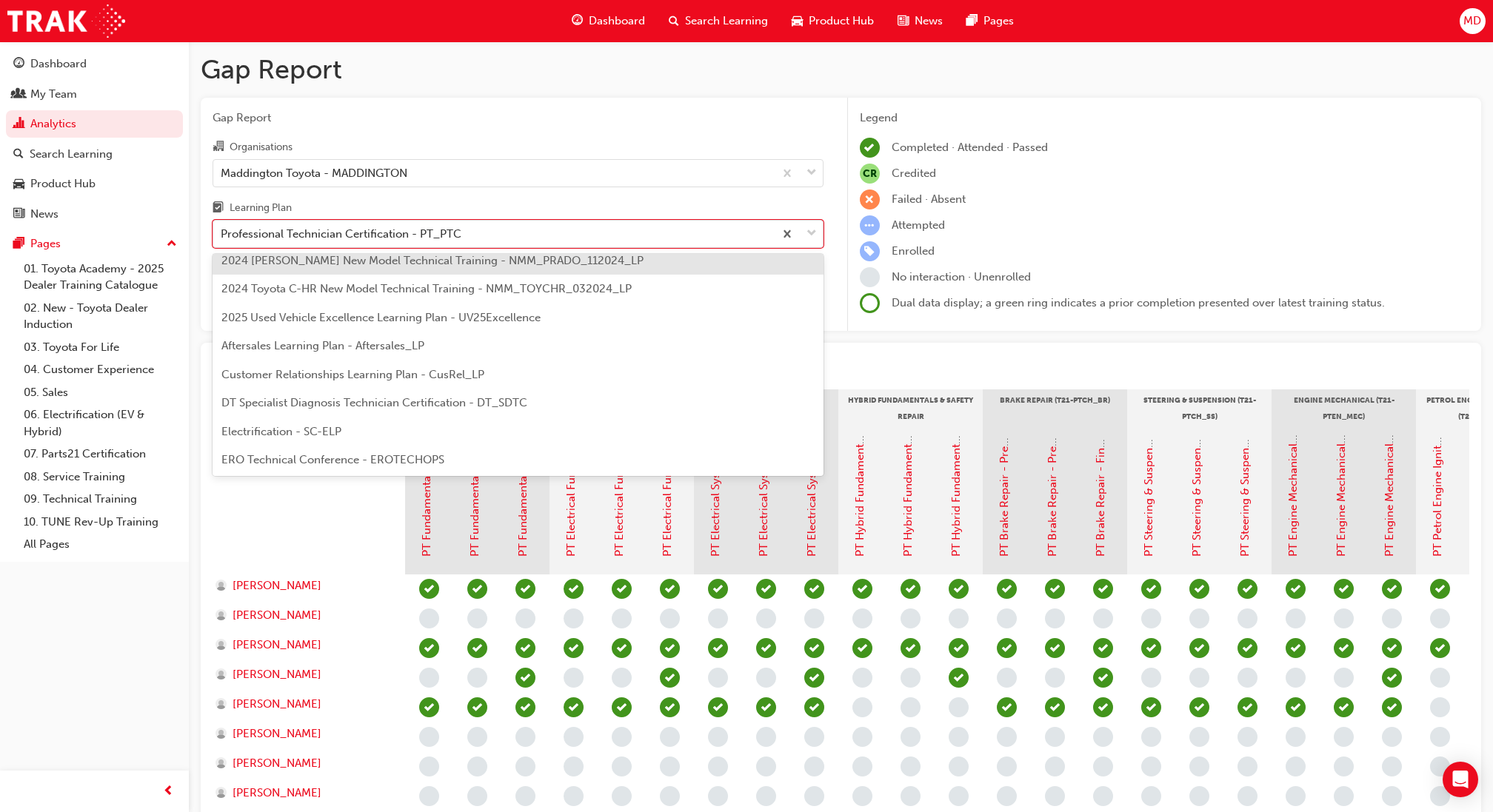
scroll to position [133, 0]
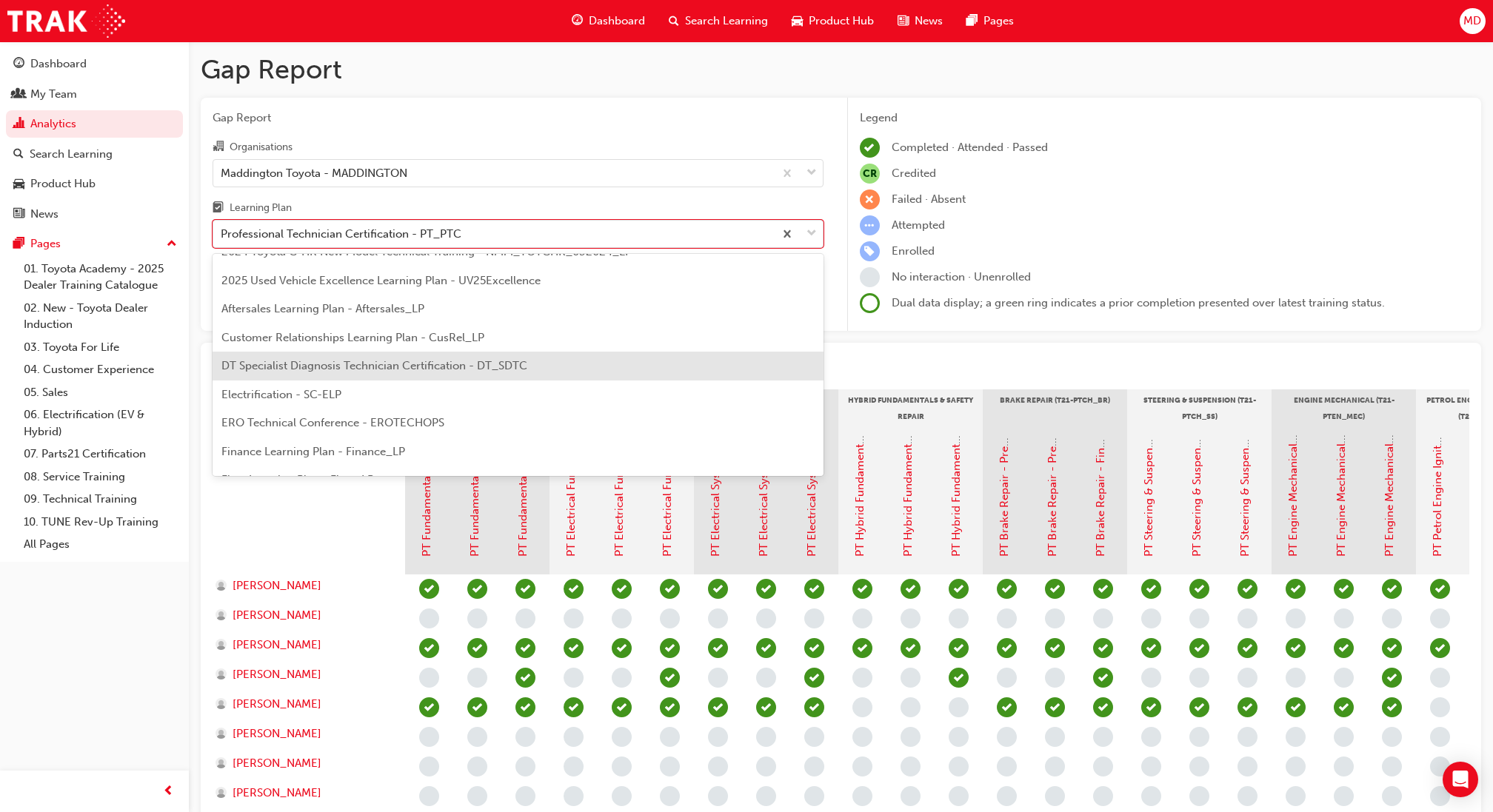
click at [362, 355] on div "DT Specialist Diagnosis Technician Certification - DT_SDTC" at bounding box center [518, 366] width 611 height 29
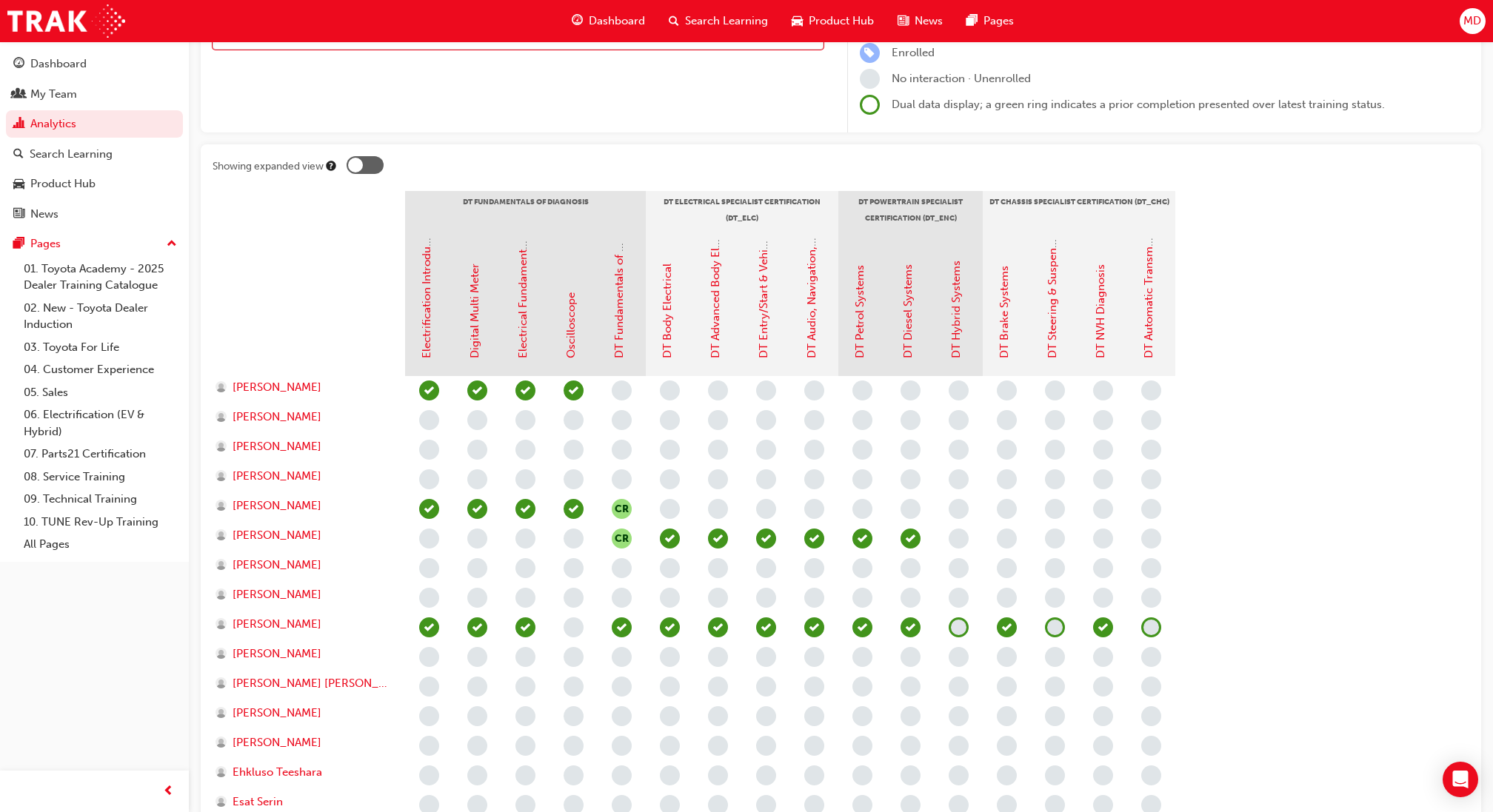
scroll to position [206, 0]
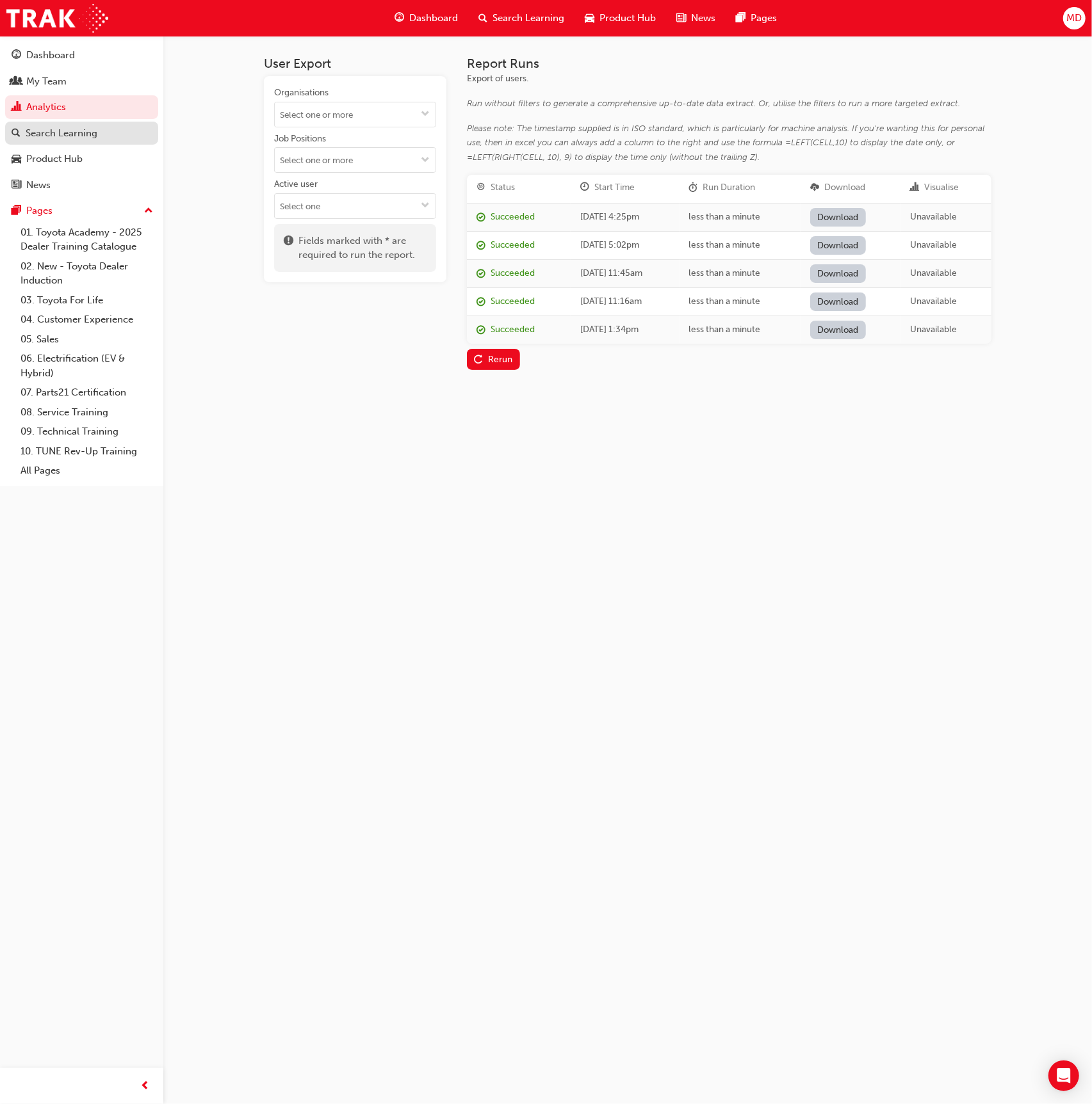
click at [106, 137] on div "Search Learning" at bounding box center [82, 133] width 140 height 16
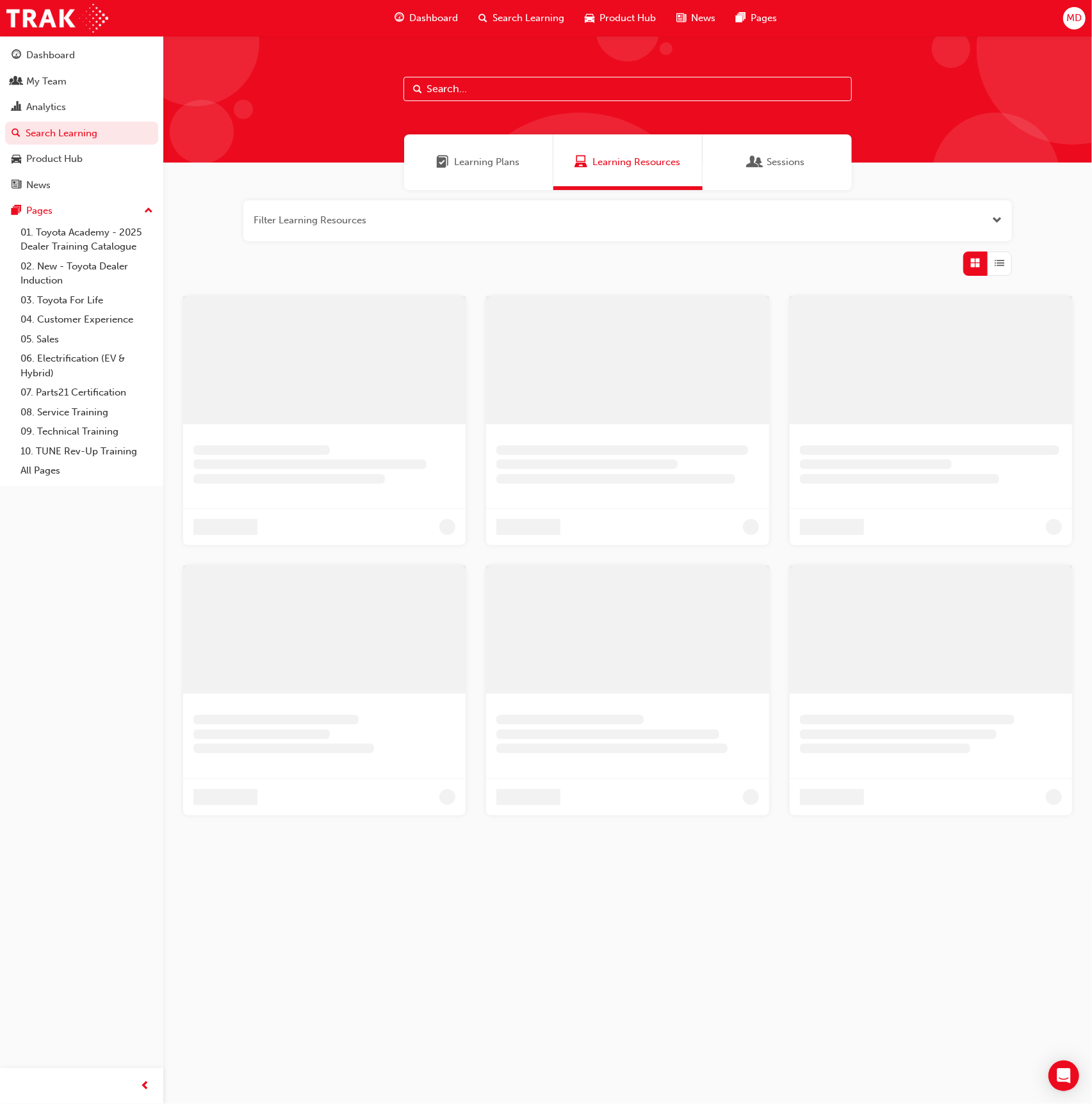
click at [473, 91] on input "text" at bounding box center [627, 89] width 448 height 24
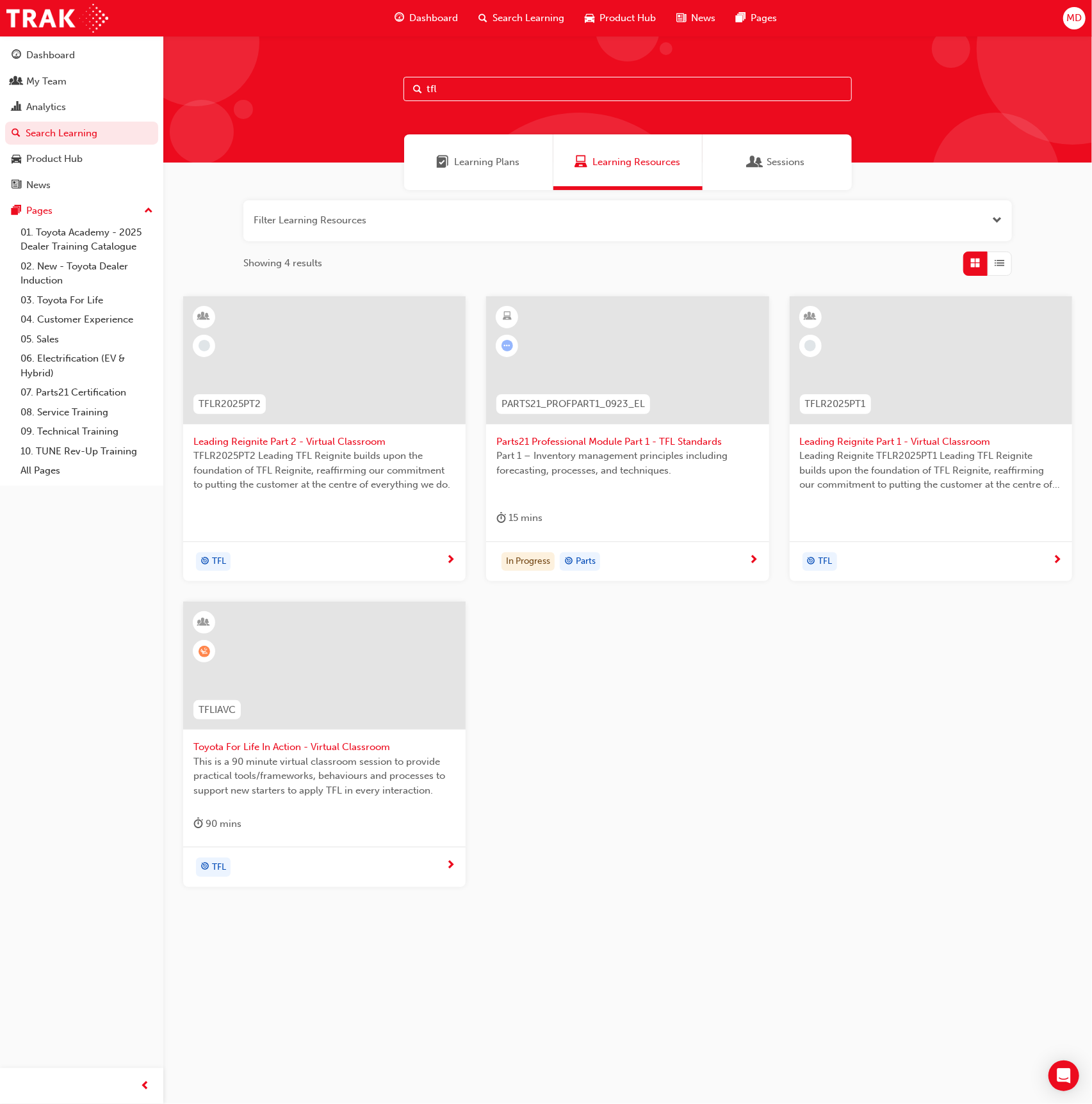
type input "tfl"
click at [384, 695] on div at bounding box center [324, 665] width 282 height 128
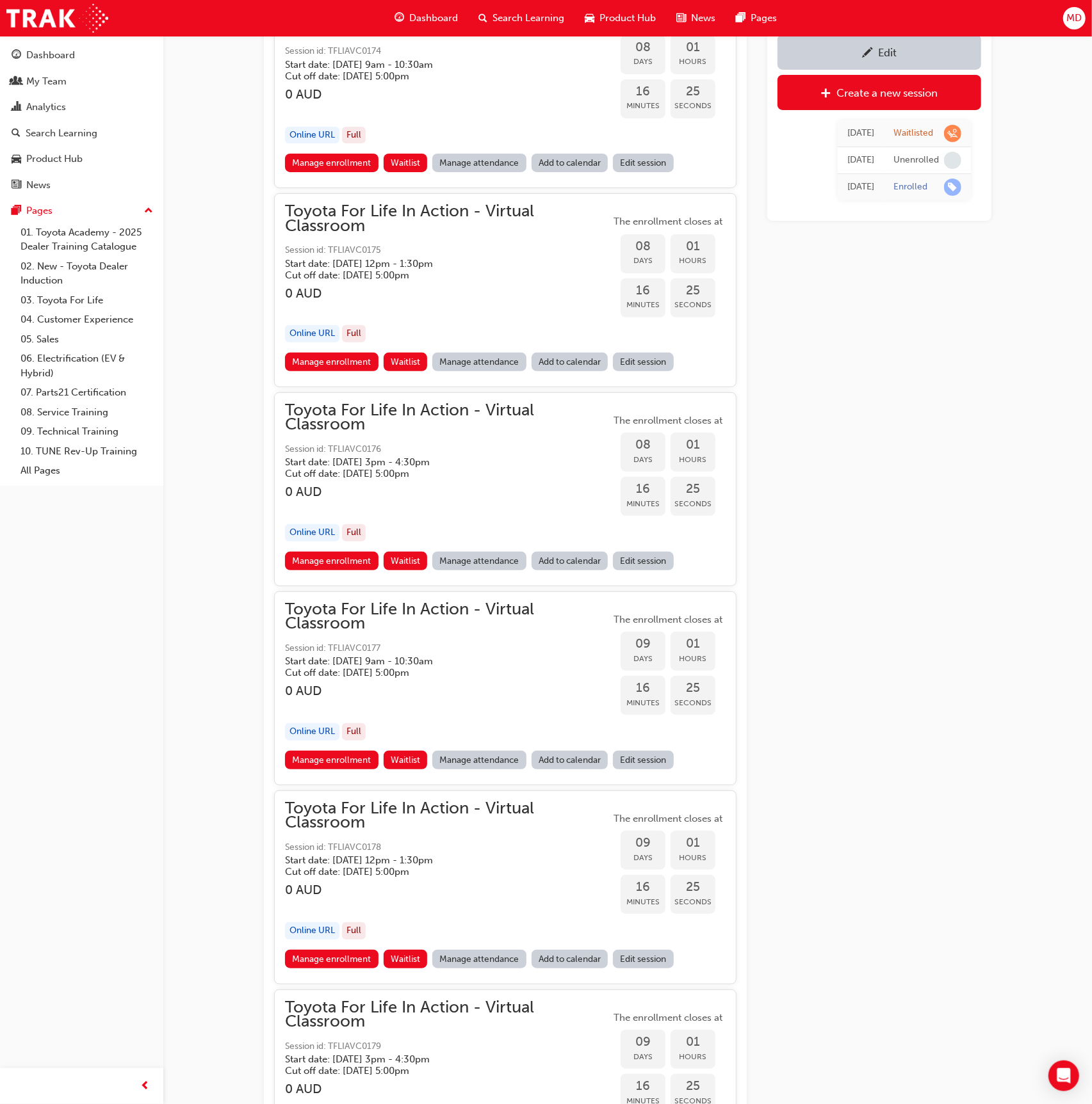
scroll to position [3459, 0]
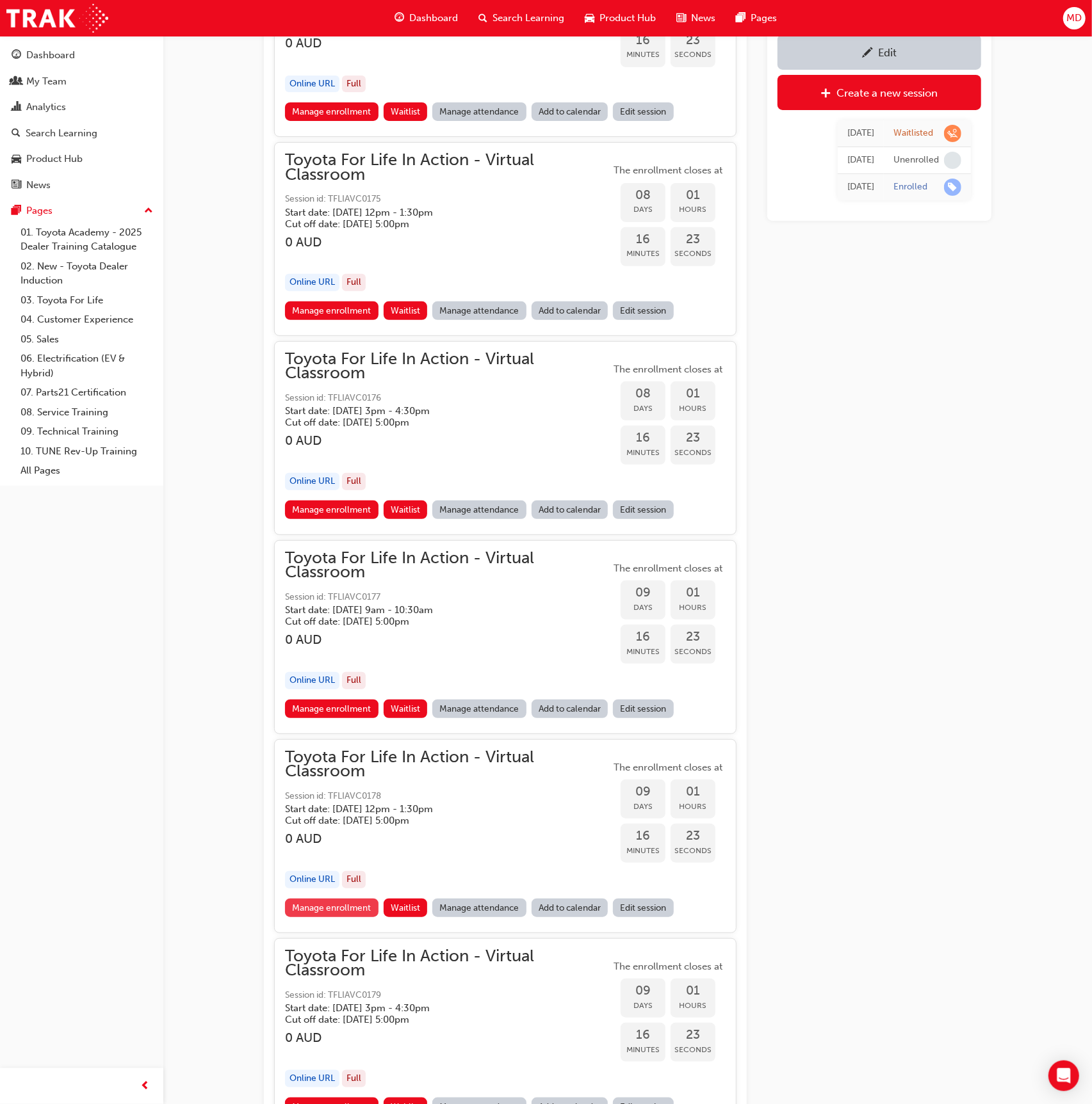
click at [343, 899] on link "Manage enrollment" at bounding box center [332, 908] width 93 height 19
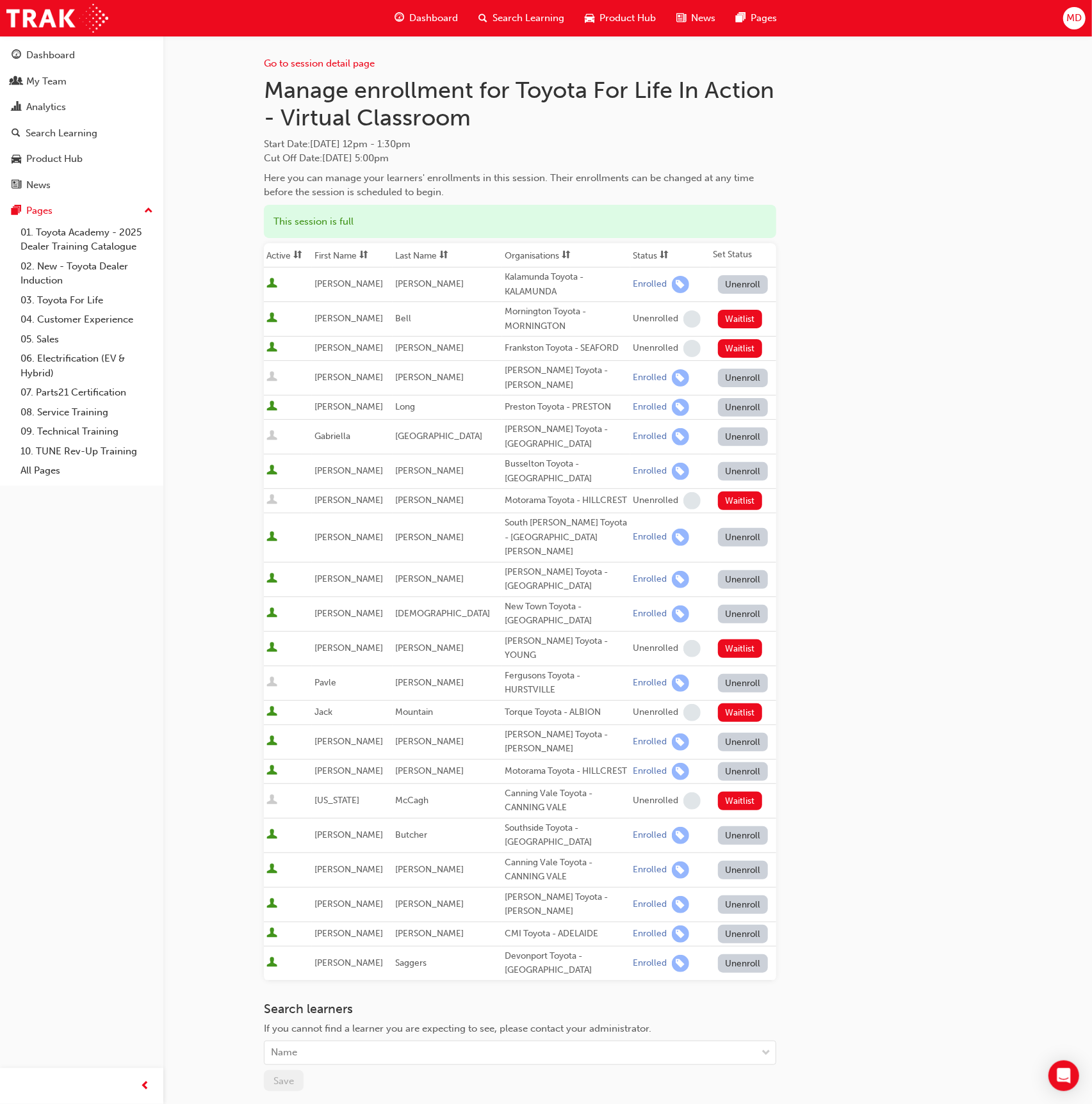
click at [725, 381] on button "Unenroll" at bounding box center [742, 378] width 50 height 19
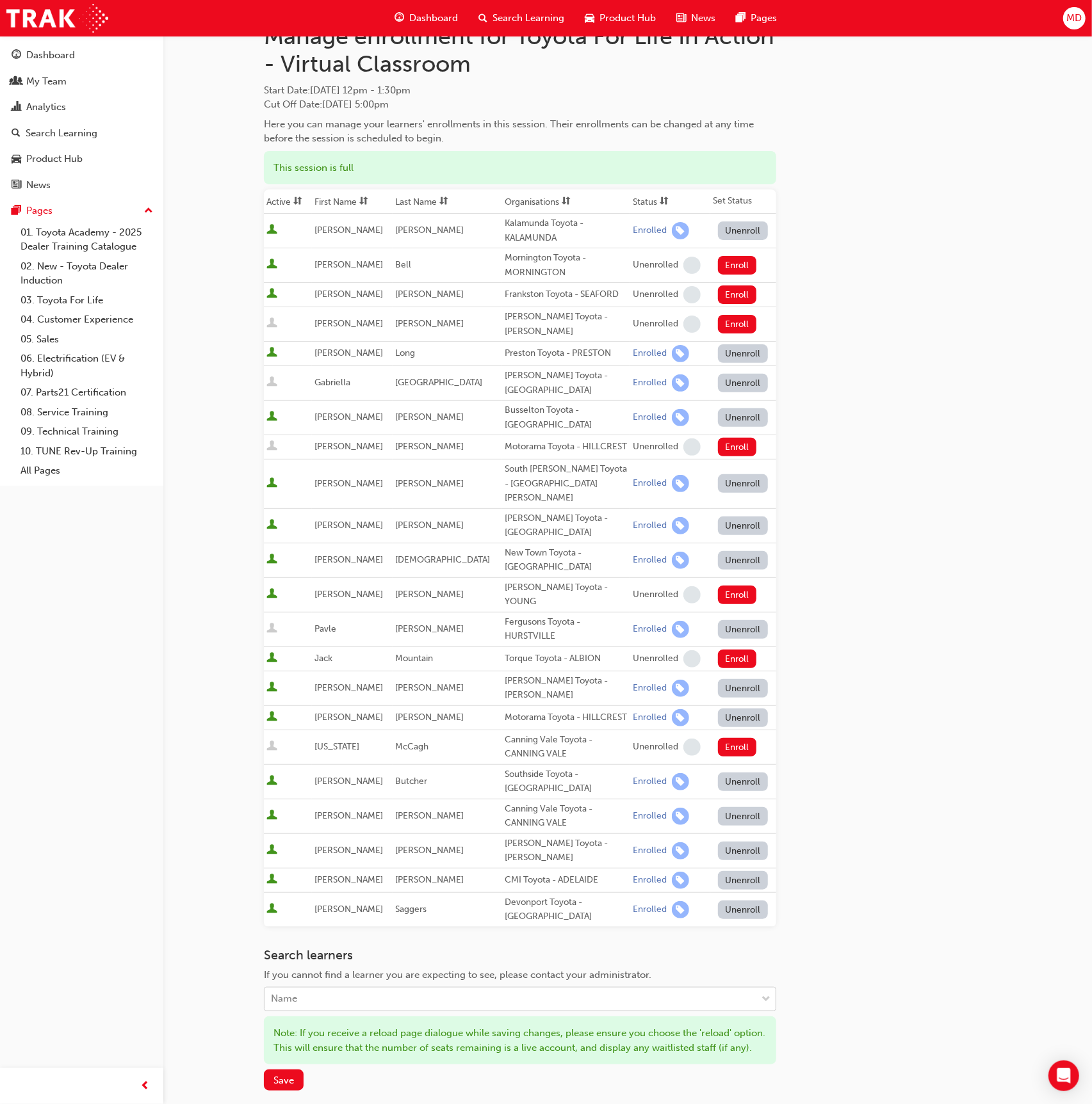
scroll to position [56, 0]
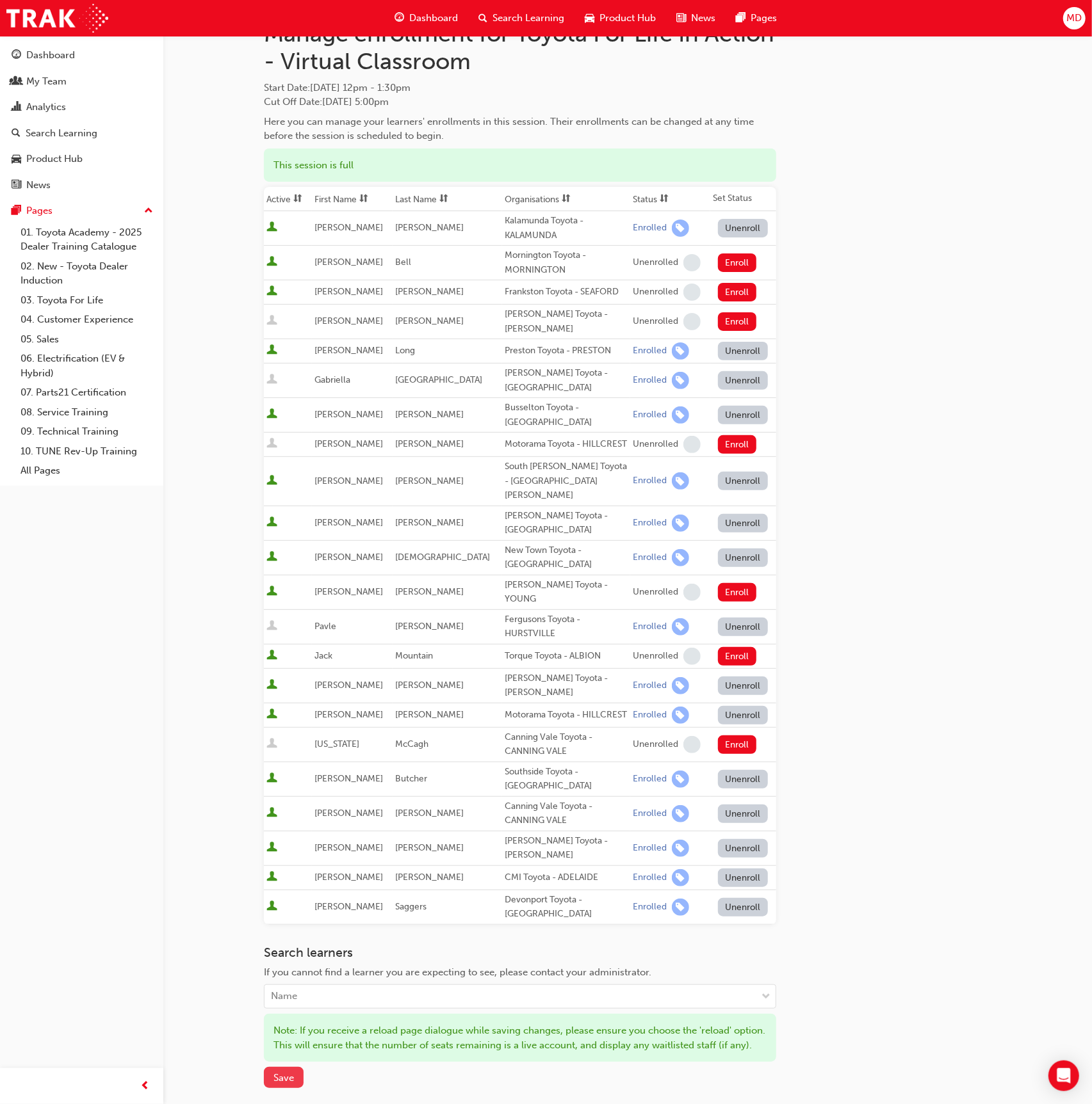
click at [291, 1080] on span "Save" at bounding box center [284, 1078] width 21 height 12
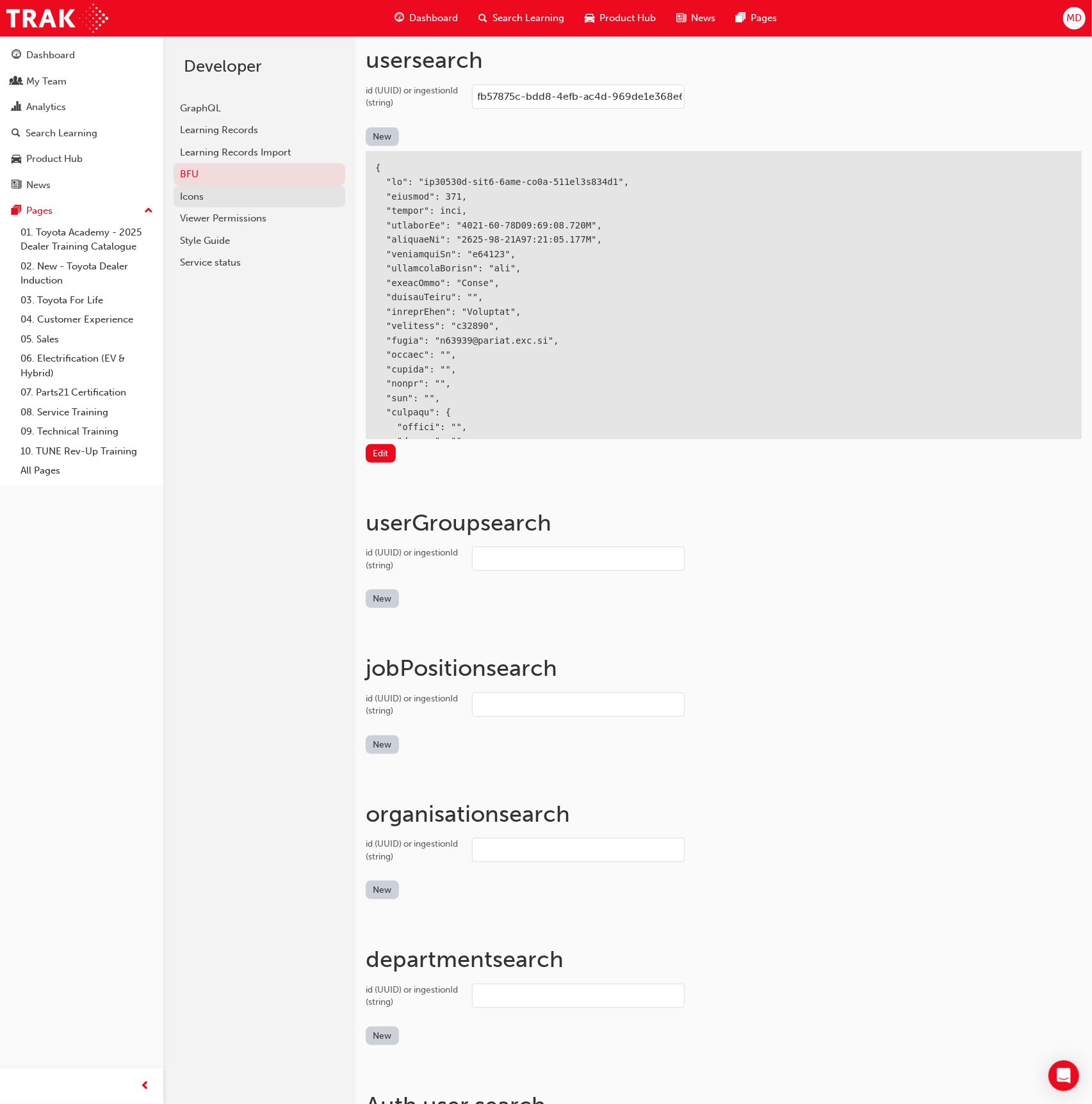
scroll to position [62829, 0]
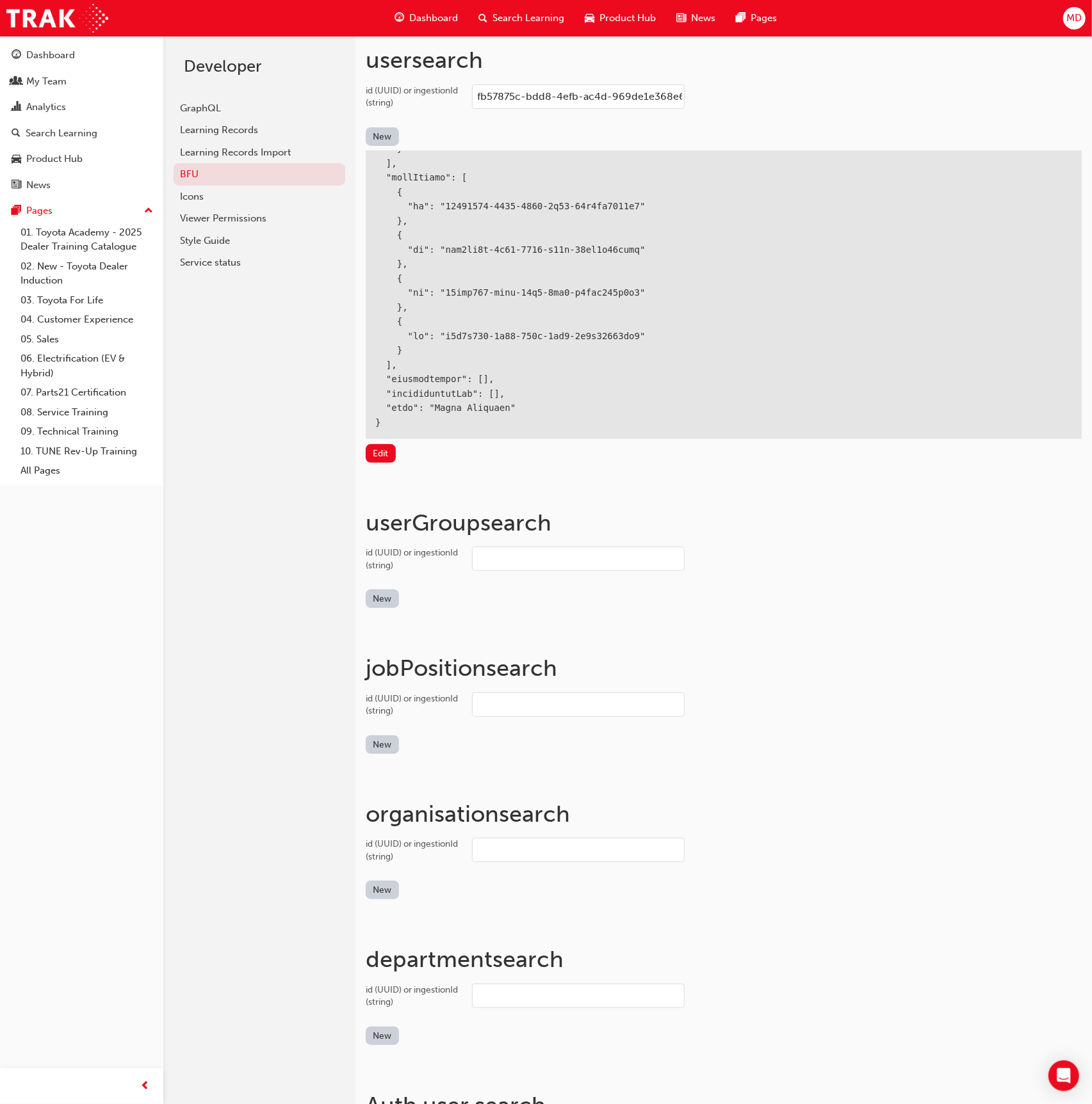
click at [576, 82] on div "user search" at bounding box center [723, 65] width 716 height 38
click at [573, 91] on input "fb57875c-bdd8-4efb-ac4d-969de1e368e6" at bounding box center [578, 96] width 213 height 24
paste input "df9b0a00-9da9-44ab-b2ff-1521261ffcd6"
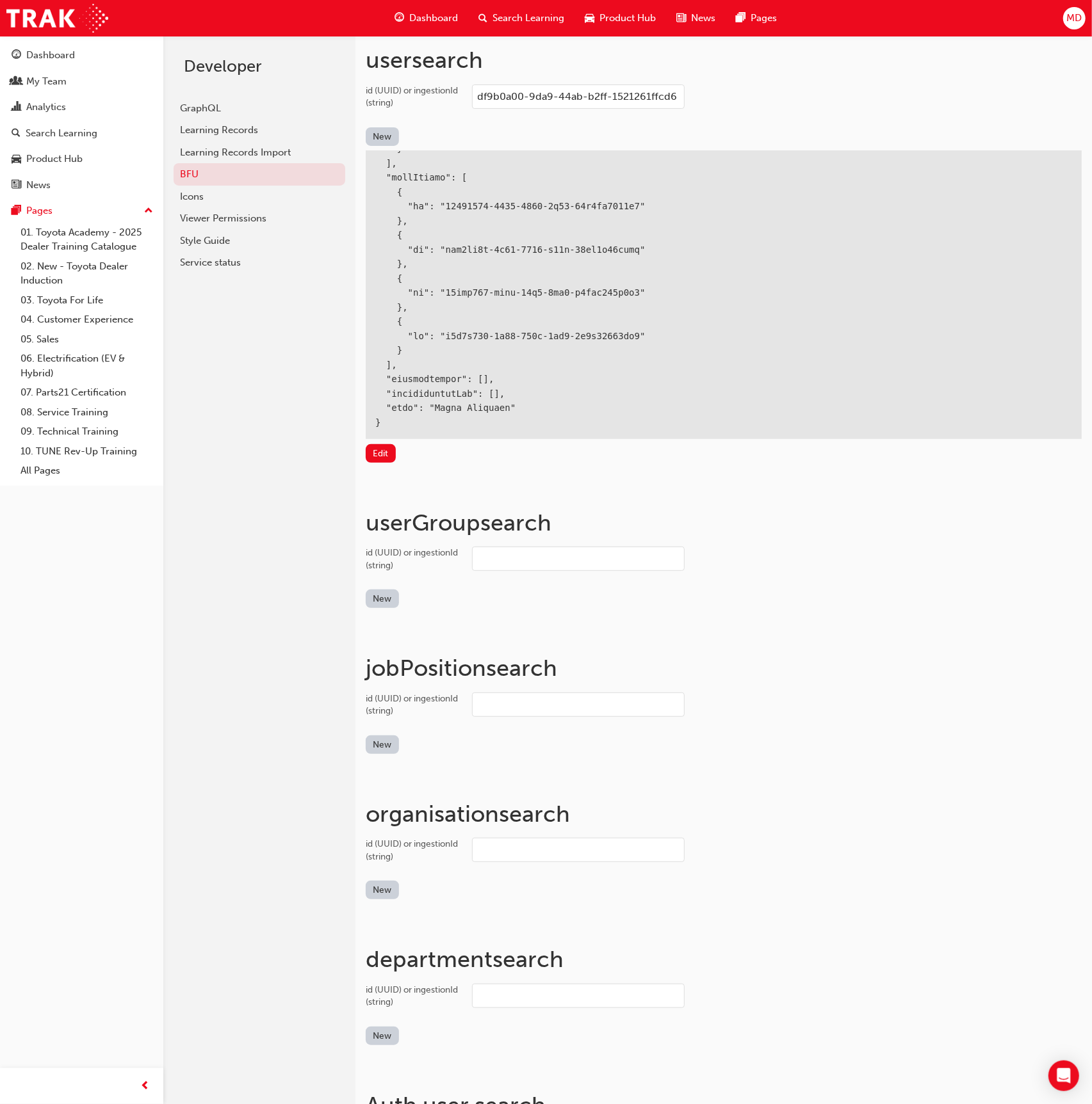
type input "df9b0a00-9da9-44ab-b2ff-1521261ffcd6"
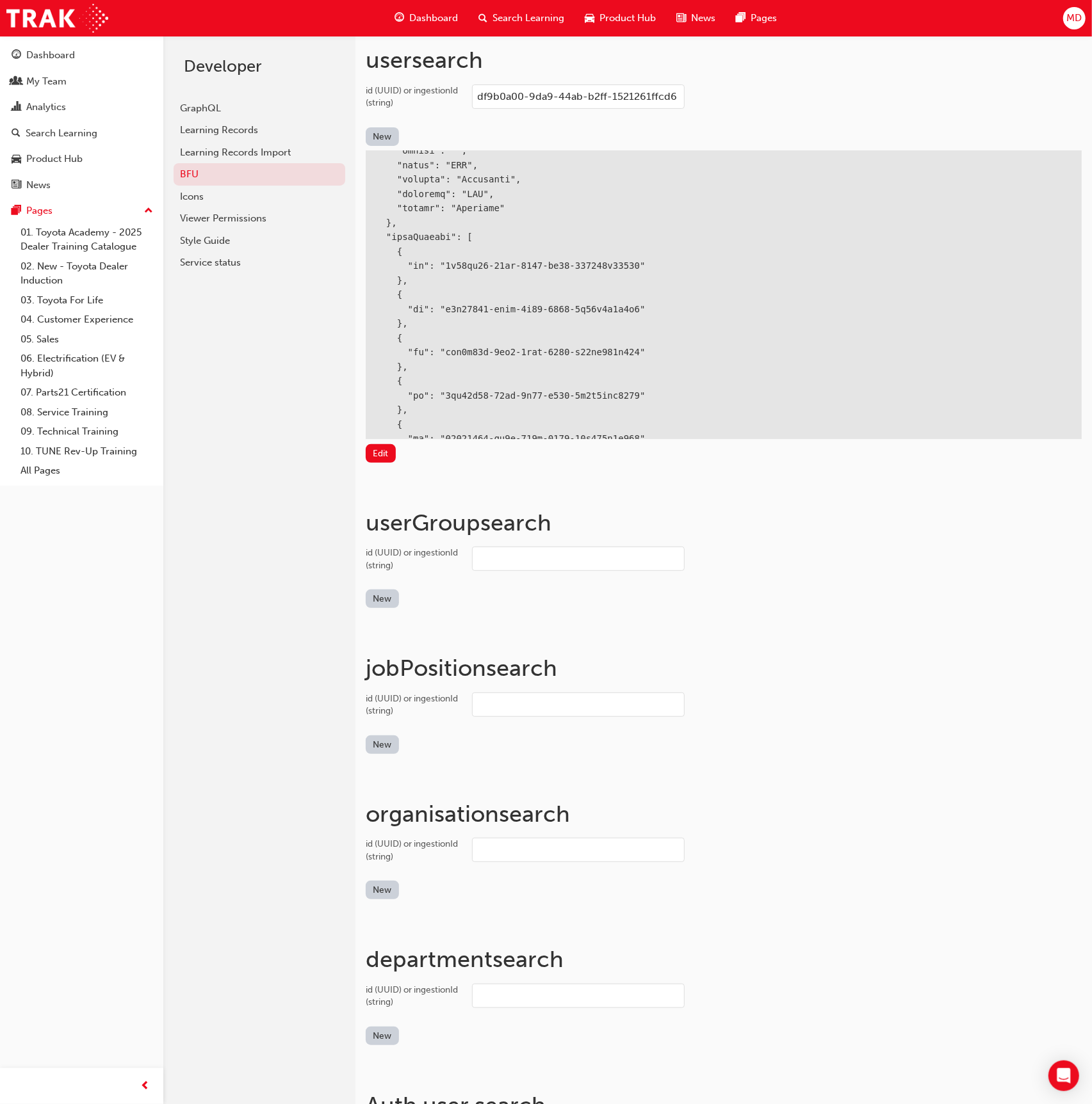
scroll to position [246, 0]
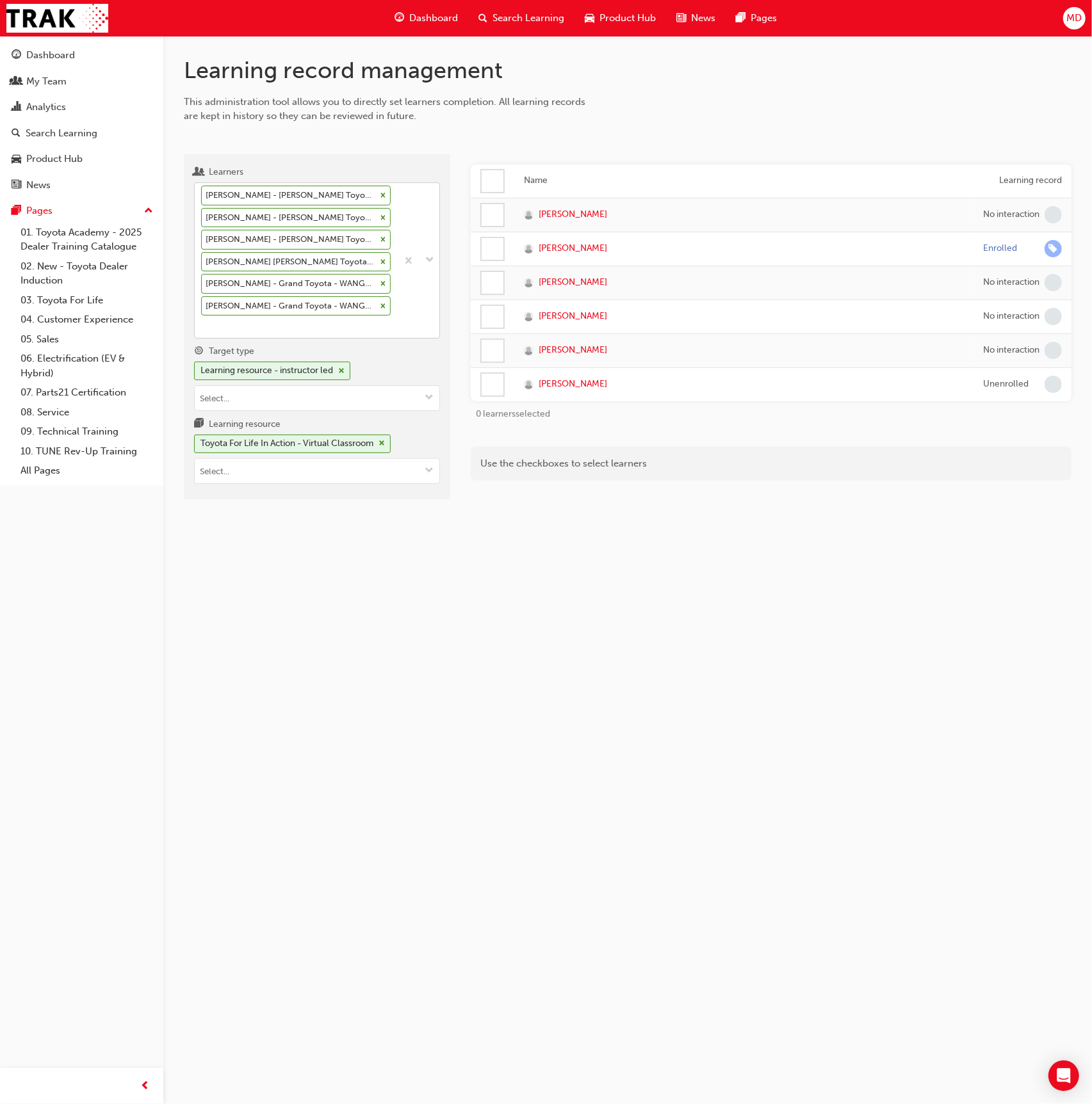
click at [409, 302] on div at bounding box center [418, 261] width 43 height 155
click at [203, 321] on input "Learners [PERSON_NAME] - [PERSON_NAME] Toyota - [PERSON_NAME] [PERSON_NAME] - […" at bounding box center [202, 326] width 1 height 11
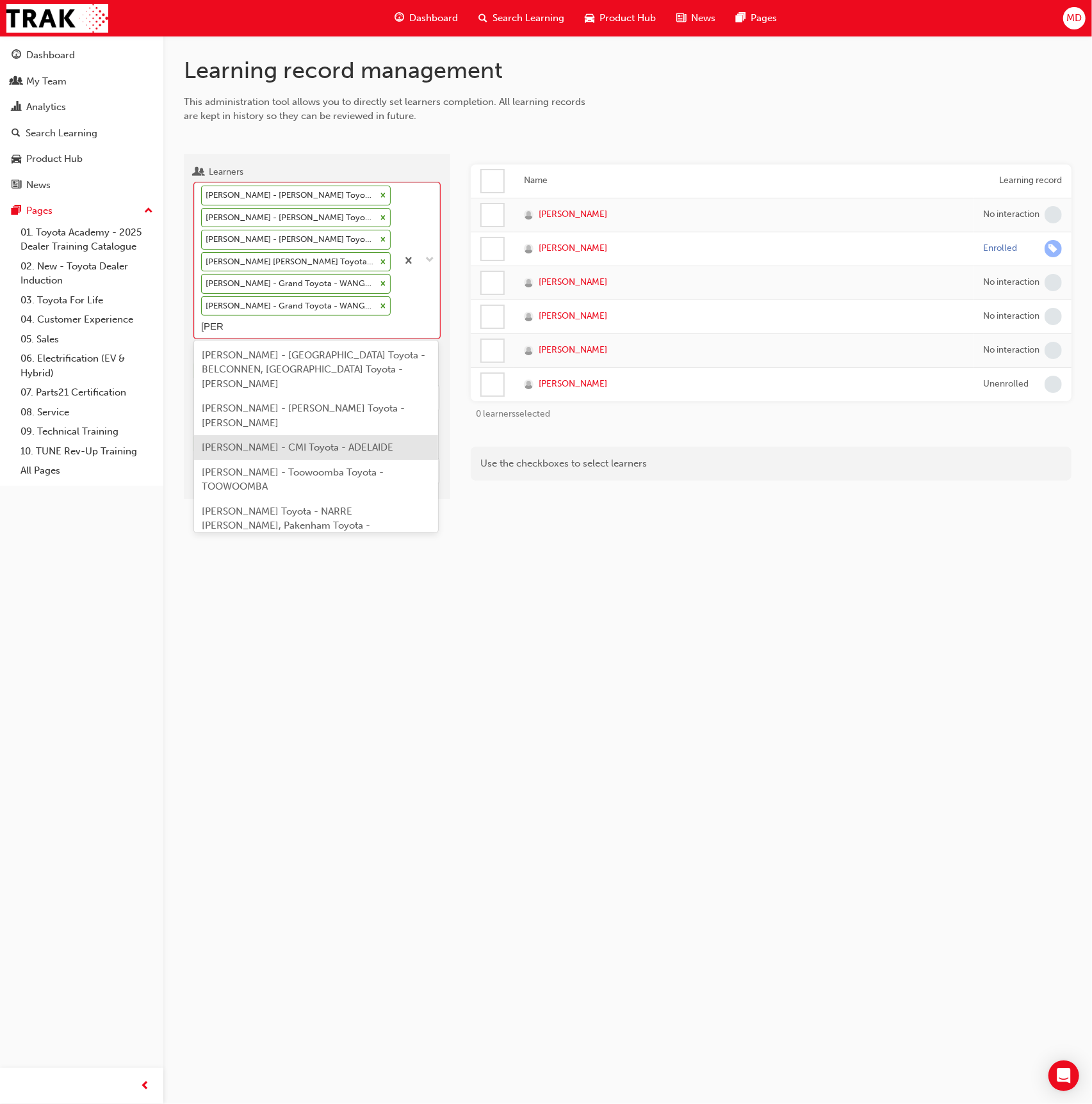
type input "[PERSON_NAME]"
